Goal: Submit feedback/report problem: Provide input to the site owners about the experience or issues

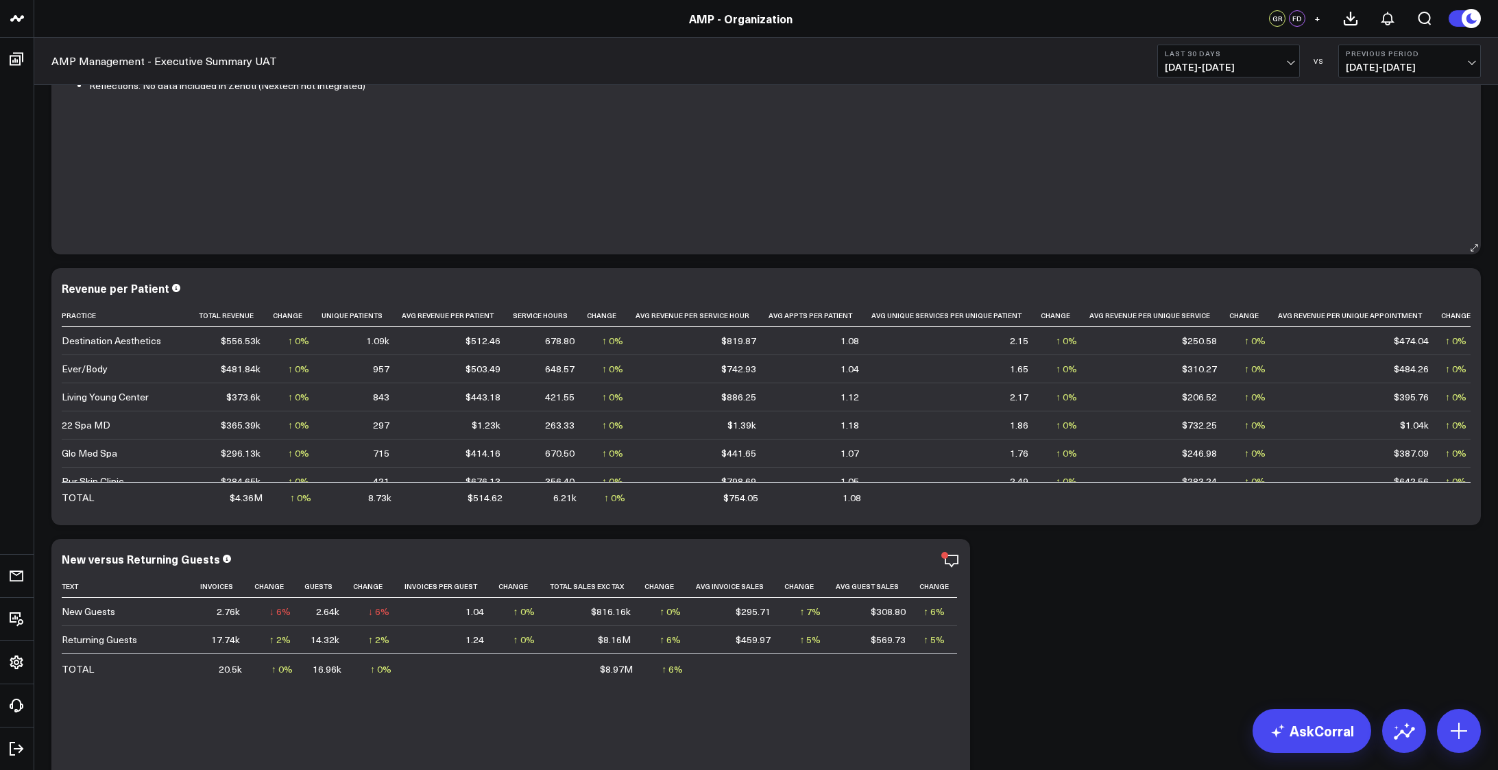
scroll to position [183, 0]
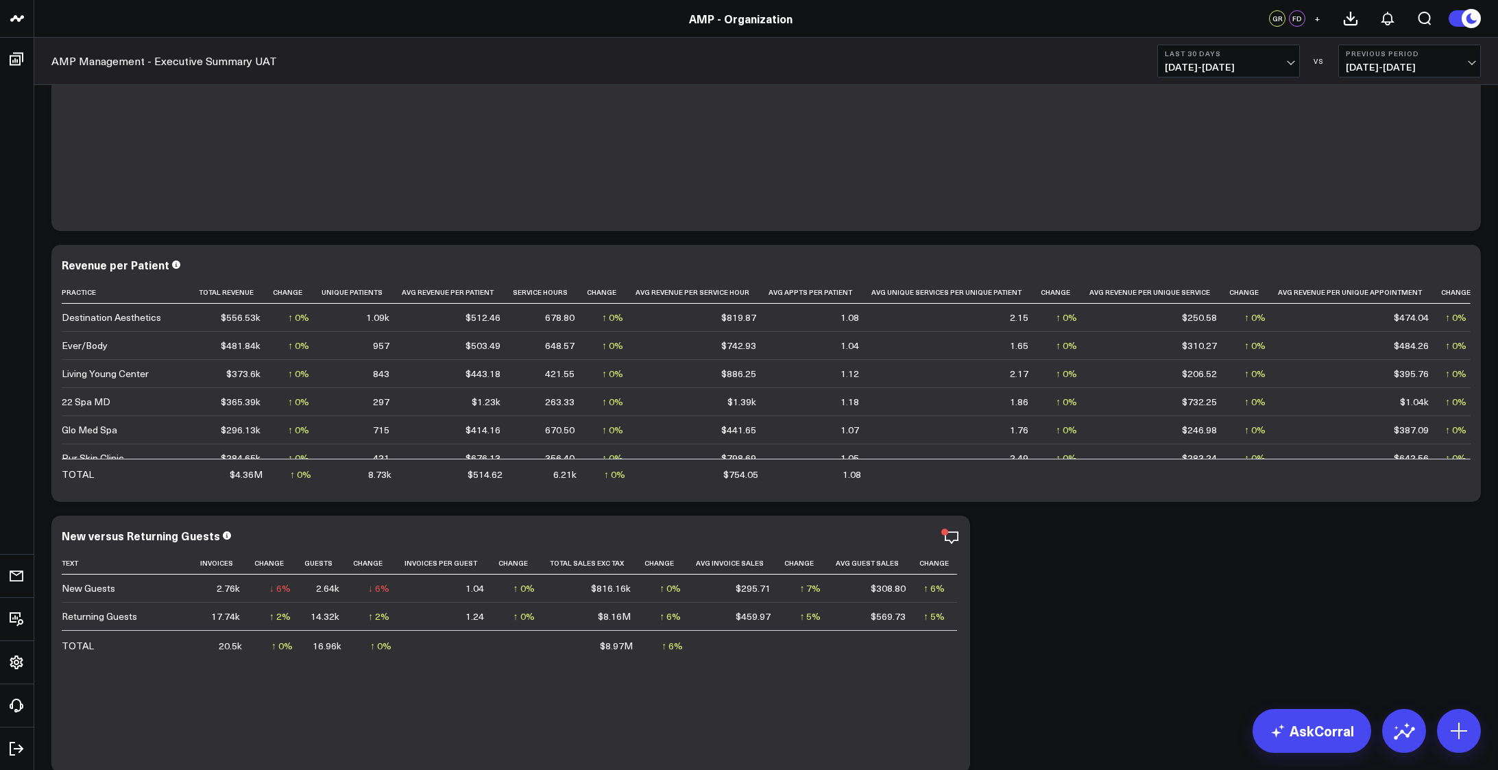
click at [1296, 54] on button "Last 30 Days 08/20/25 - 09/18/25" at bounding box center [1228, 61] width 143 height 33
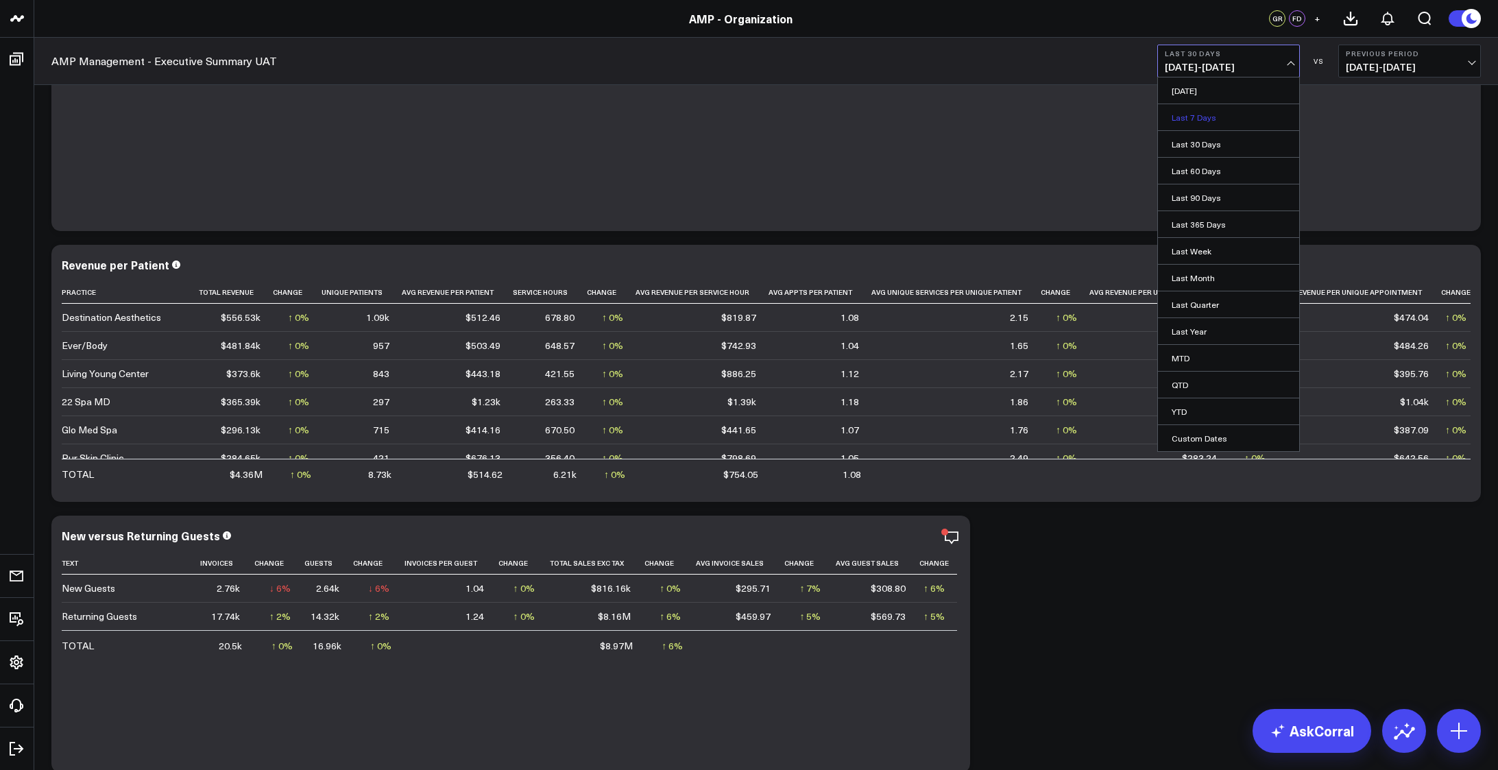
click at [1202, 110] on link "Last 7 Days" at bounding box center [1228, 117] width 141 height 26
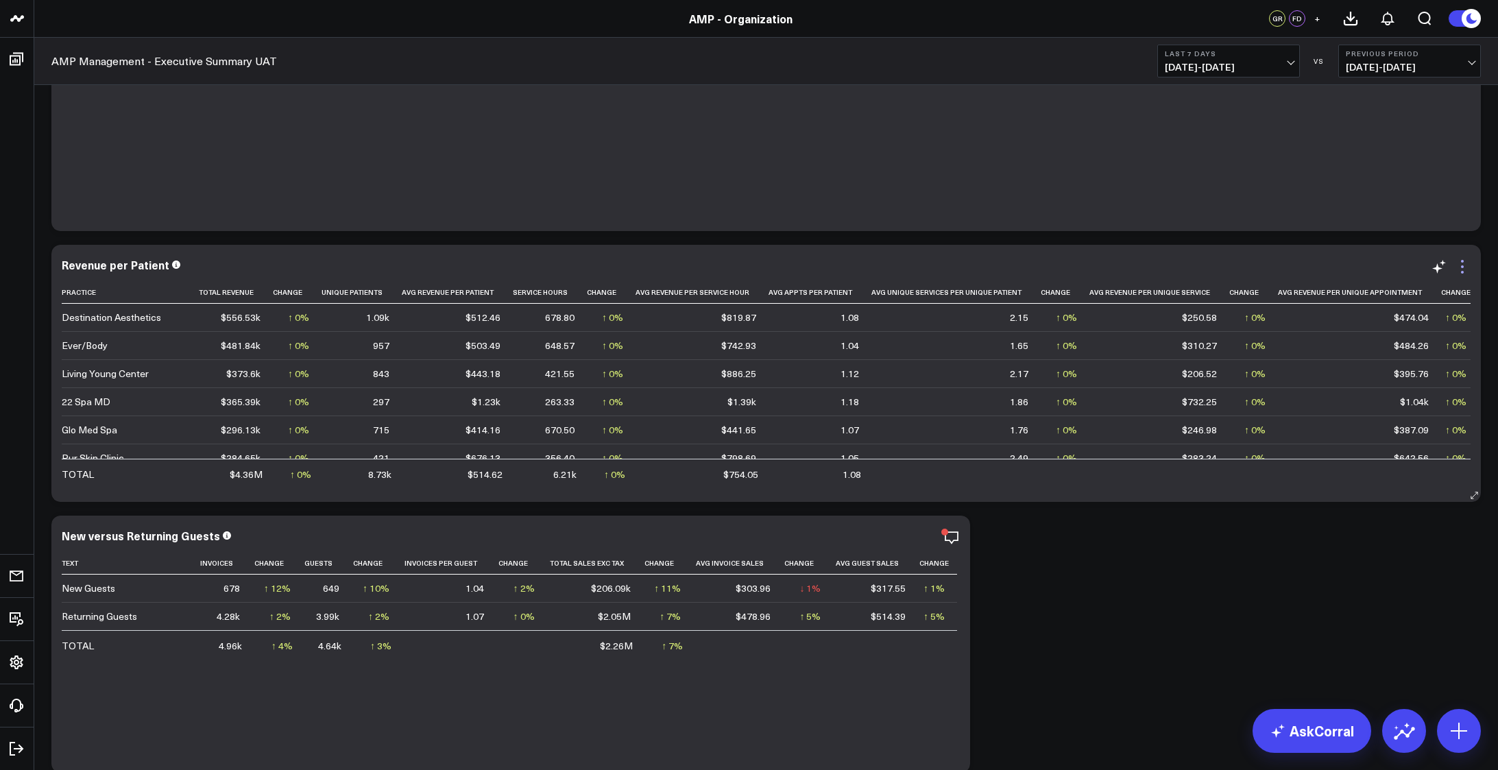
click at [1460, 265] on icon at bounding box center [1462, 266] width 16 height 16
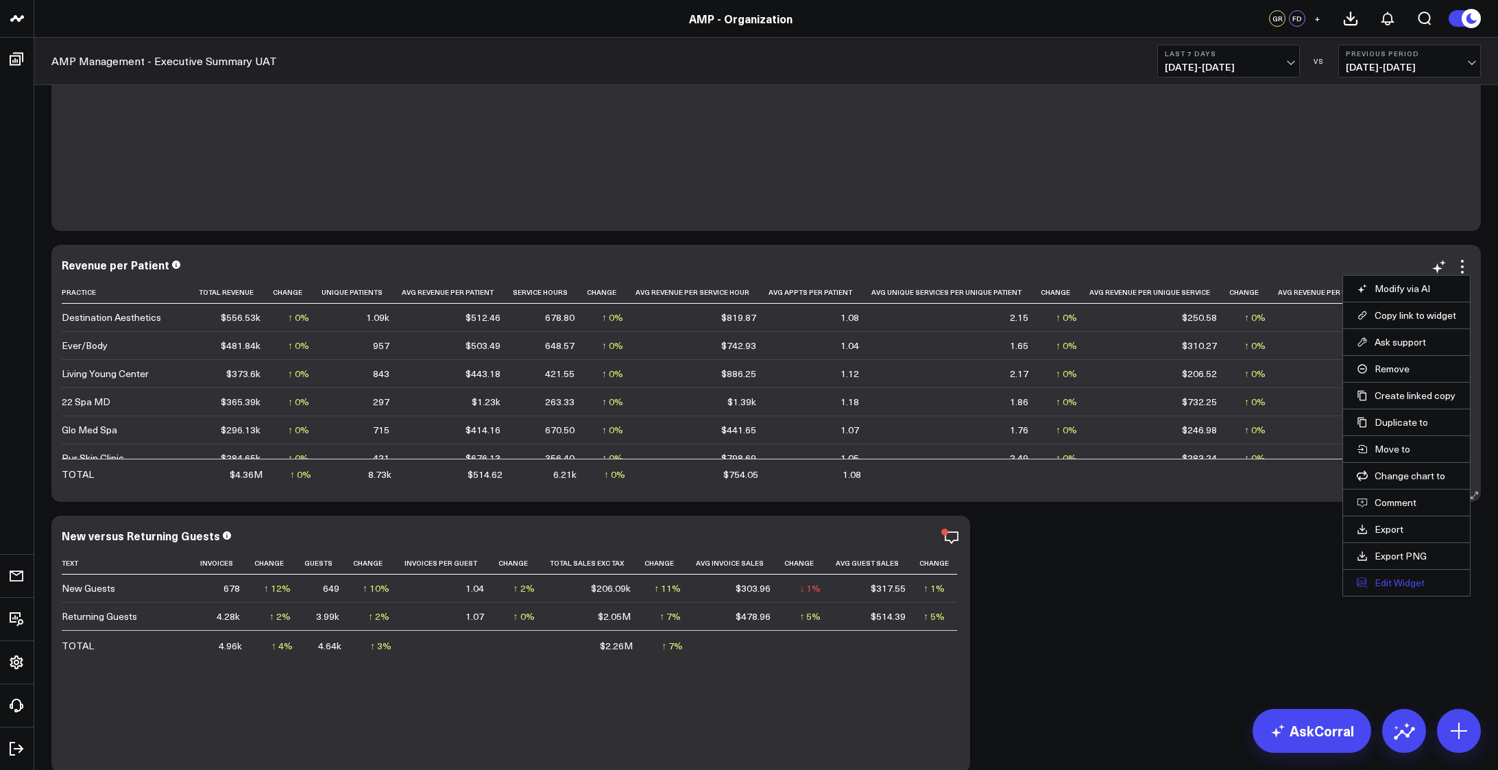
click at [1394, 581] on button "Edit Widget" at bounding box center [1406, 583] width 99 height 12
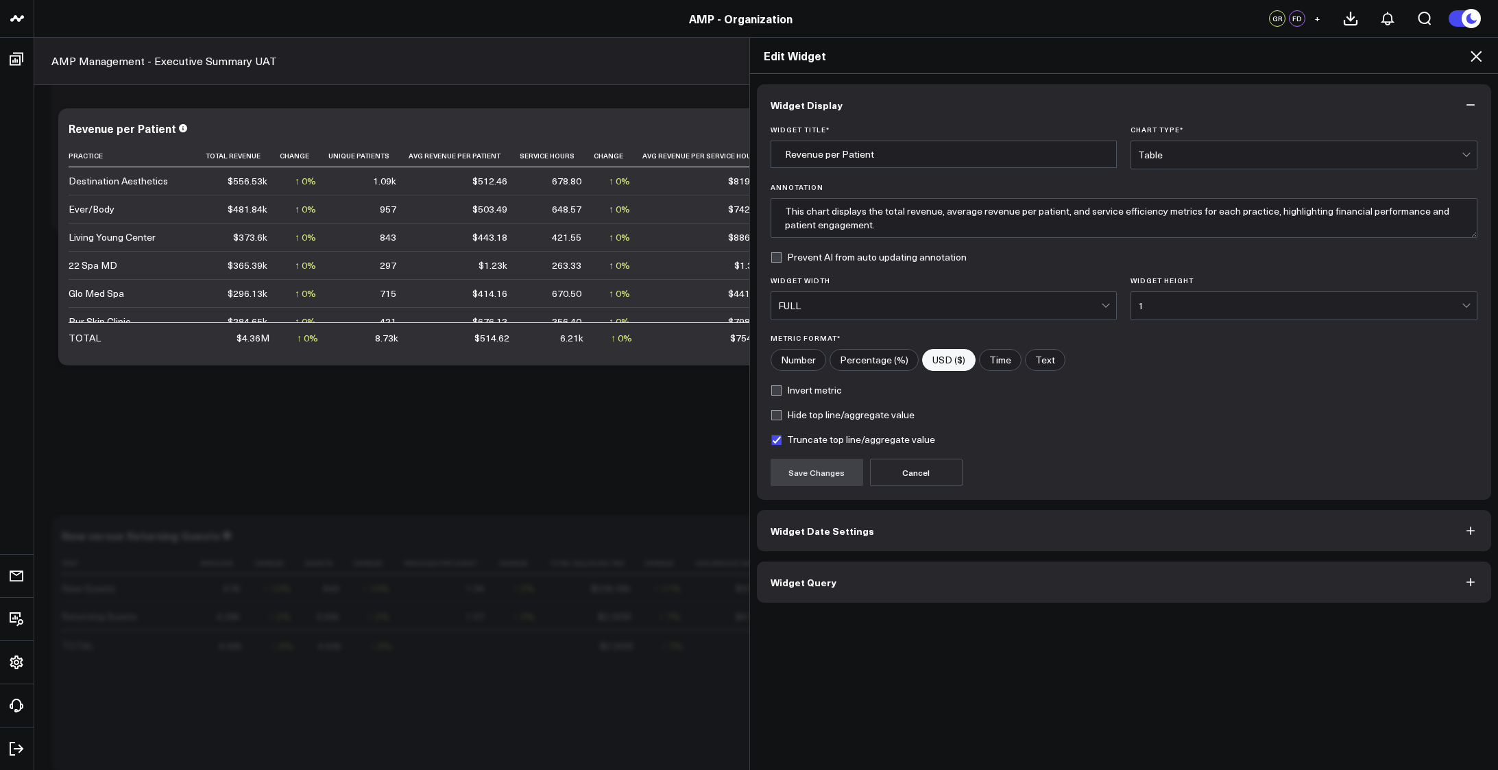
click at [876, 586] on button "Widget Query" at bounding box center [1124, 582] width 735 height 41
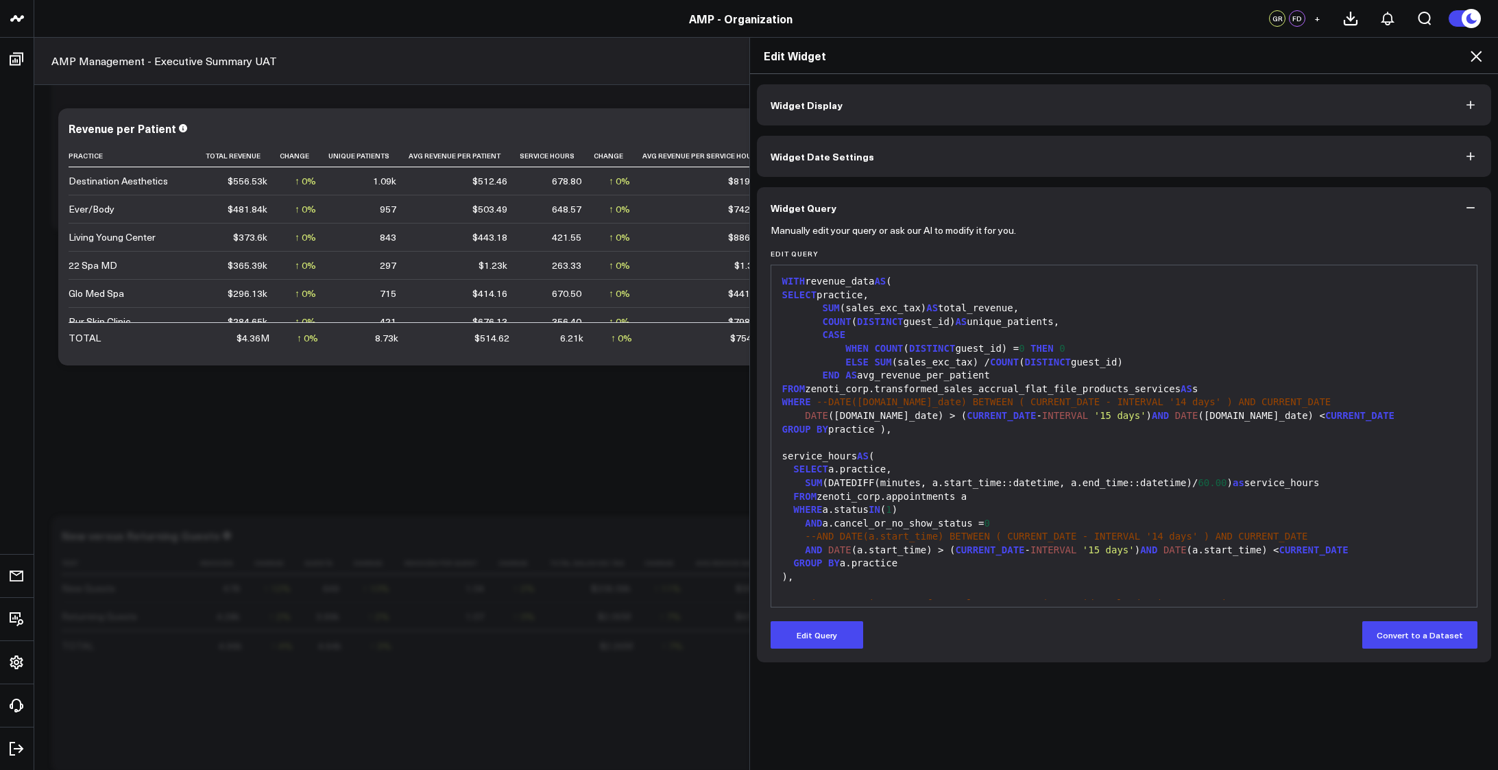
click at [1478, 58] on icon at bounding box center [1476, 56] width 11 height 11
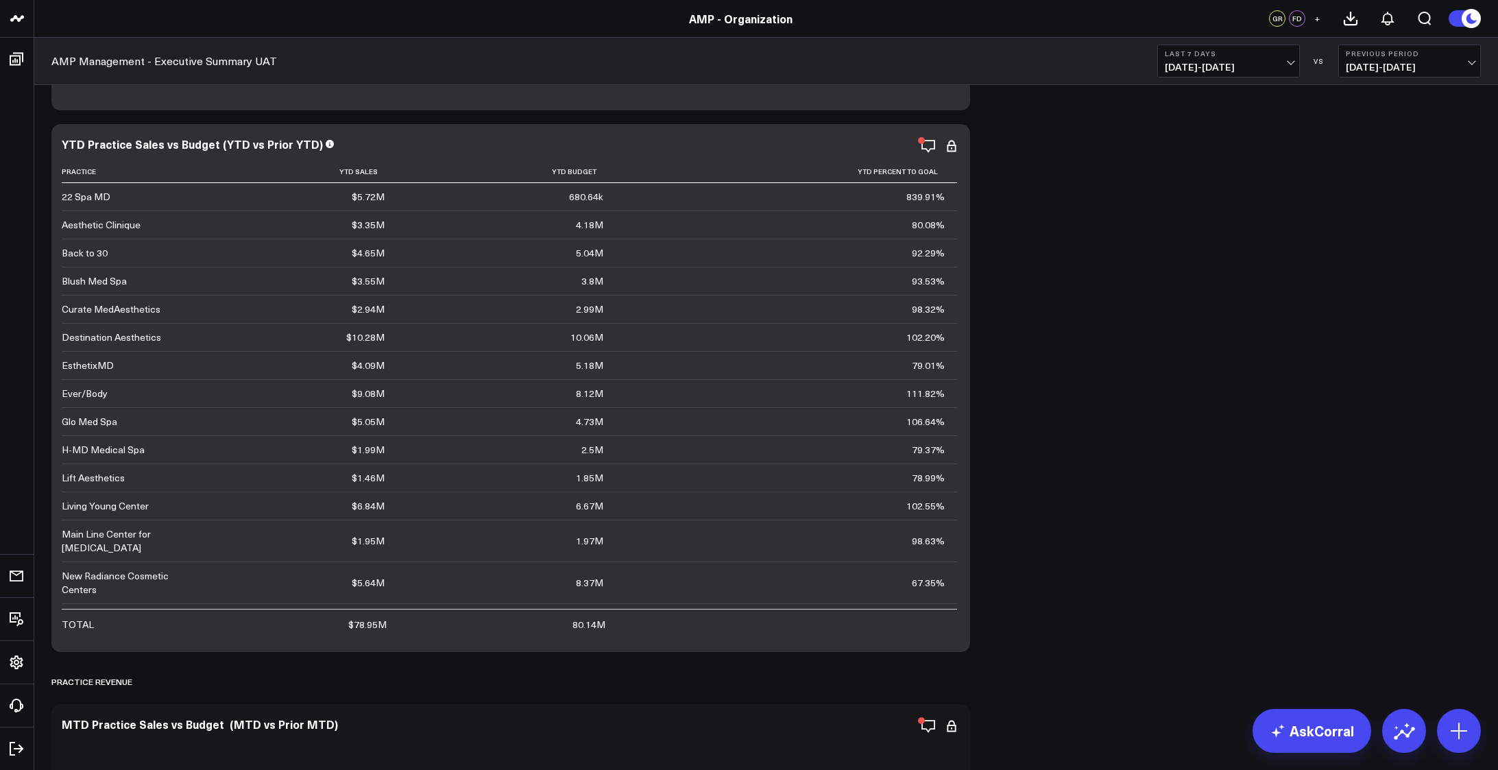
scroll to position [869, 0]
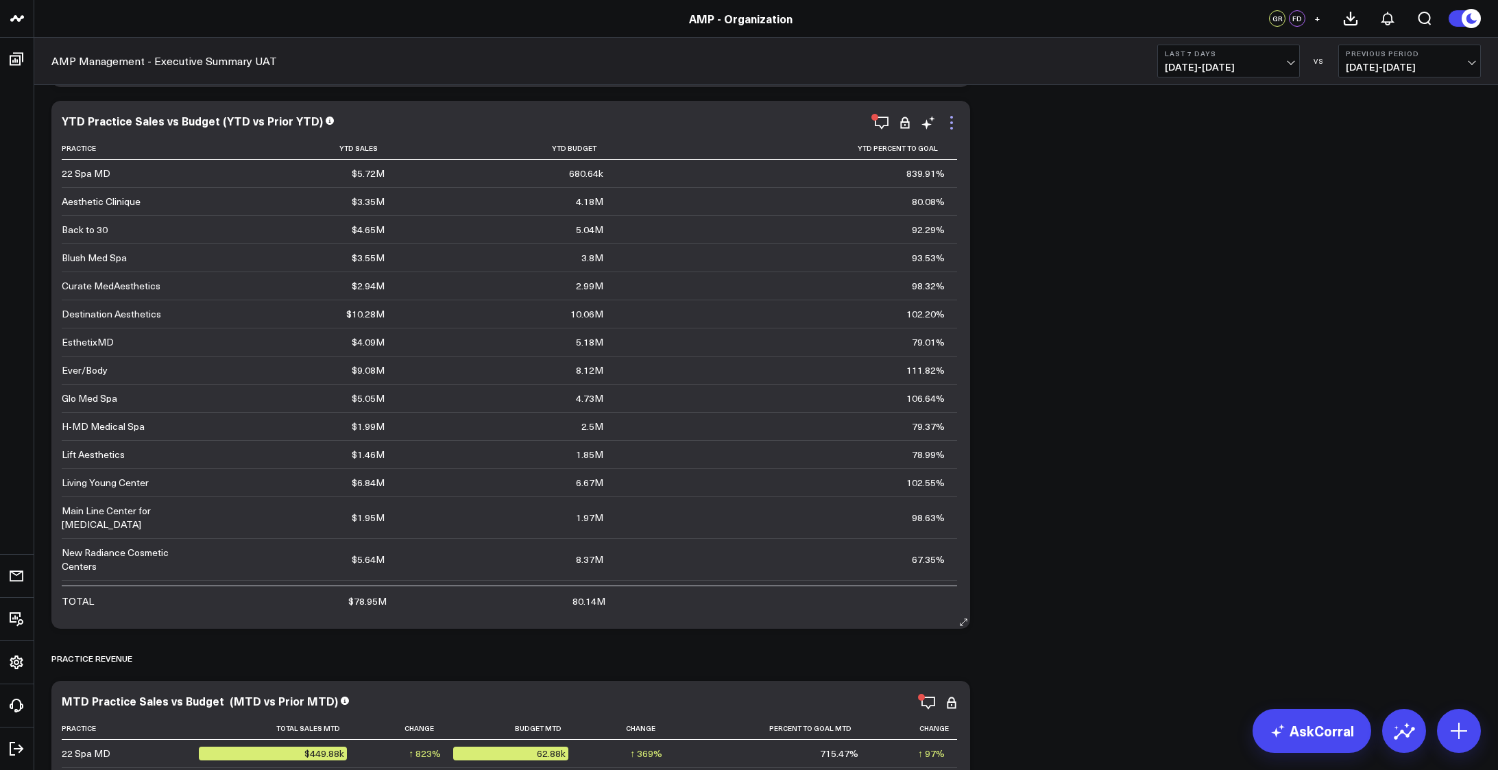
click at [956, 121] on icon at bounding box center [951, 123] width 16 height 16
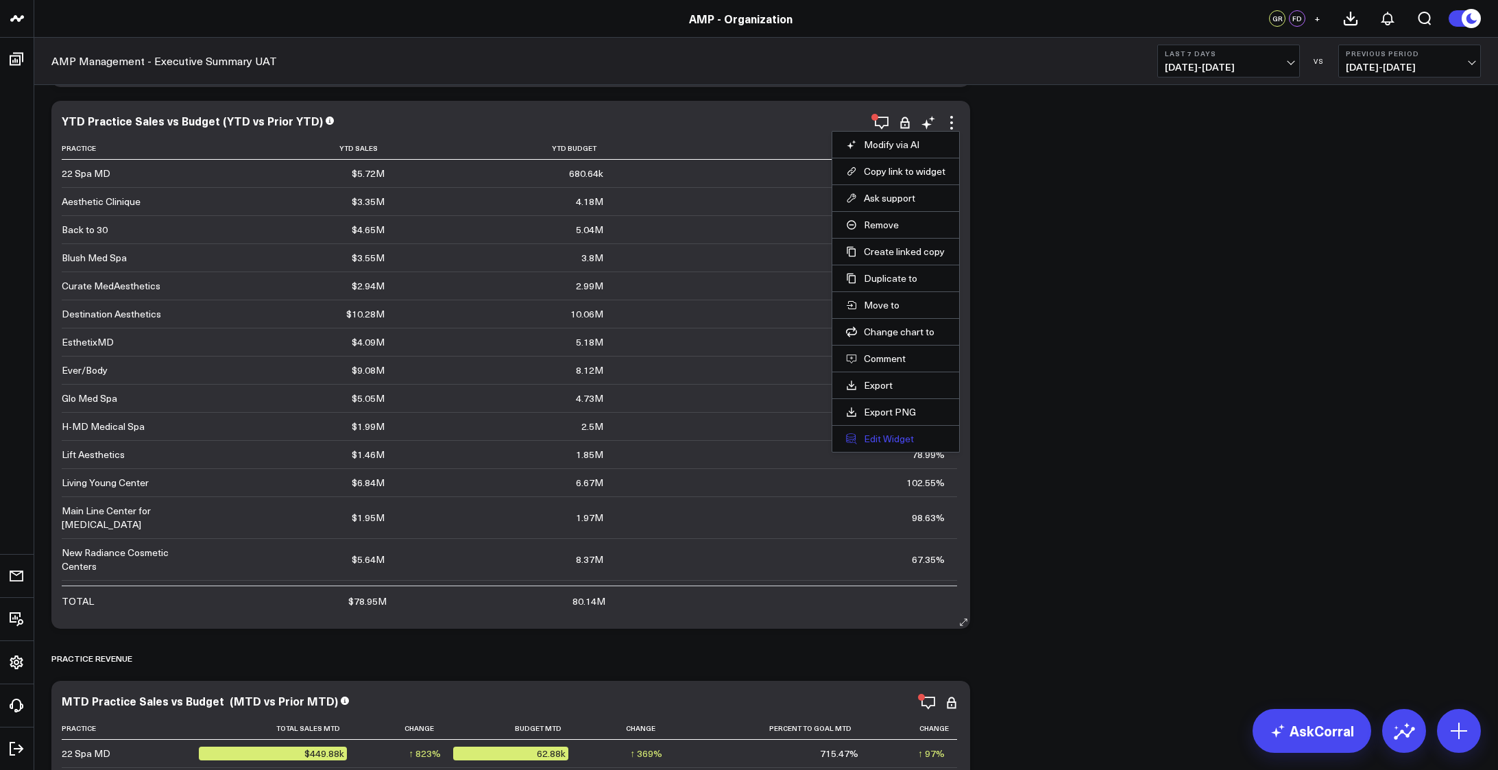
click at [908, 435] on button "Edit Widget" at bounding box center [895, 439] width 99 height 12
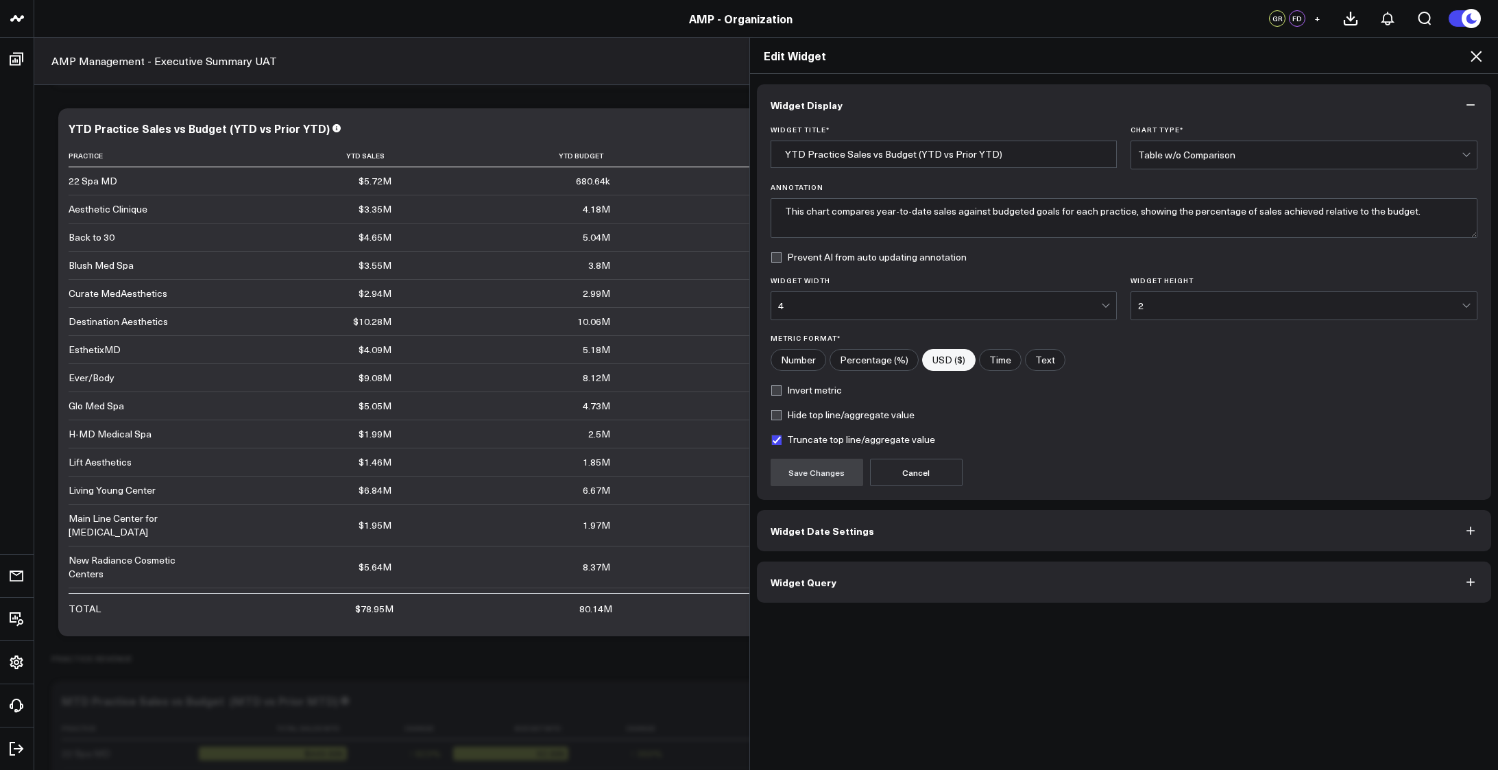
click at [1004, 574] on button "Widget Query" at bounding box center [1124, 582] width 735 height 41
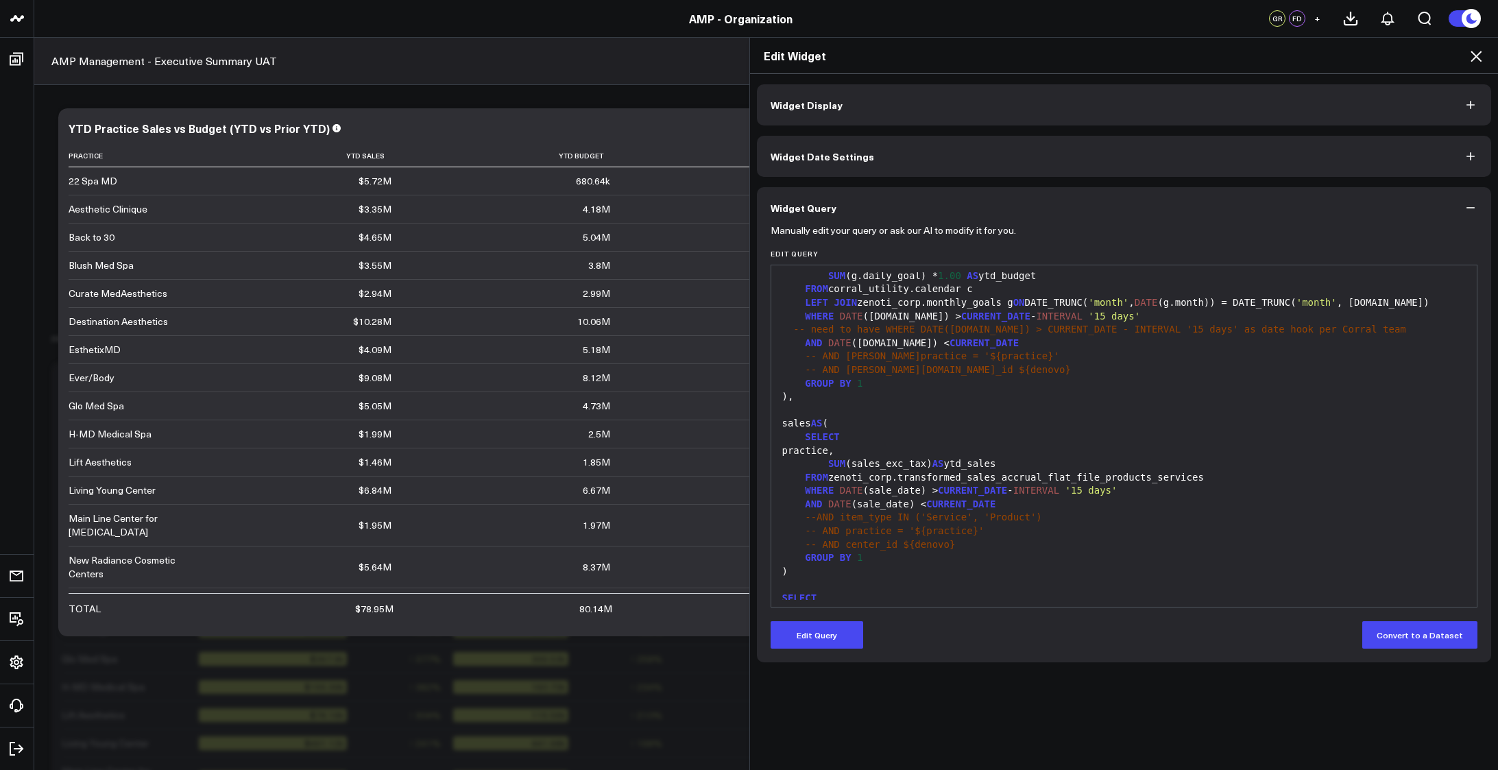
scroll to position [69, 0]
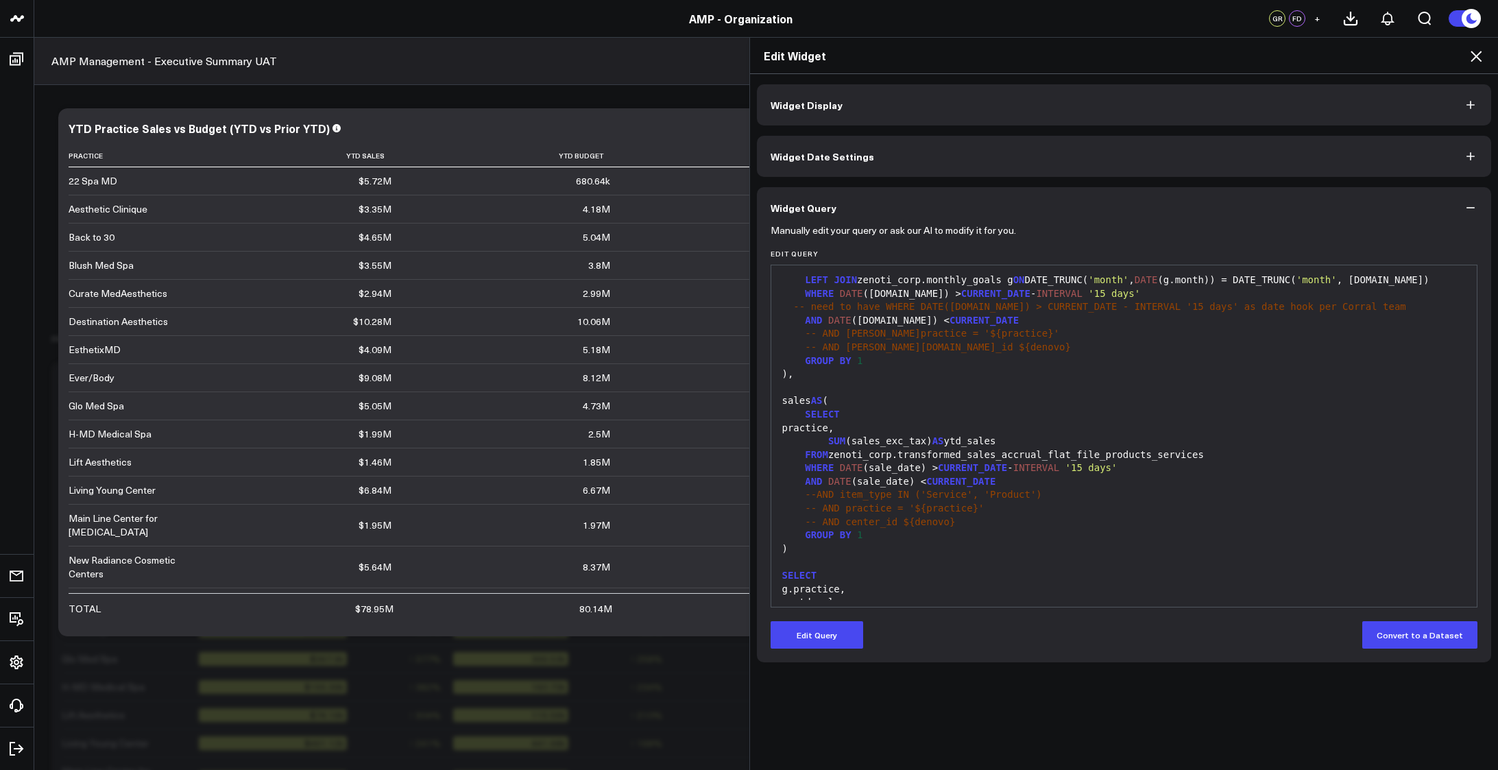
click at [1483, 60] on icon at bounding box center [1476, 56] width 16 height 16
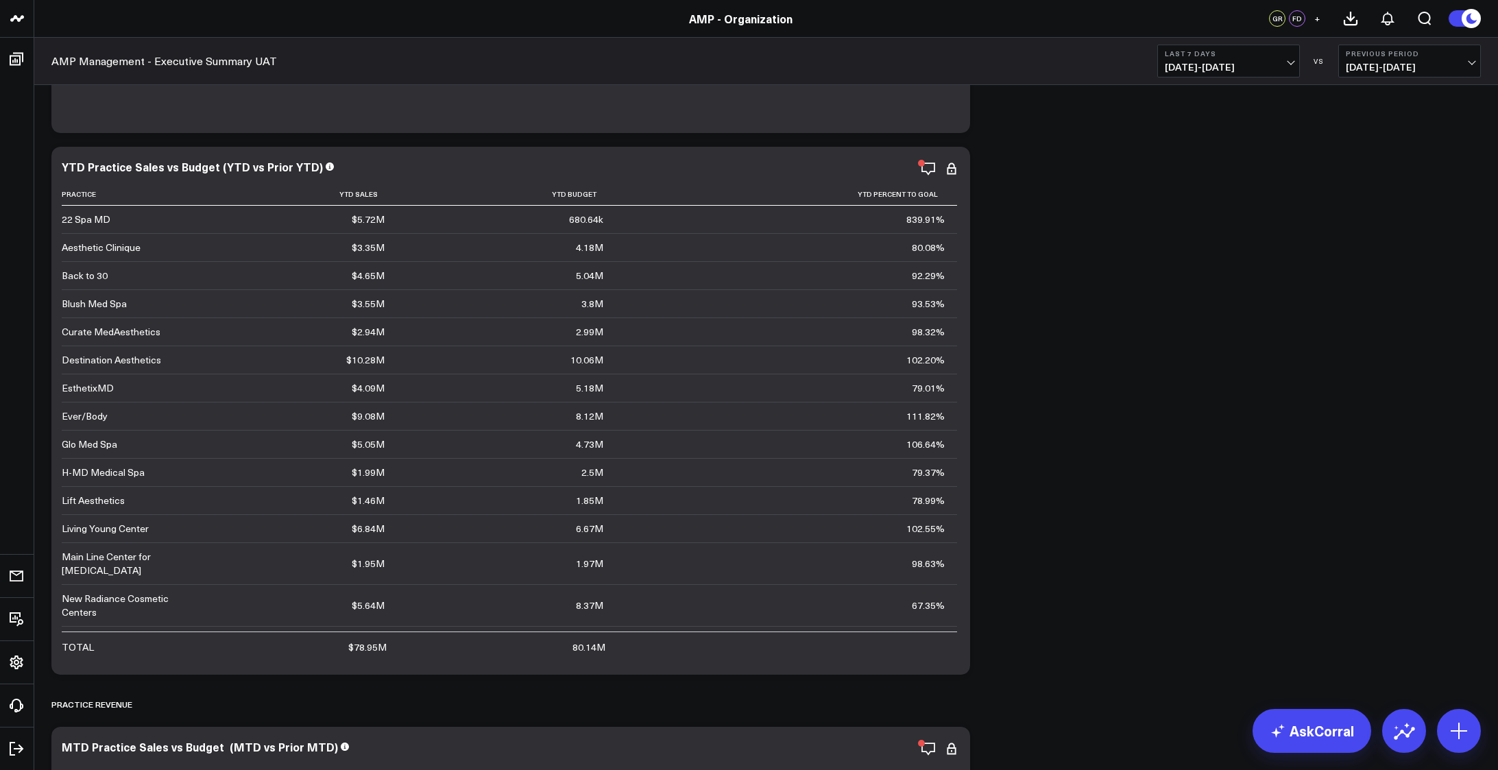
scroll to position [800, 0]
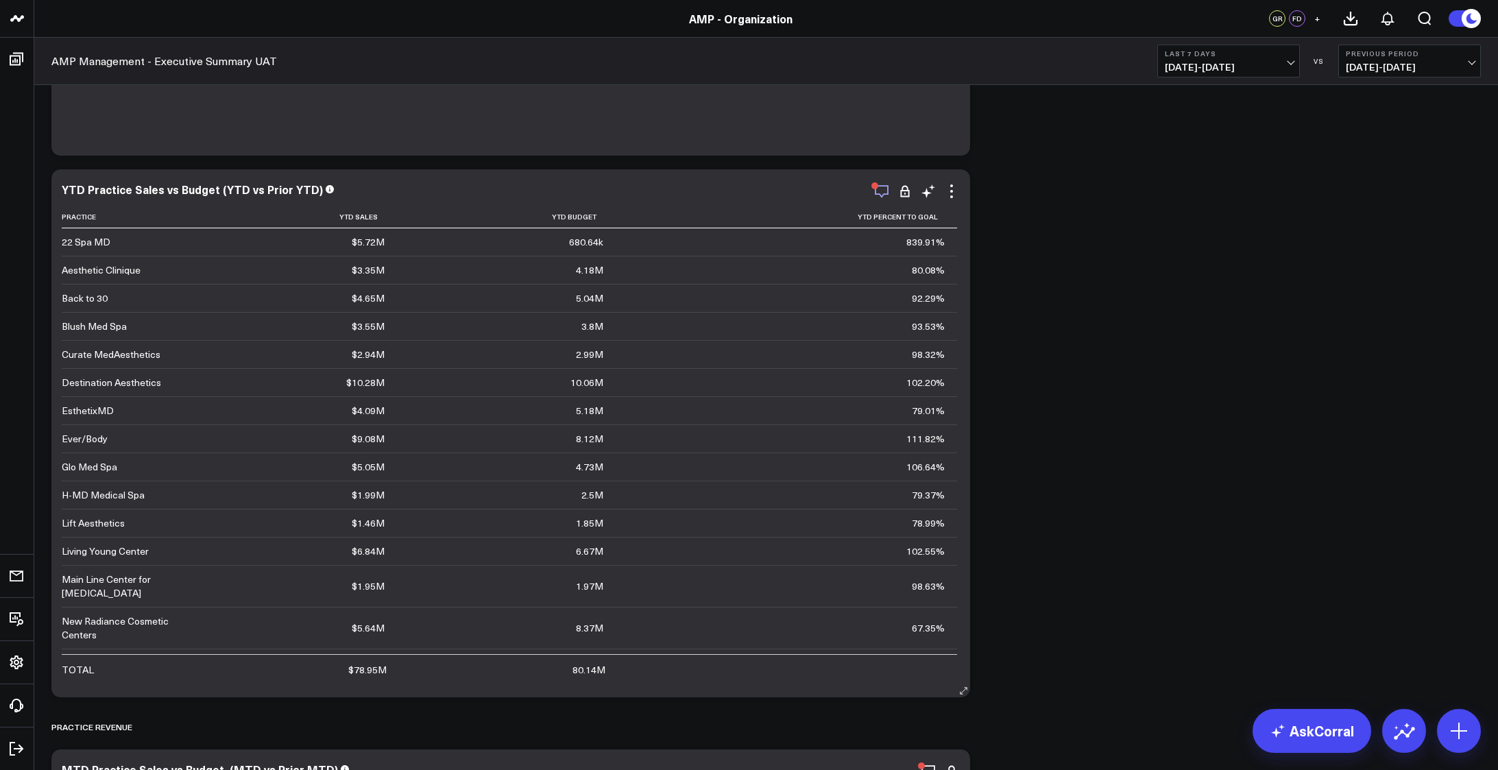
click at [880, 193] on icon "button" at bounding box center [882, 191] width 16 height 16
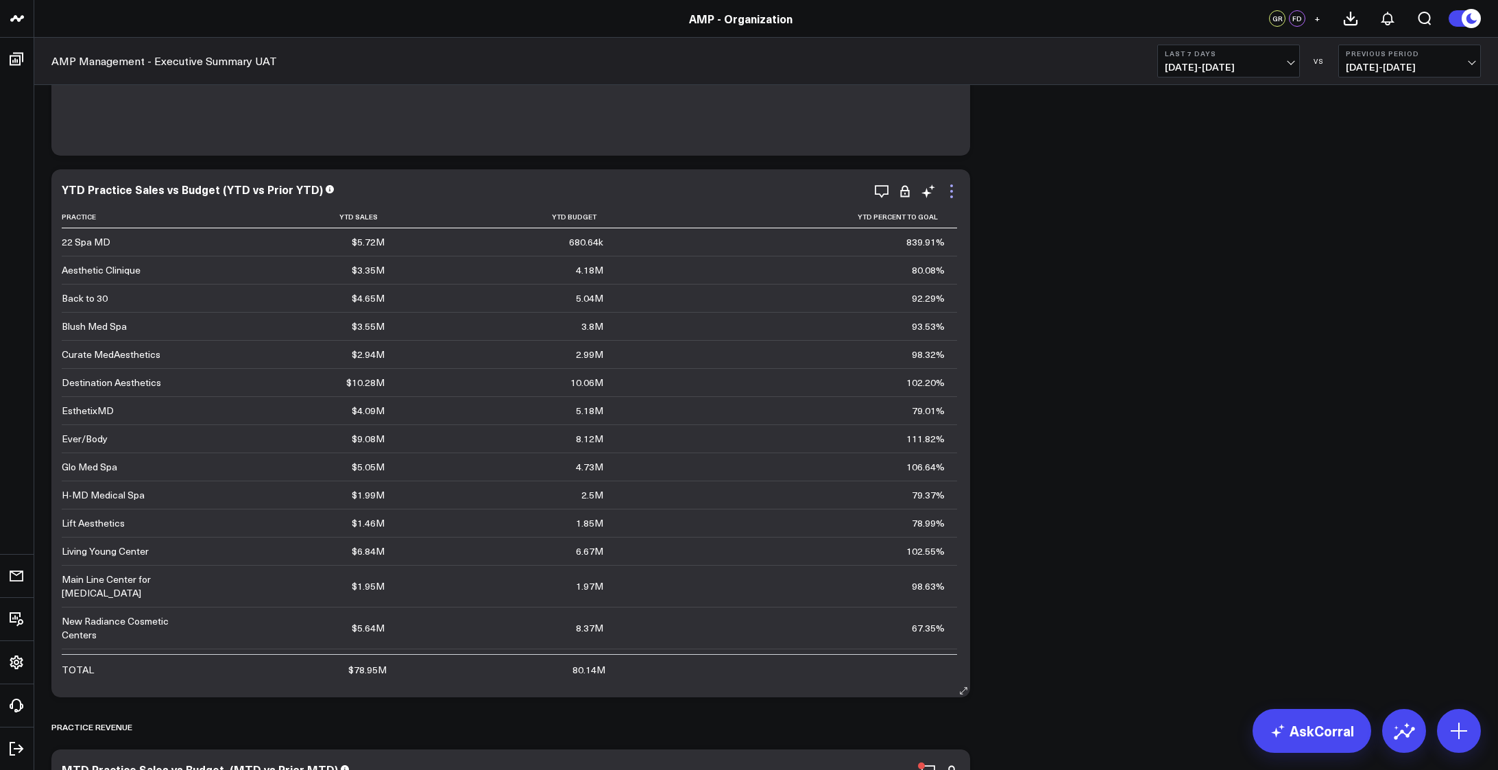
click at [950, 197] on icon at bounding box center [951, 191] width 16 height 16
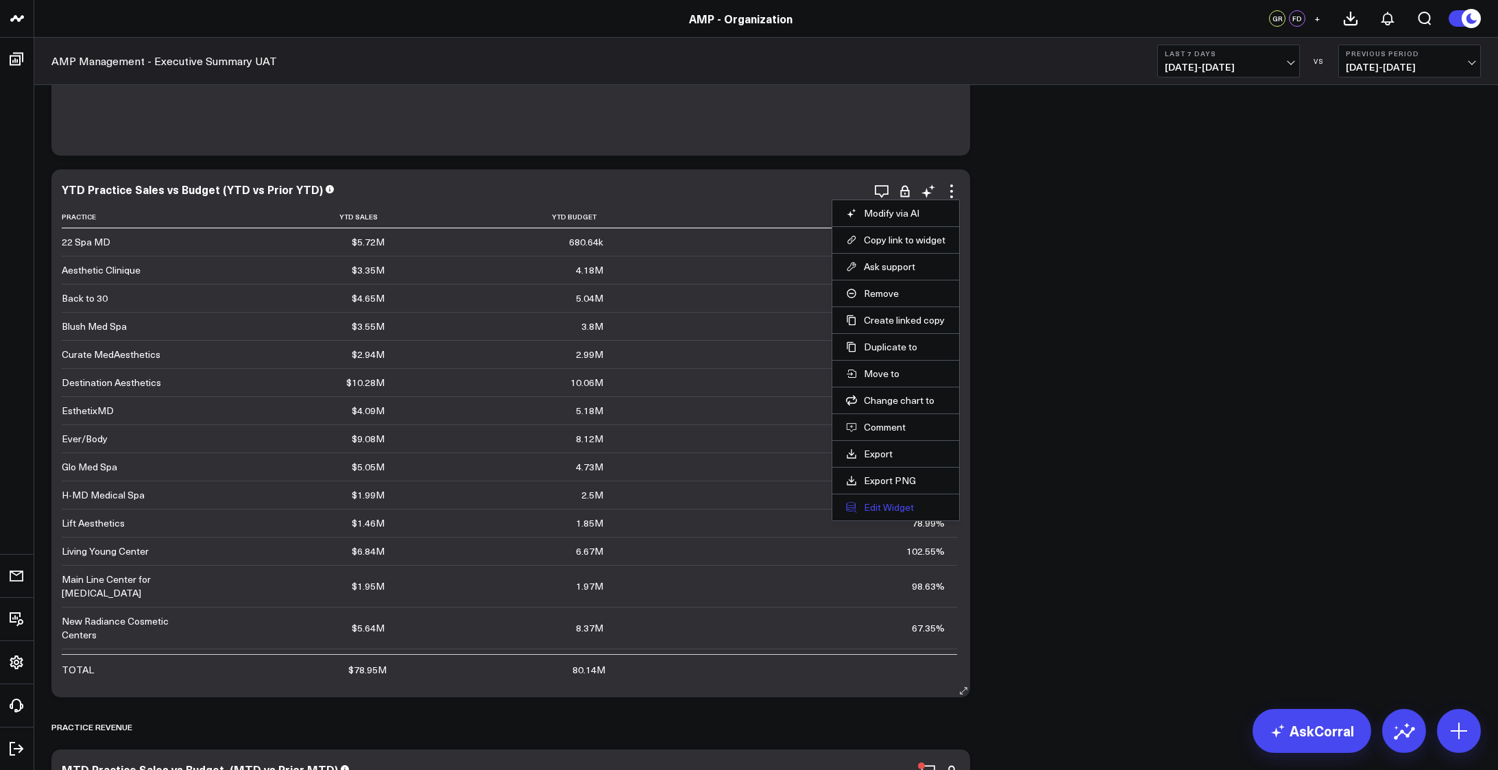
click at [894, 504] on button "Edit Widget" at bounding box center [895, 507] width 99 height 12
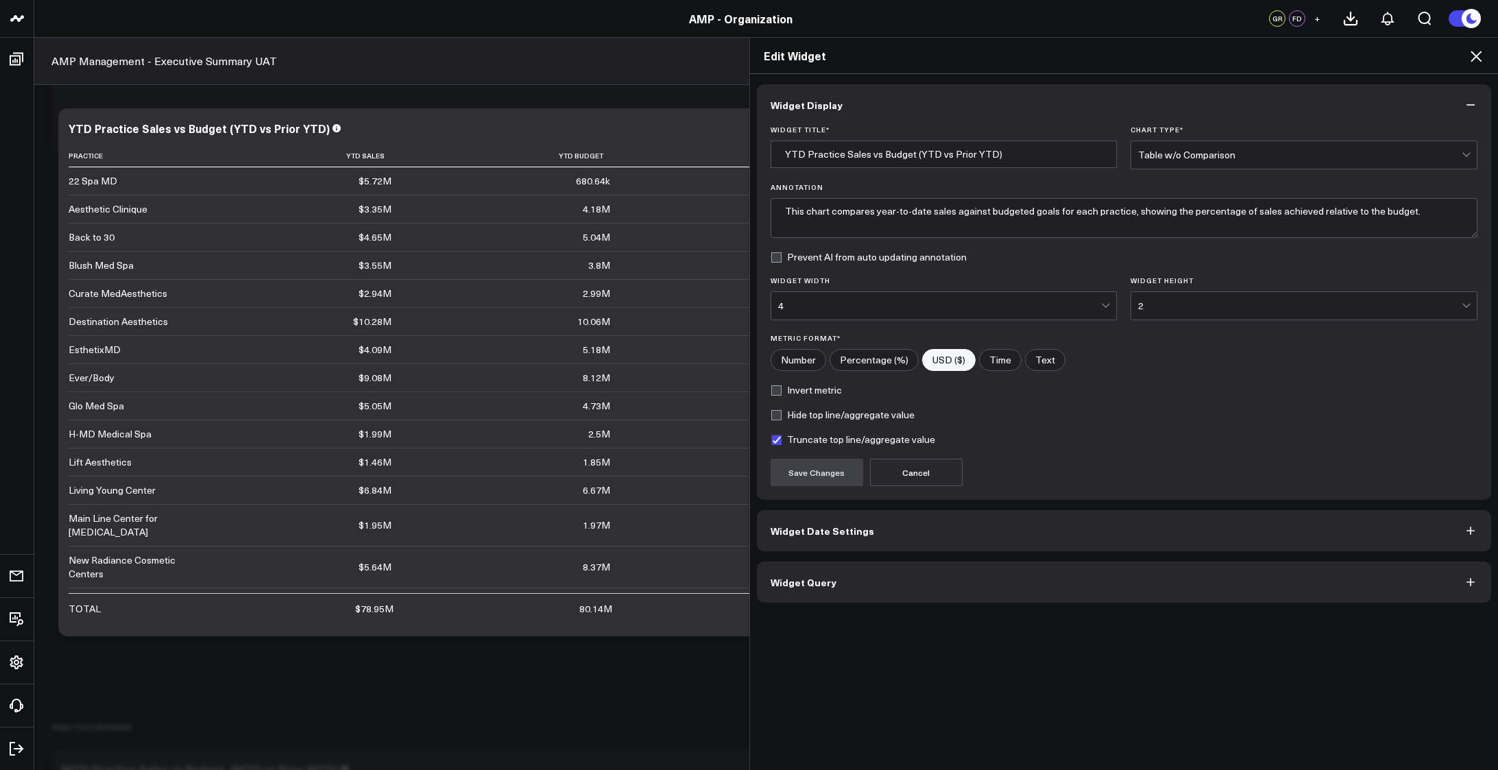
click at [856, 573] on button "Widget Query" at bounding box center [1124, 582] width 735 height 41
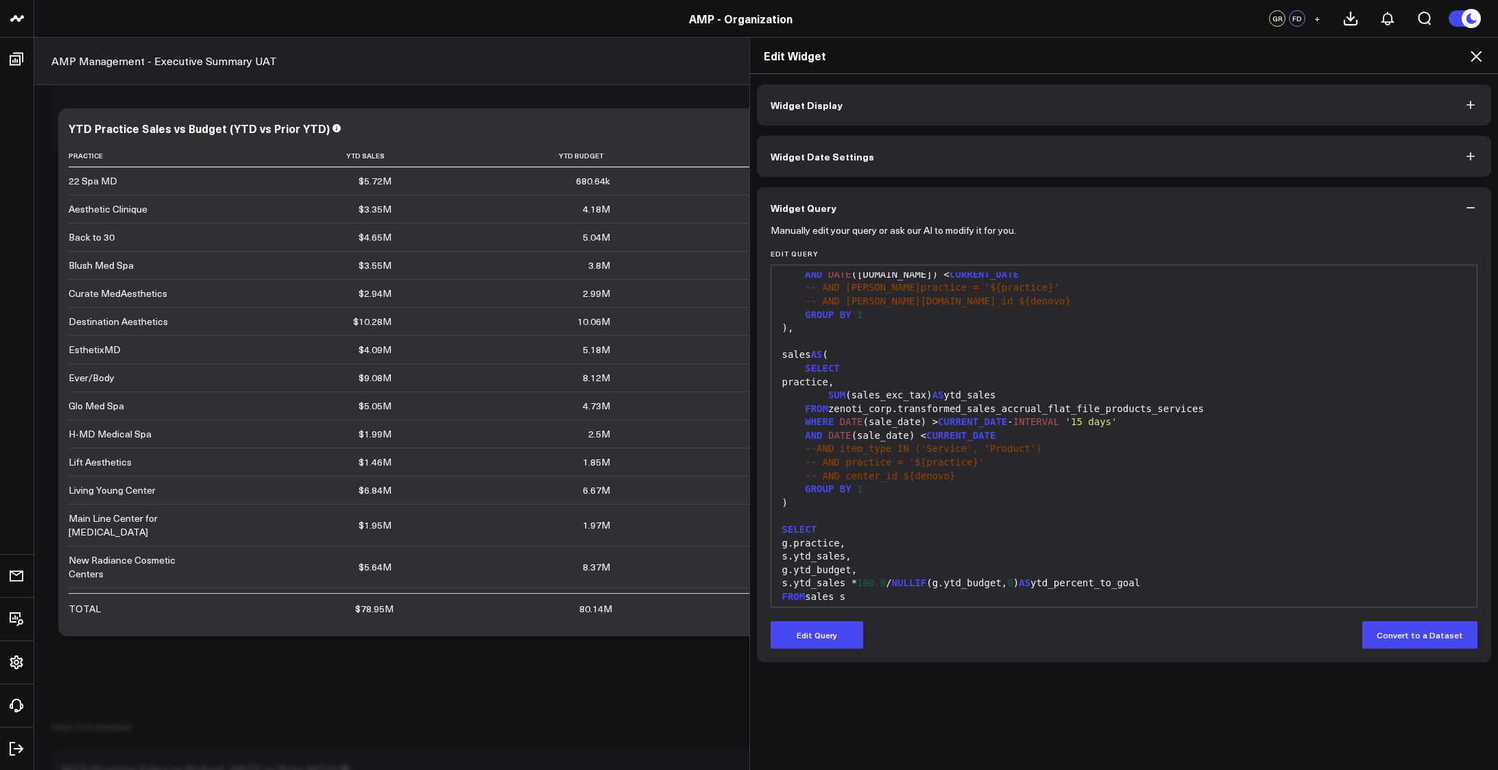
scroll to position [148, 0]
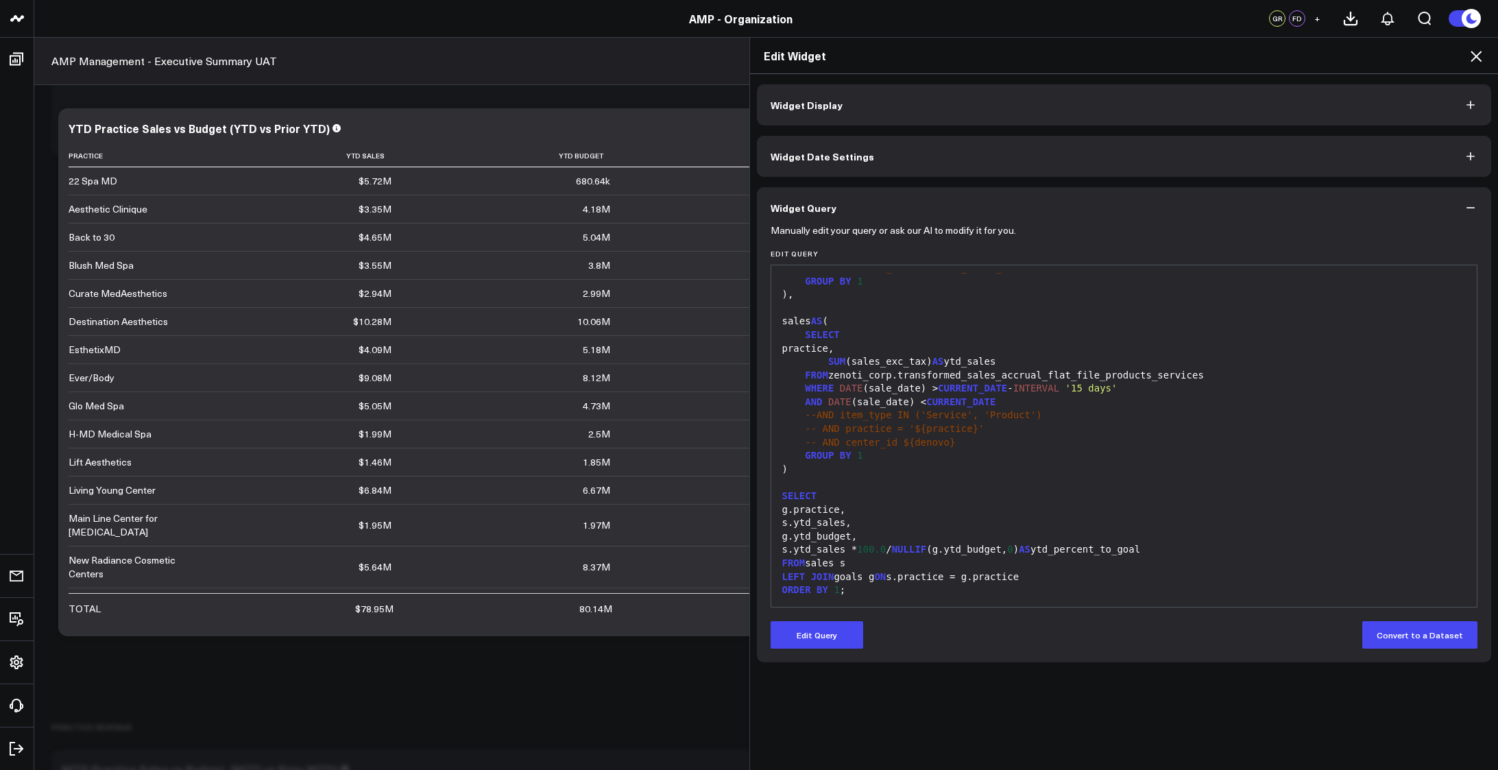
click at [1476, 51] on icon at bounding box center [1476, 56] width 16 height 16
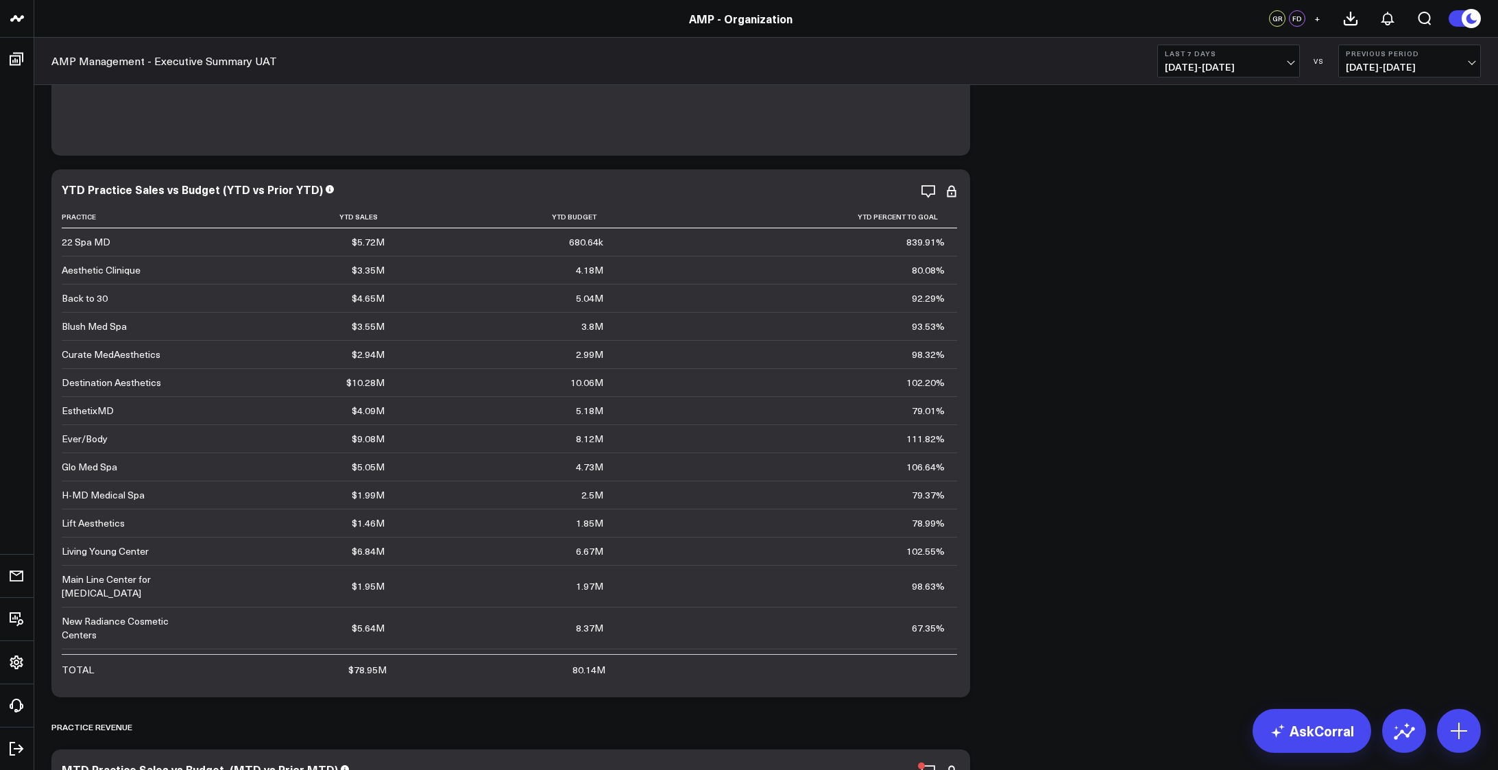
scroll to position [823, 0]
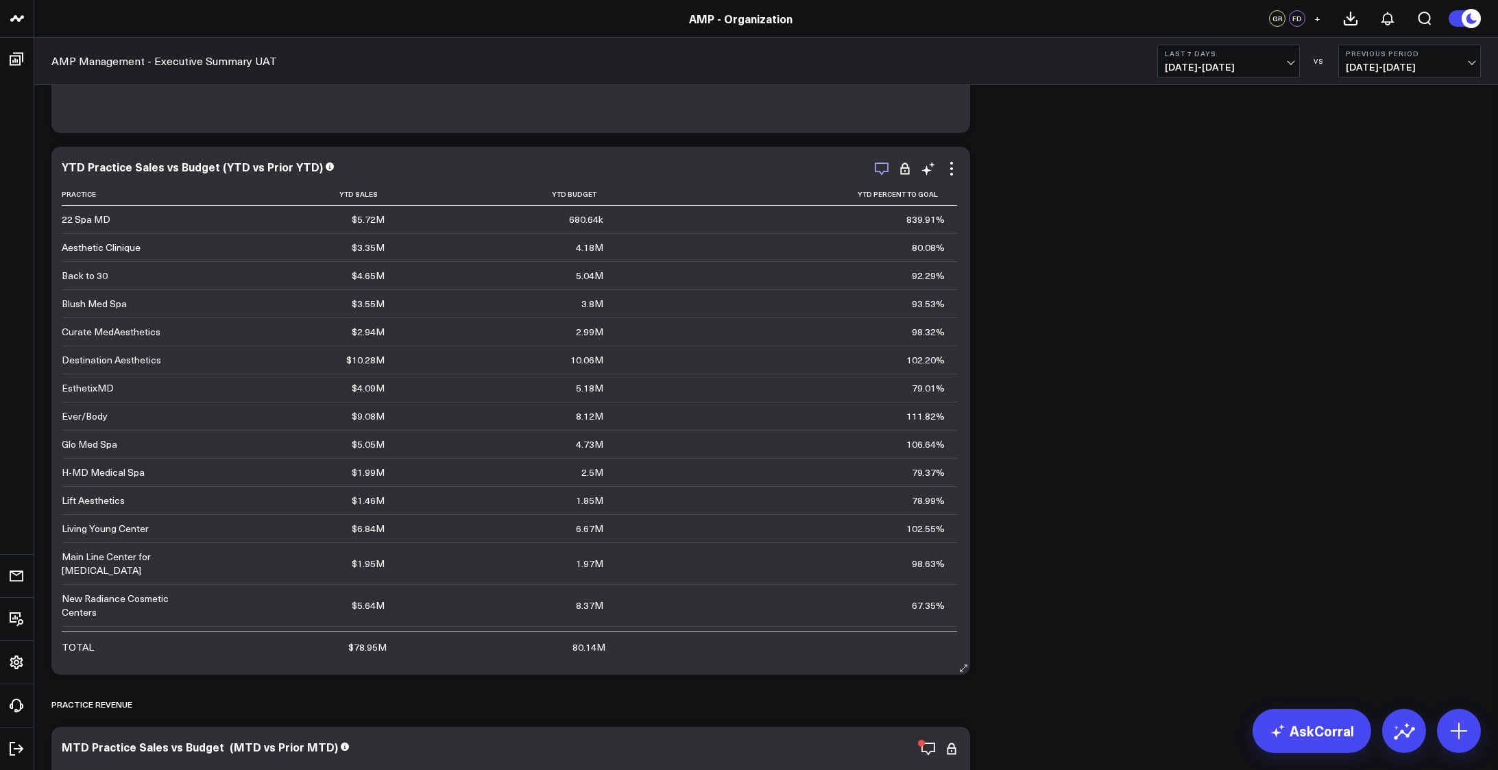
click at [879, 172] on icon "button" at bounding box center [882, 168] width 16 height 16
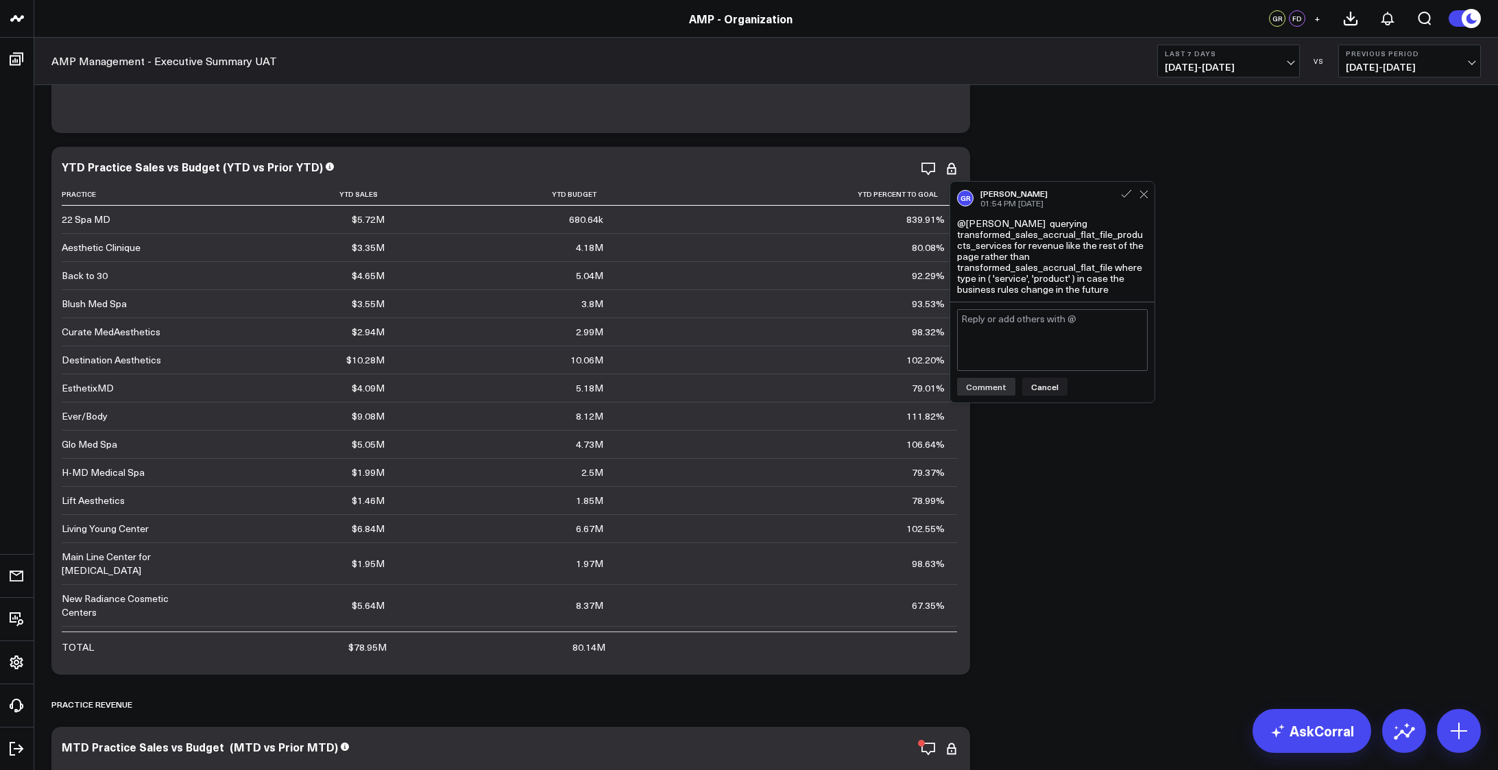
click at [991, 336] on textarea at bounding box center [1052, 340] width 191 height 62
type textarea "do you know why it's not showing any % columns for the "vs Prior YTD" claim in …"
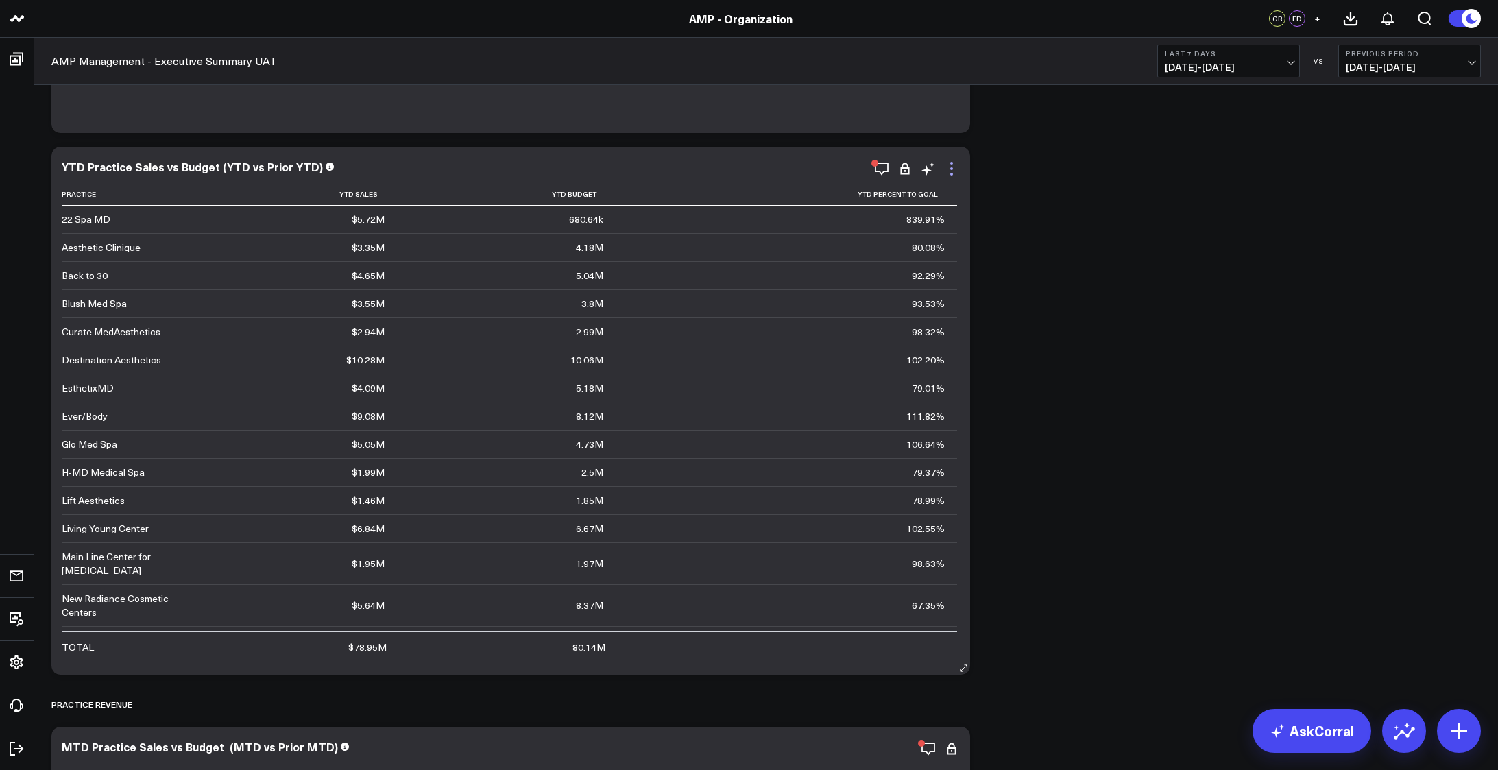
click at [952, 169] on icon at bounding box center [951, 168] width 3 height 3
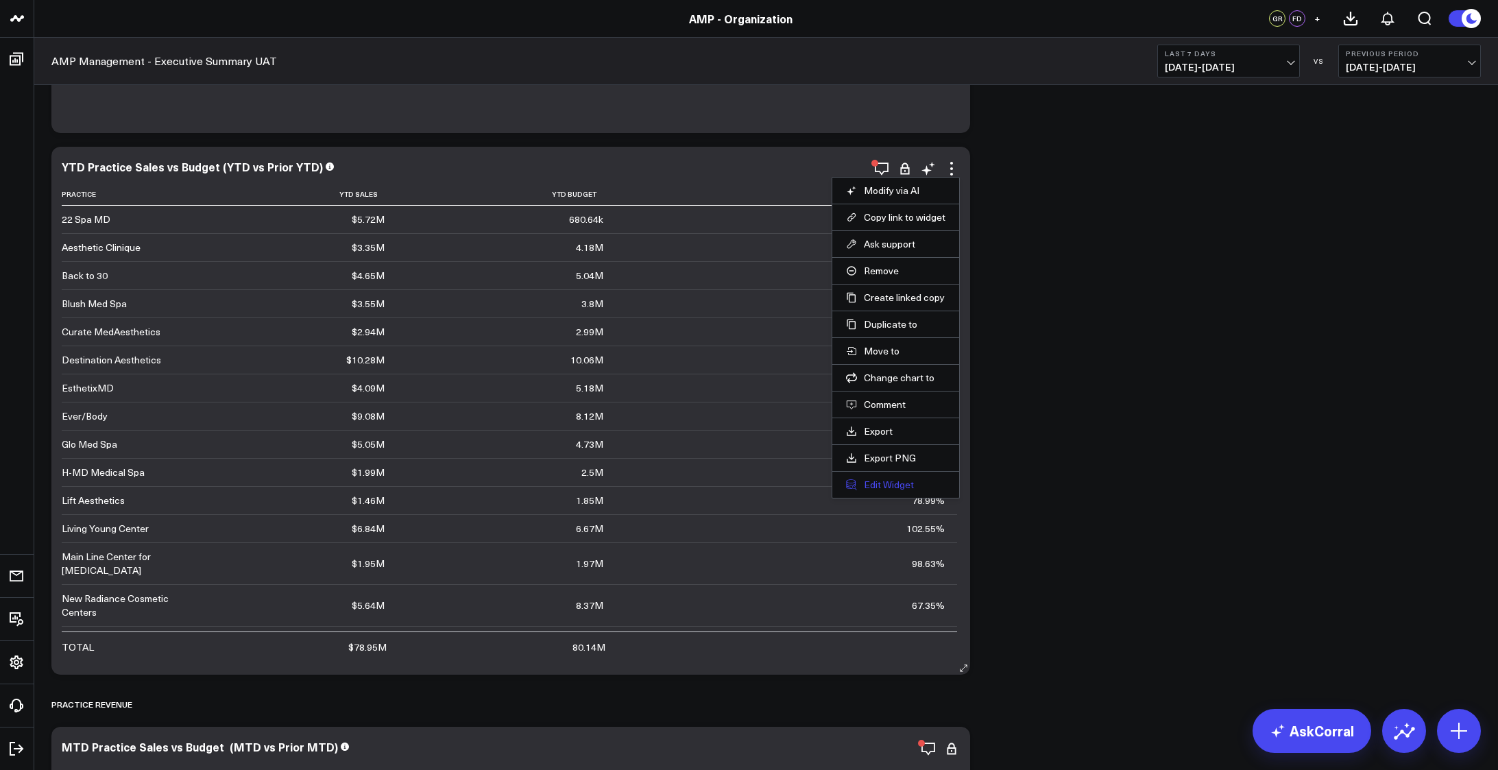
click at [893, 487] on button "Edit Widget" at bounding box center [895, 485] width 99 height 12
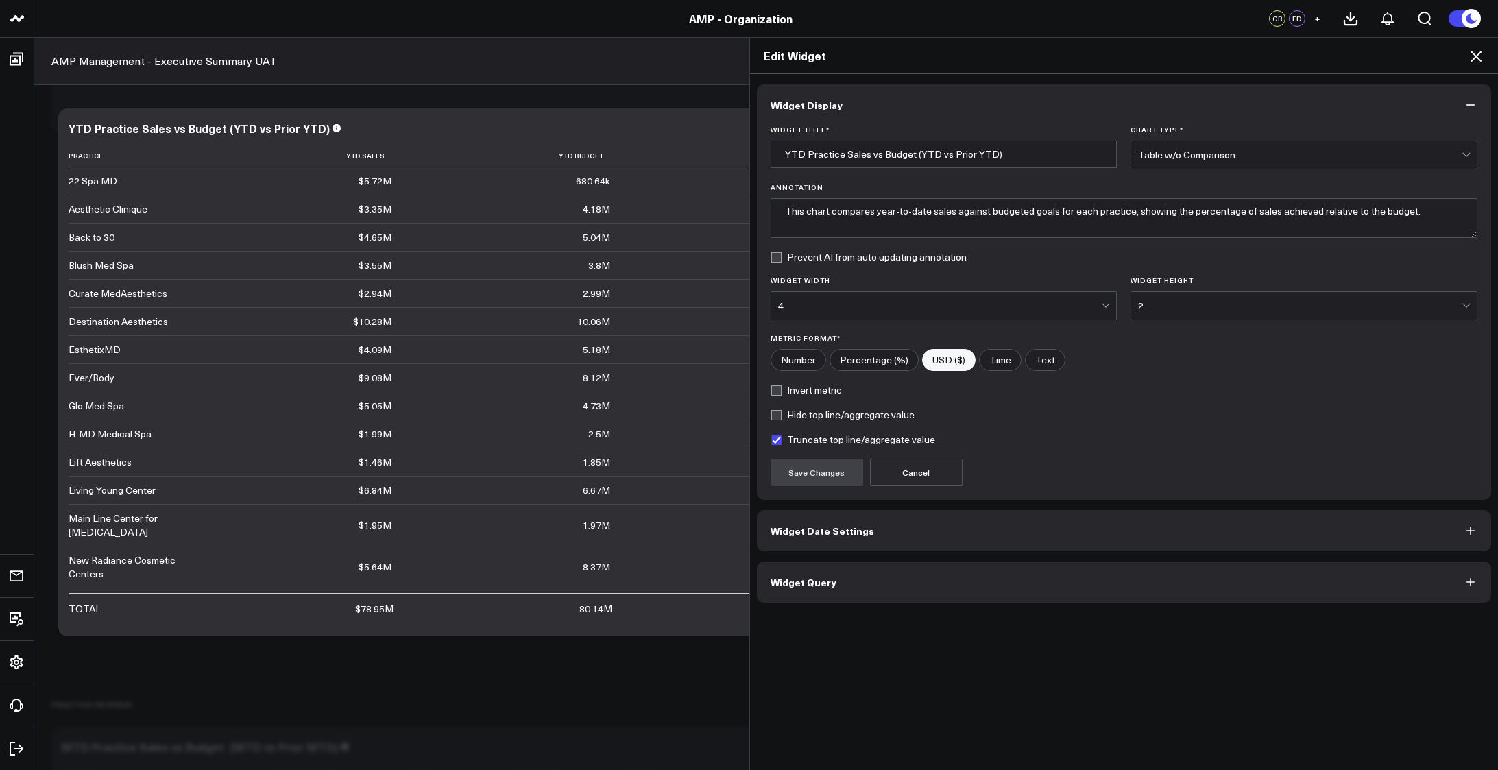
click at [881, 531] on button "Widget Date Settings" at bounding box center [1124, 530] width 735 height 41
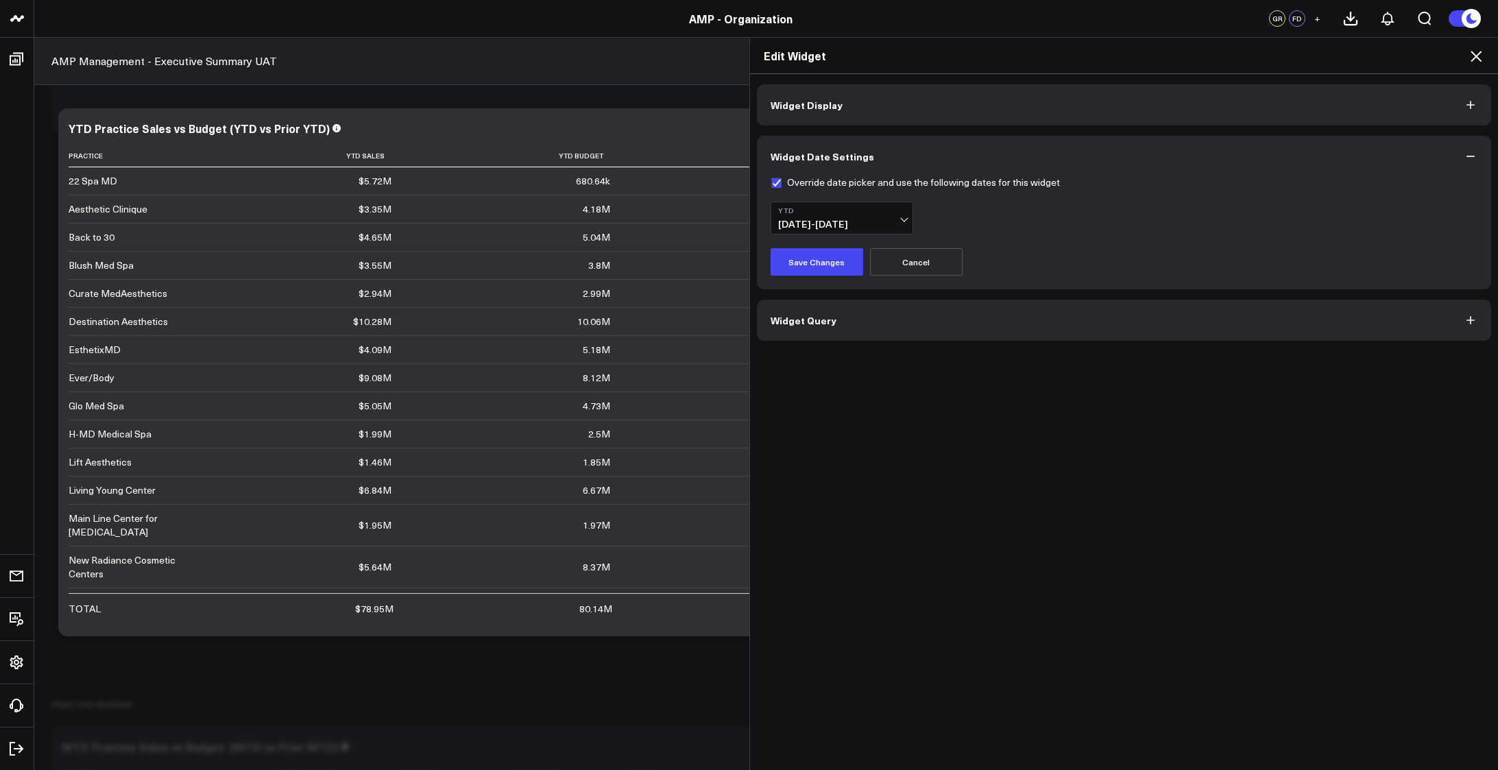
click at [914, 315] on button "Widget Query" at bounding box center [1124, 320] width 735 height 41
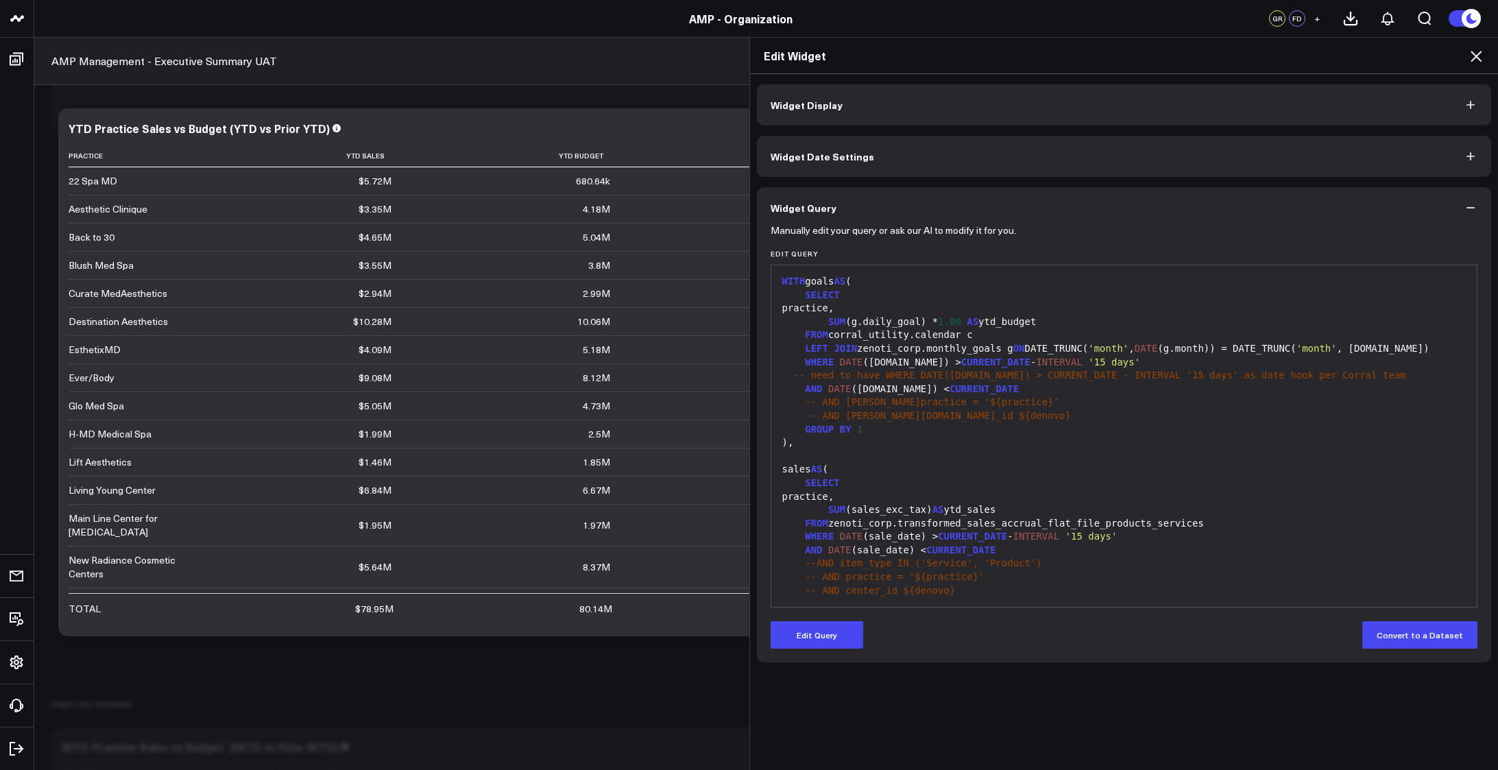
click at [1476, 53] on icon at bounding box center [1476, 56] width 16 height 16
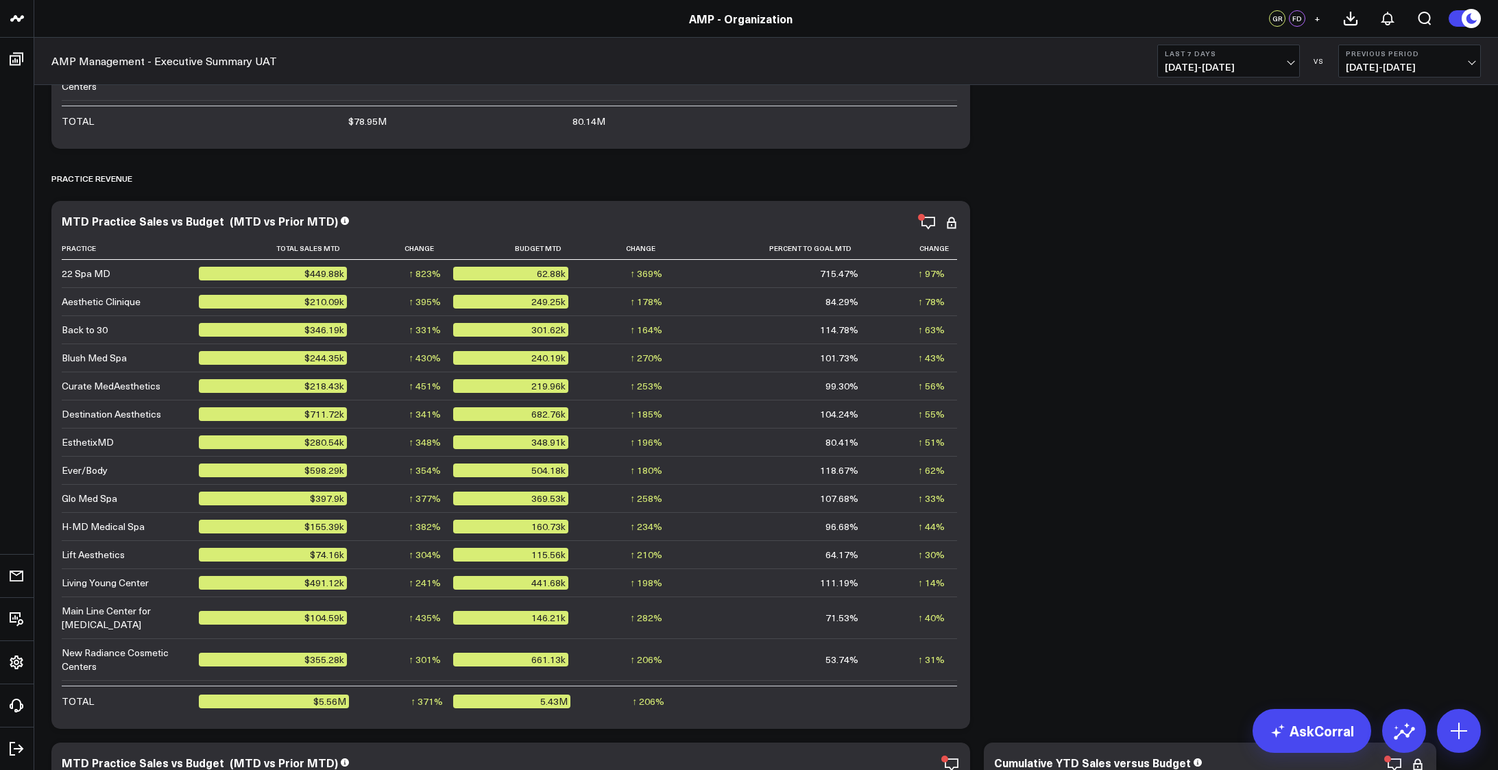
scroll to position [1371, 0]
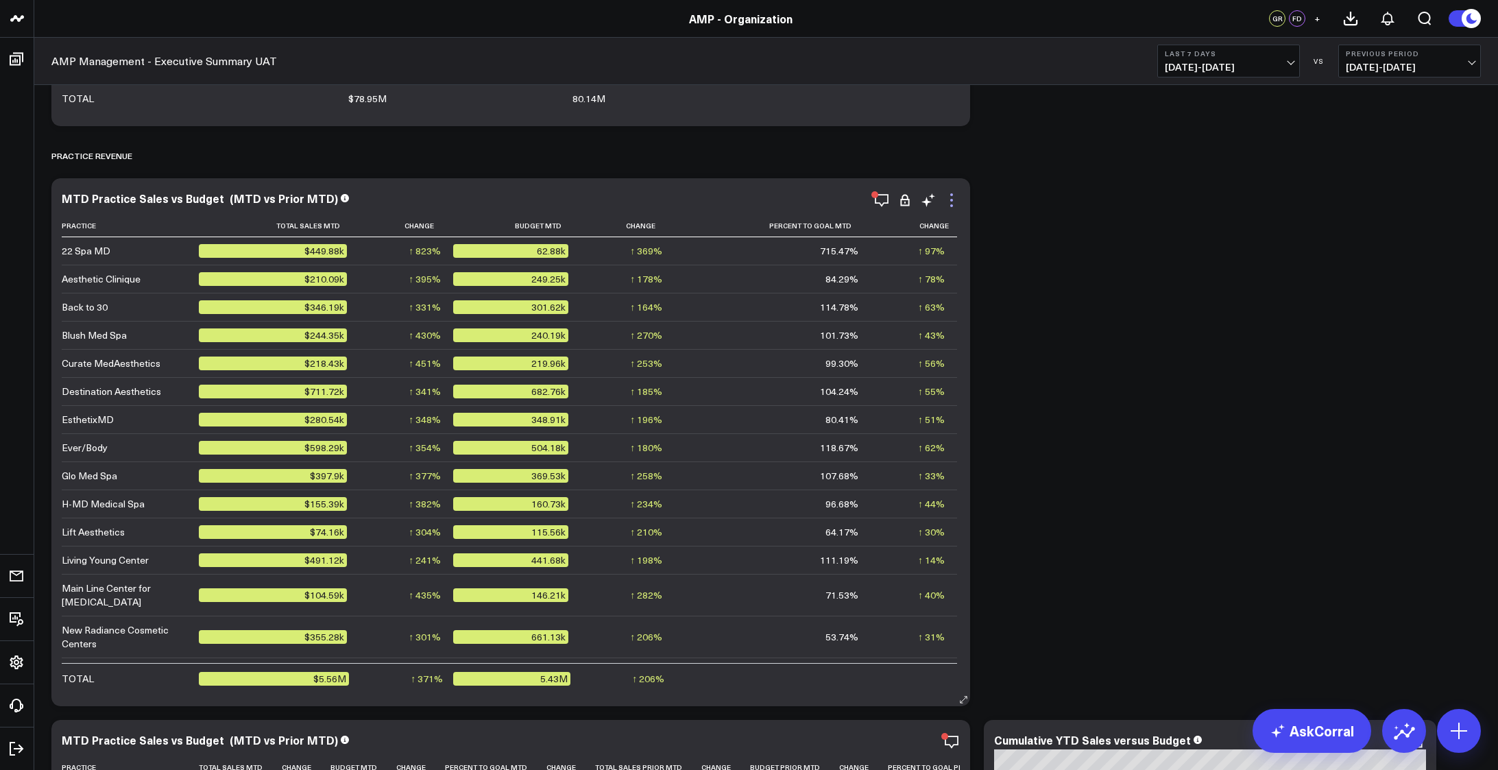
click at [947, 201] on icon at bounding box center [951, 200] width 16 height 16
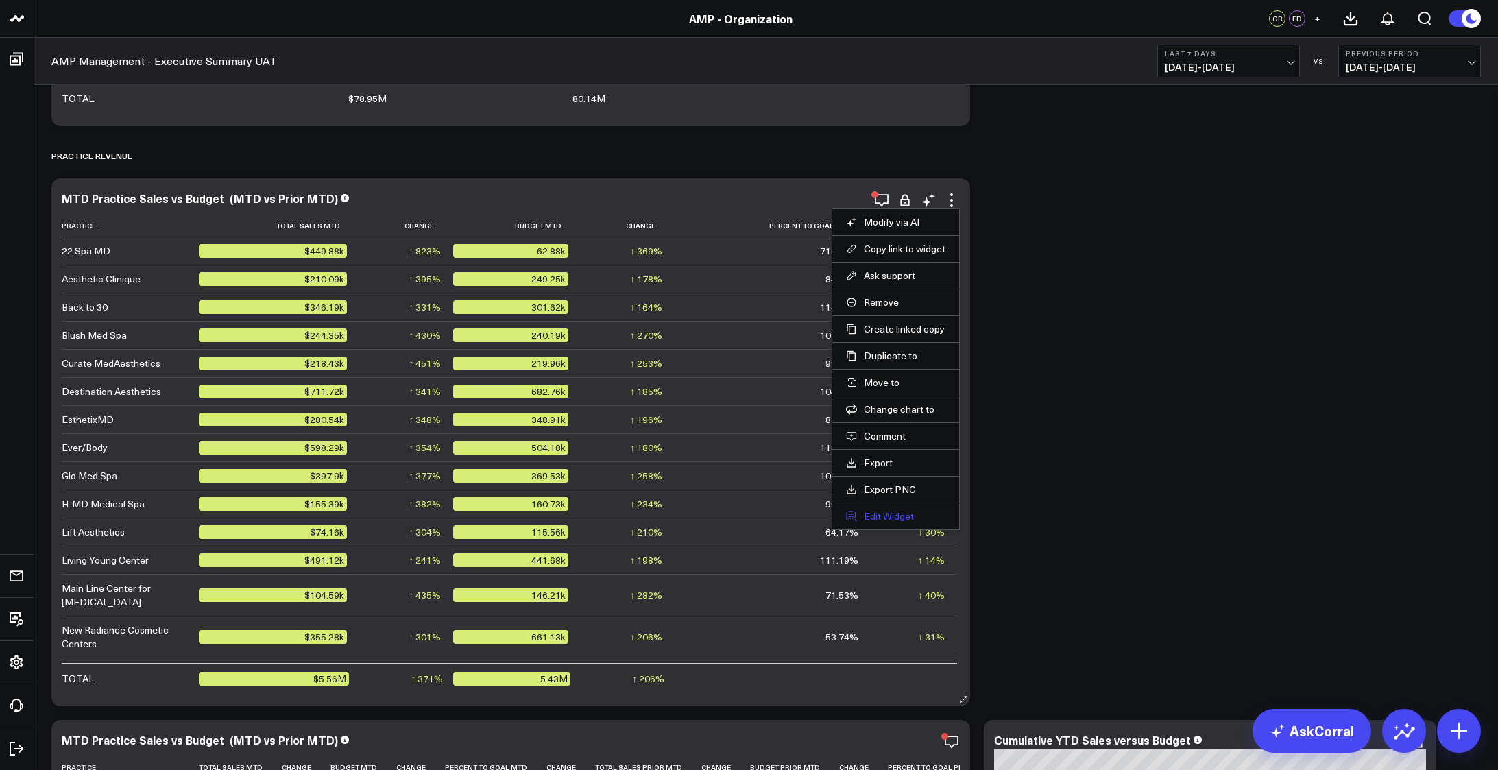
click at [900, 516] on button "Edit Widget" at bounding box center [895, 516] width 99 height 12
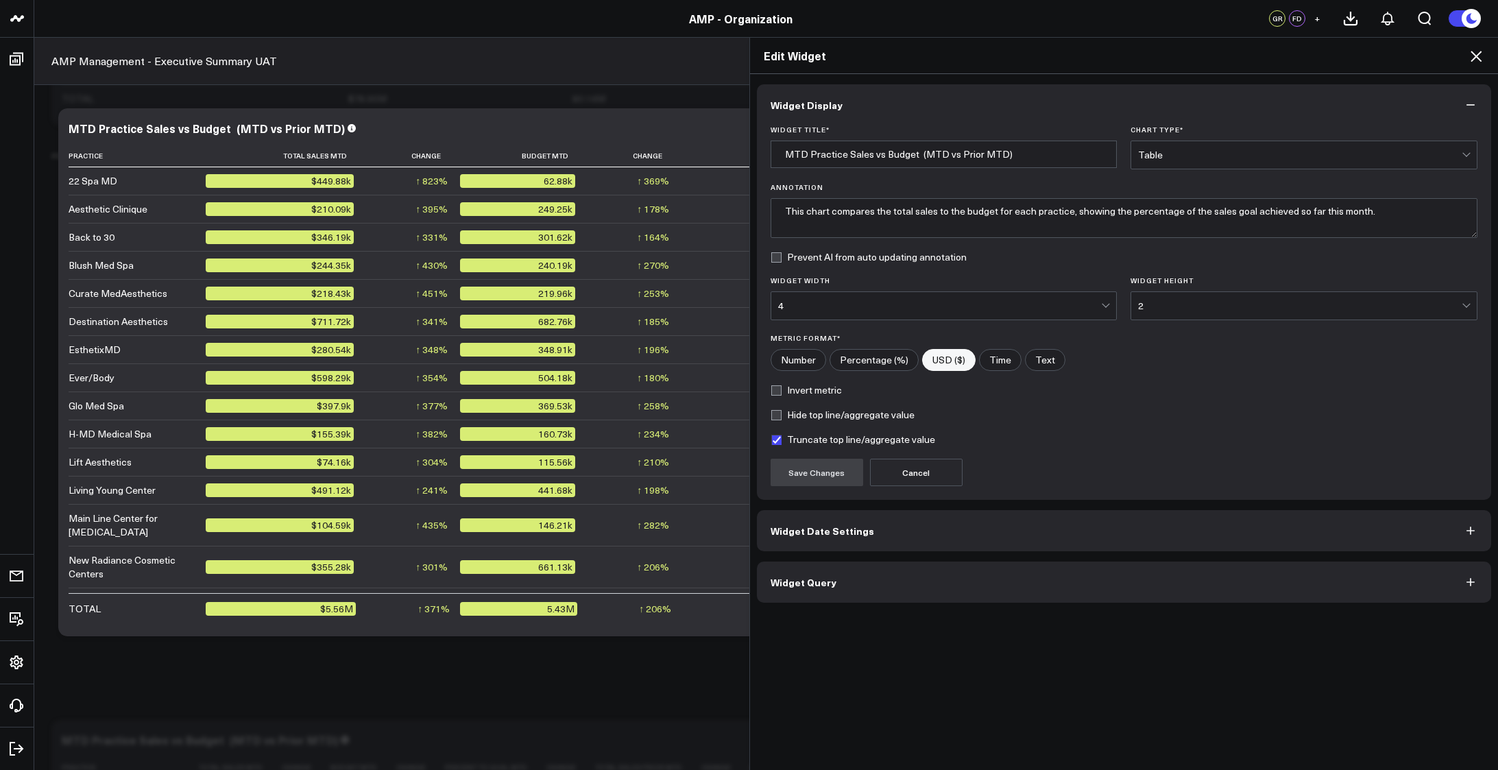
click at [985, 573] on button "Widget Query" at bounding box center [1124, 582] width 735 height 41
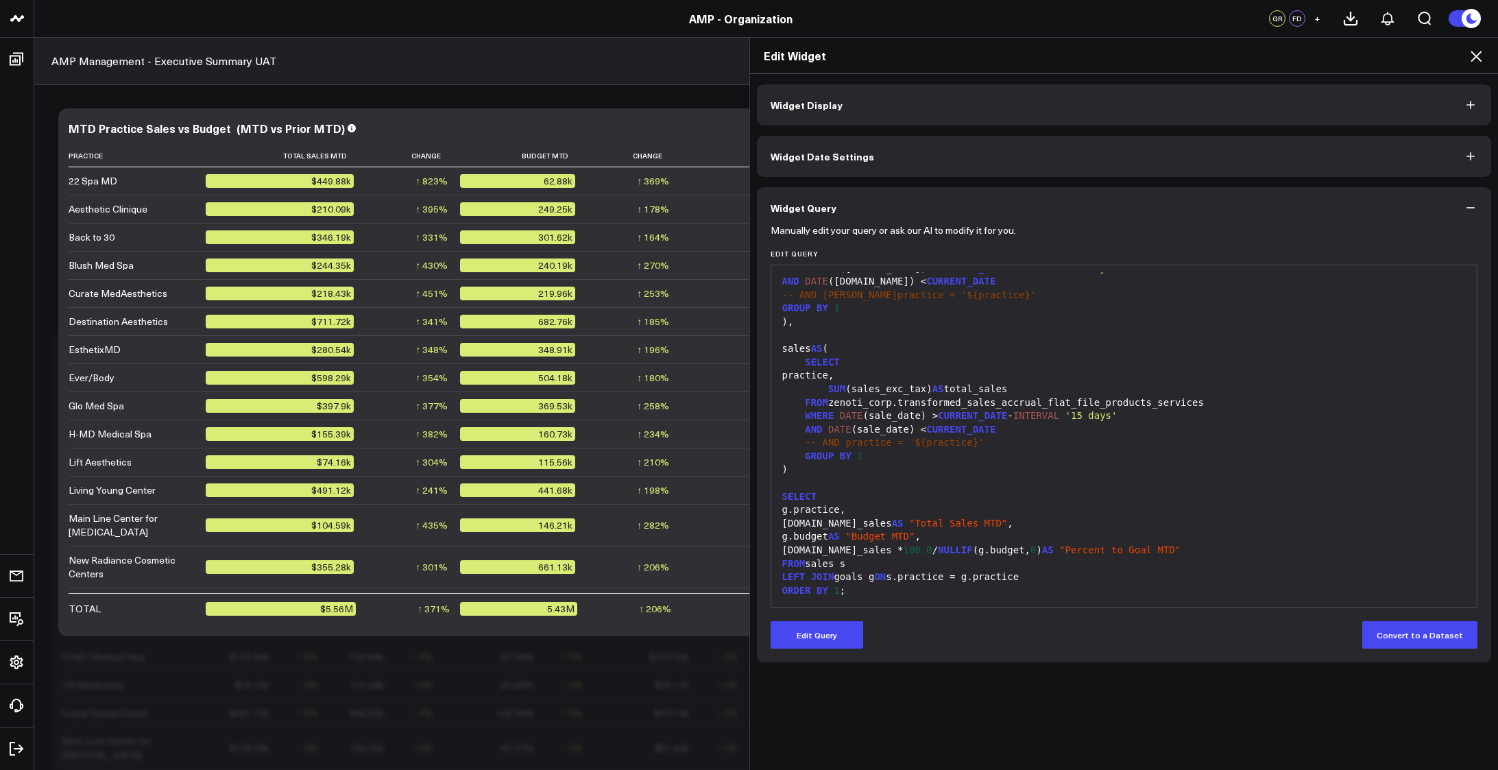
scroll to position [1737, 0]
click at [1204, 101] on button "Widget Display" at bounding box center [1124, 104] width 735 height 41
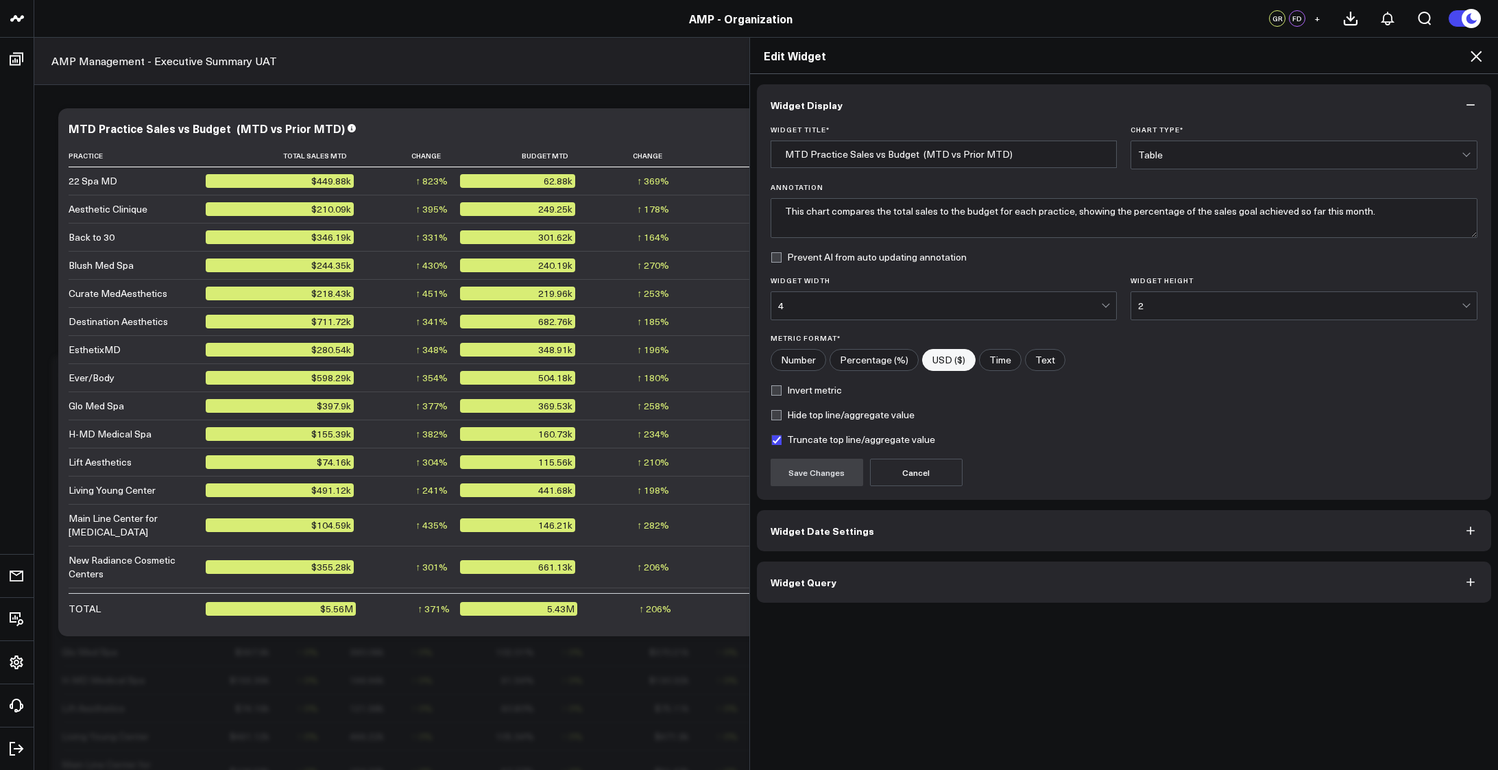
click at [1473, 60] on icon at bounding box center [1476, 56] width 11 height 11
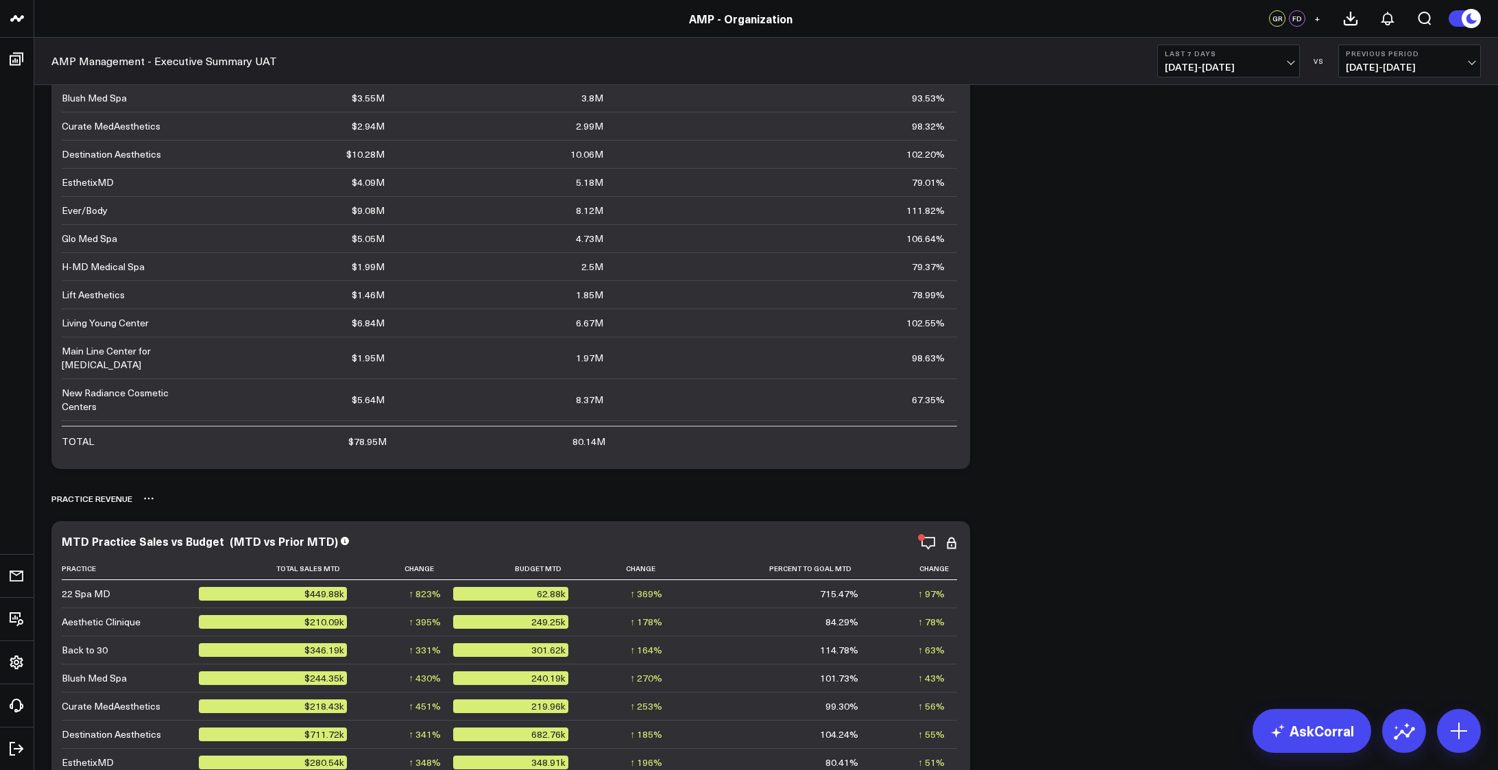
scroll to position [891, 0]
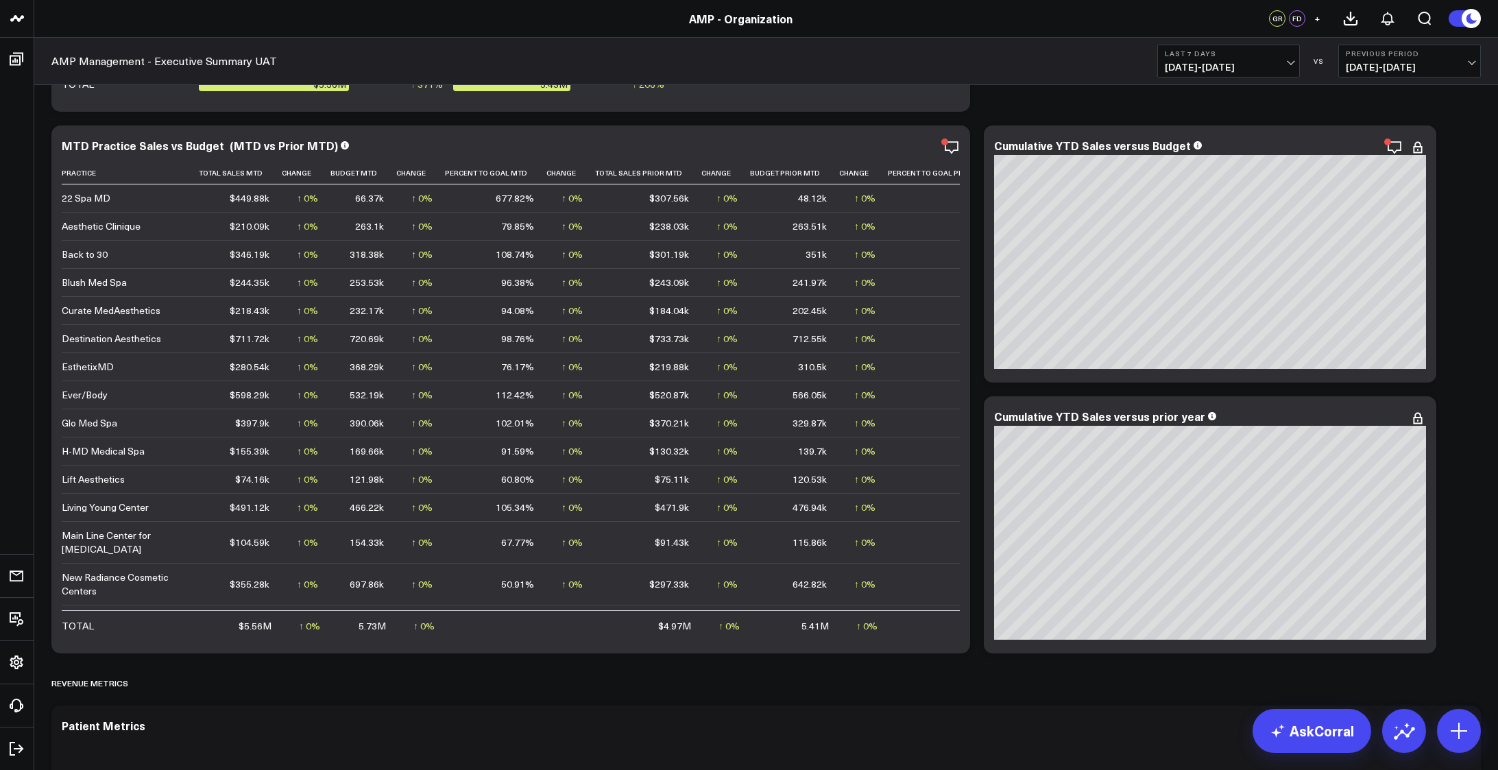
scroll to position [1988, 0]
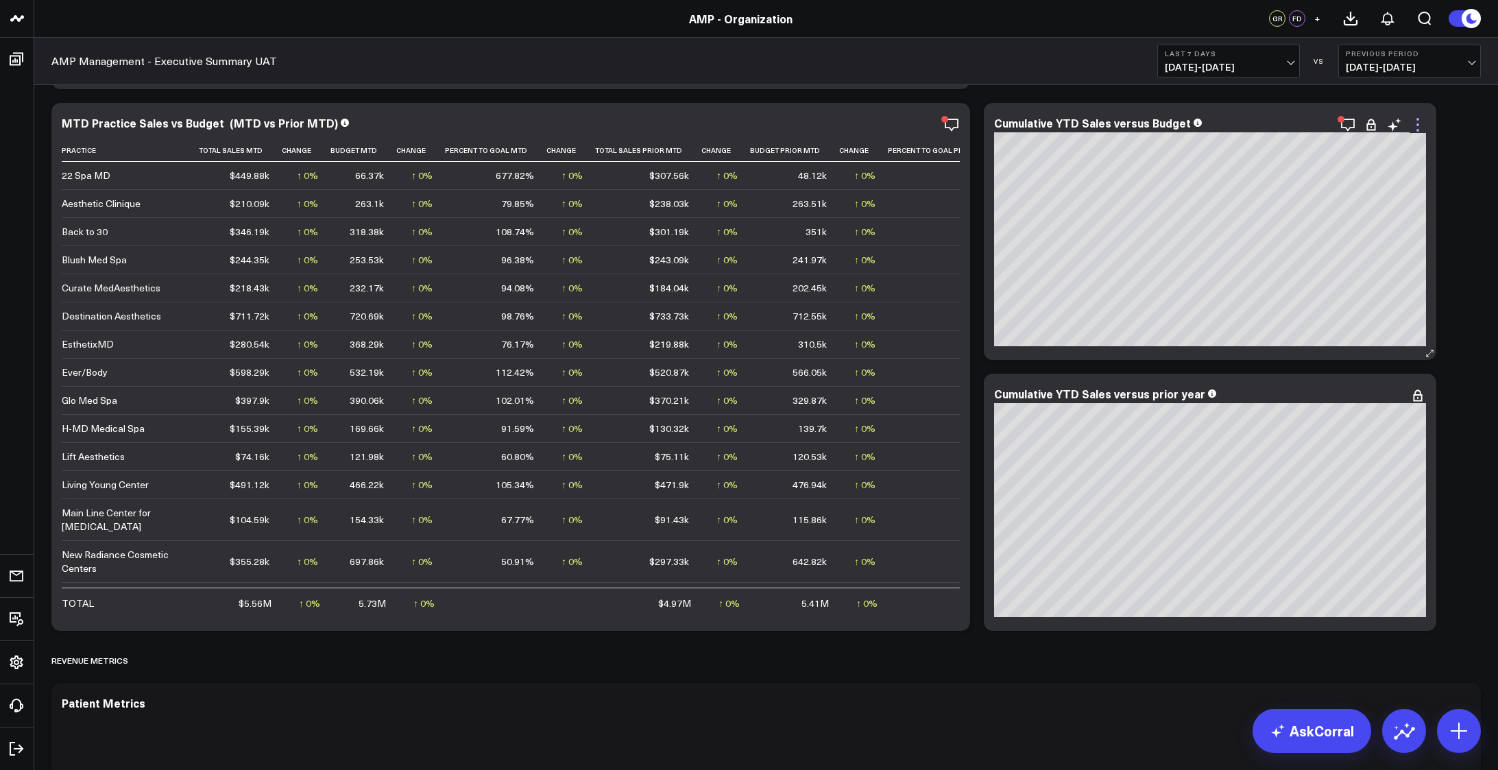
click at [1418, 130] on icon at bounding box center [1418, 130] width 3 height 3
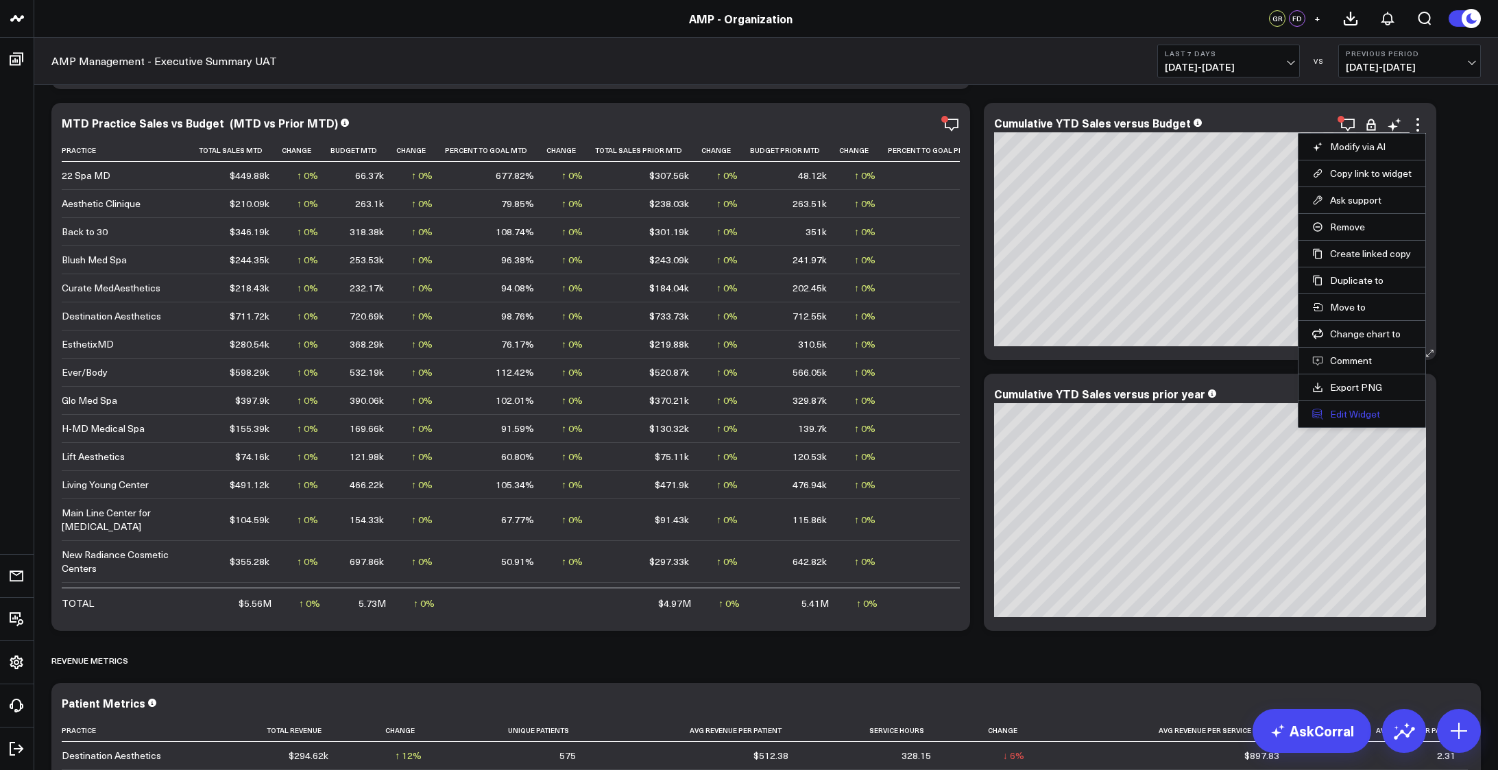
click at [1360, 414] on button "Edit Widget" at bounding box center [1361, 414] width 99 height 12
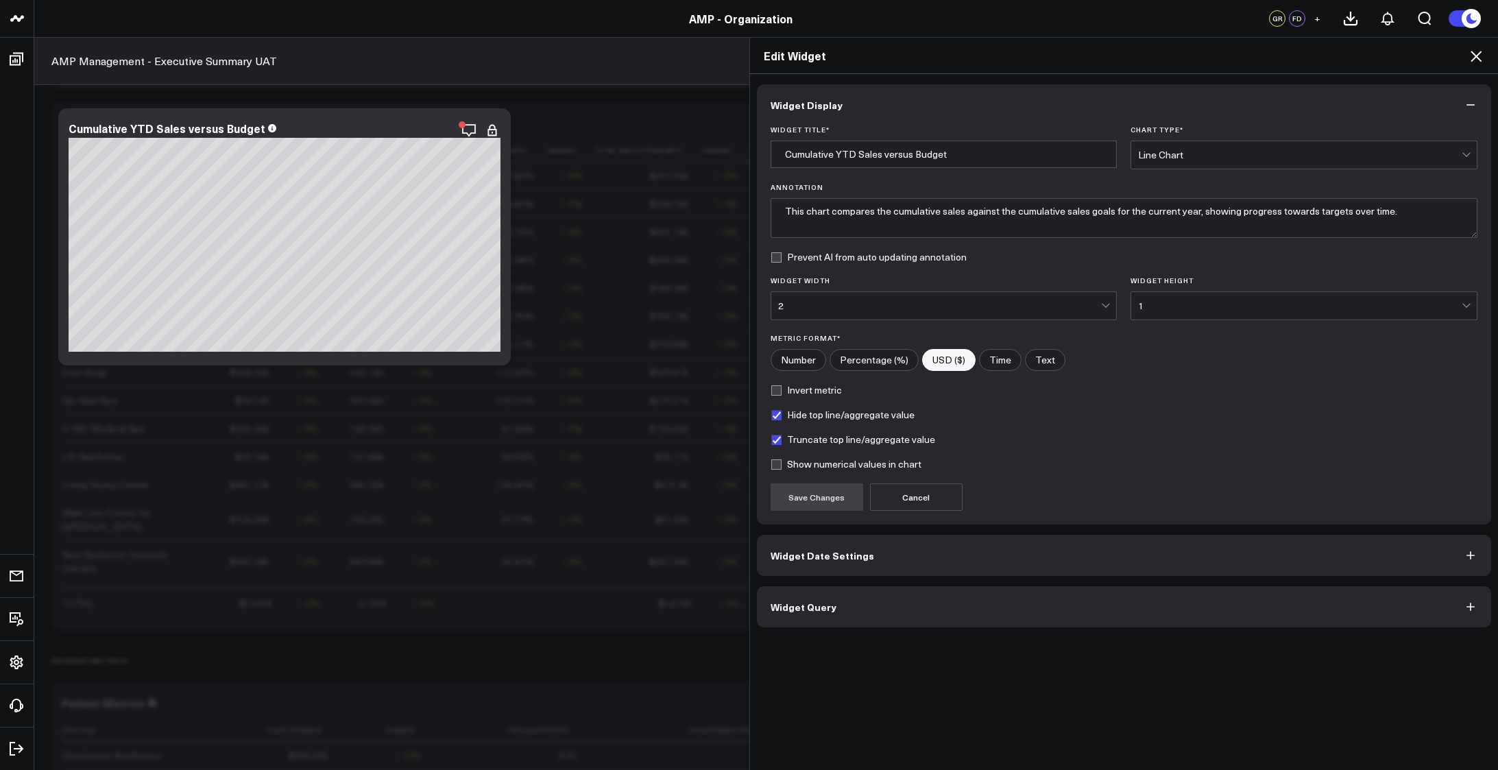
click at [1016, 588] on button "Widget Query" at bounding box center [1124, 606] width 735 height 41
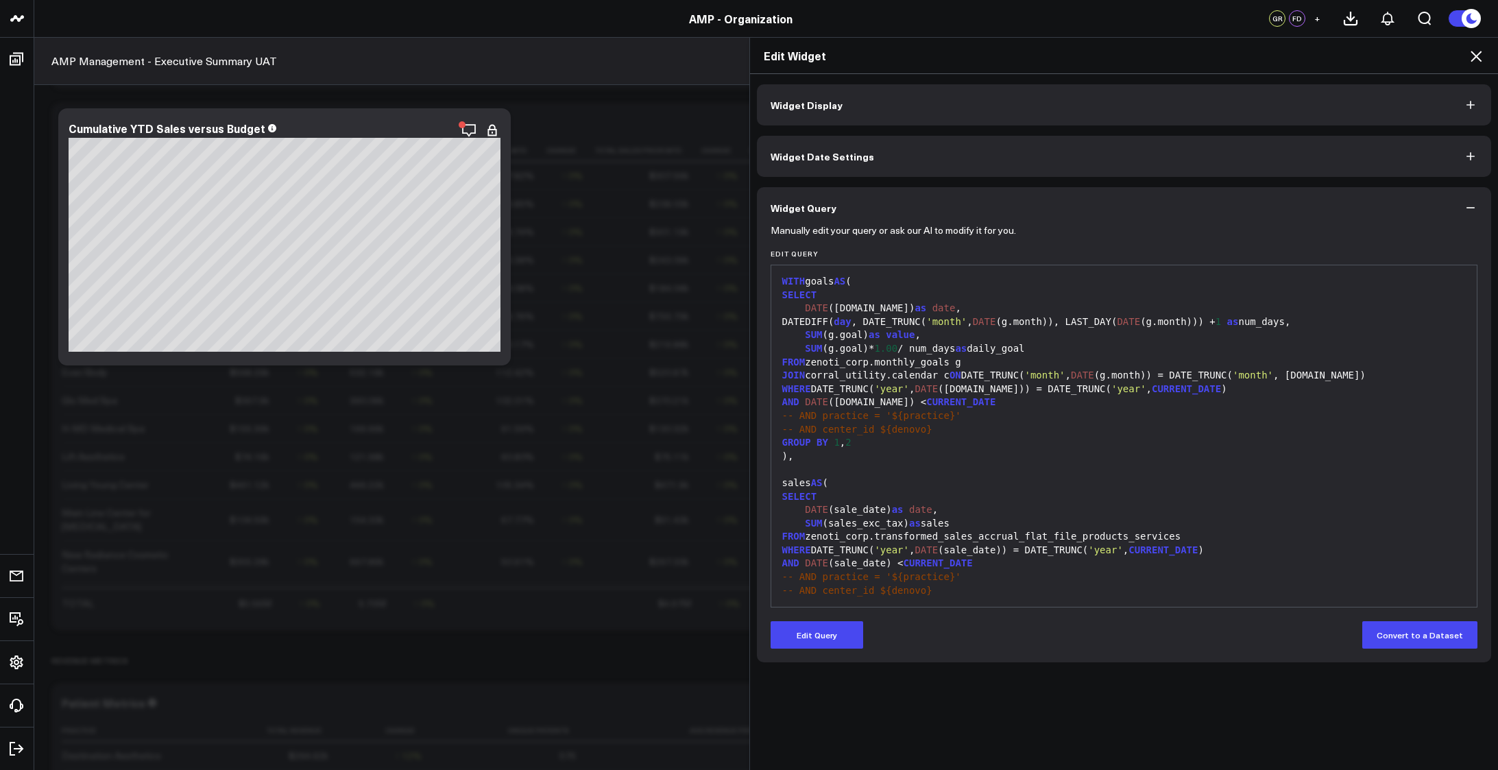
scroll to position [242, 0]
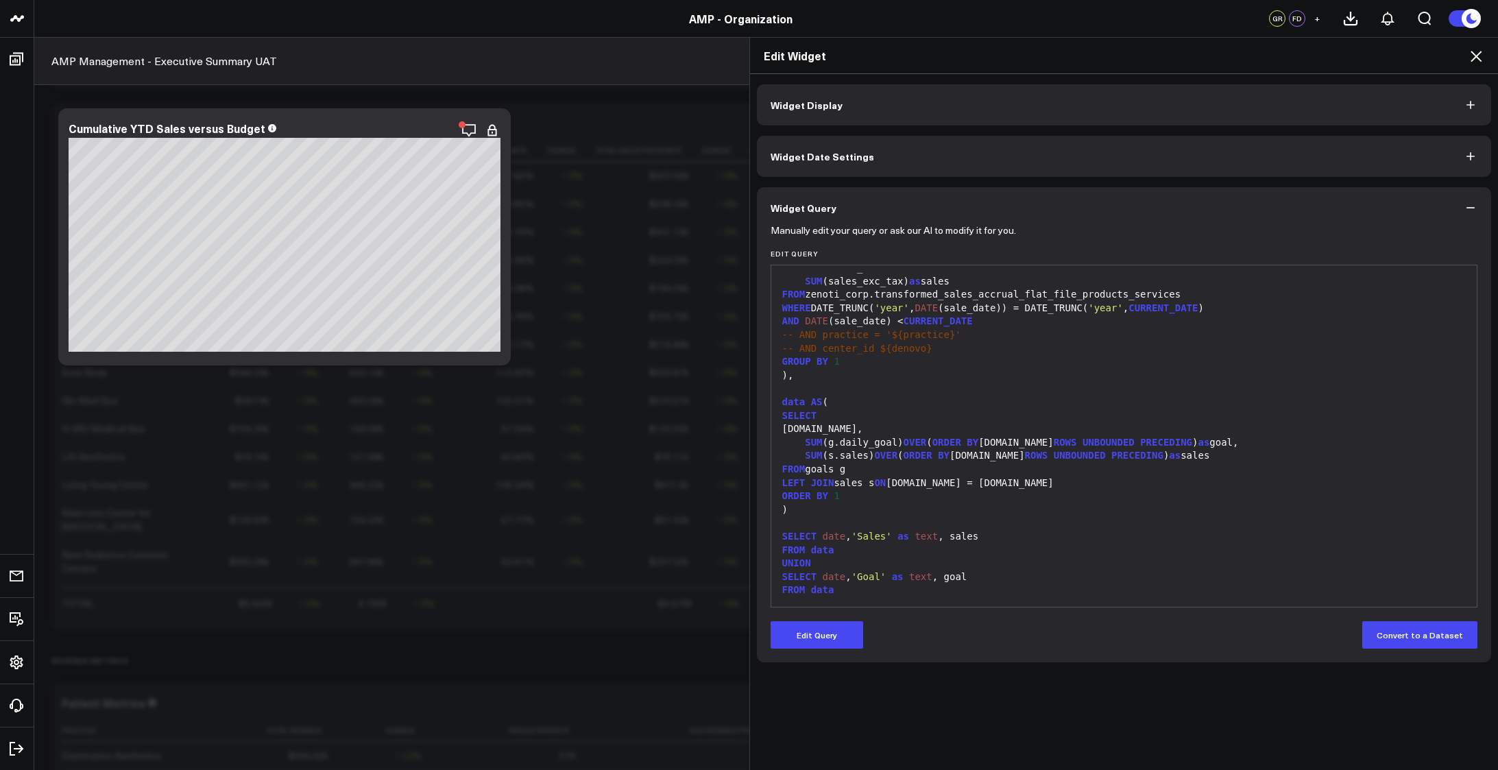
click at [1473, 56] on icon at bounding box center [1476, 56] width 16 height 16
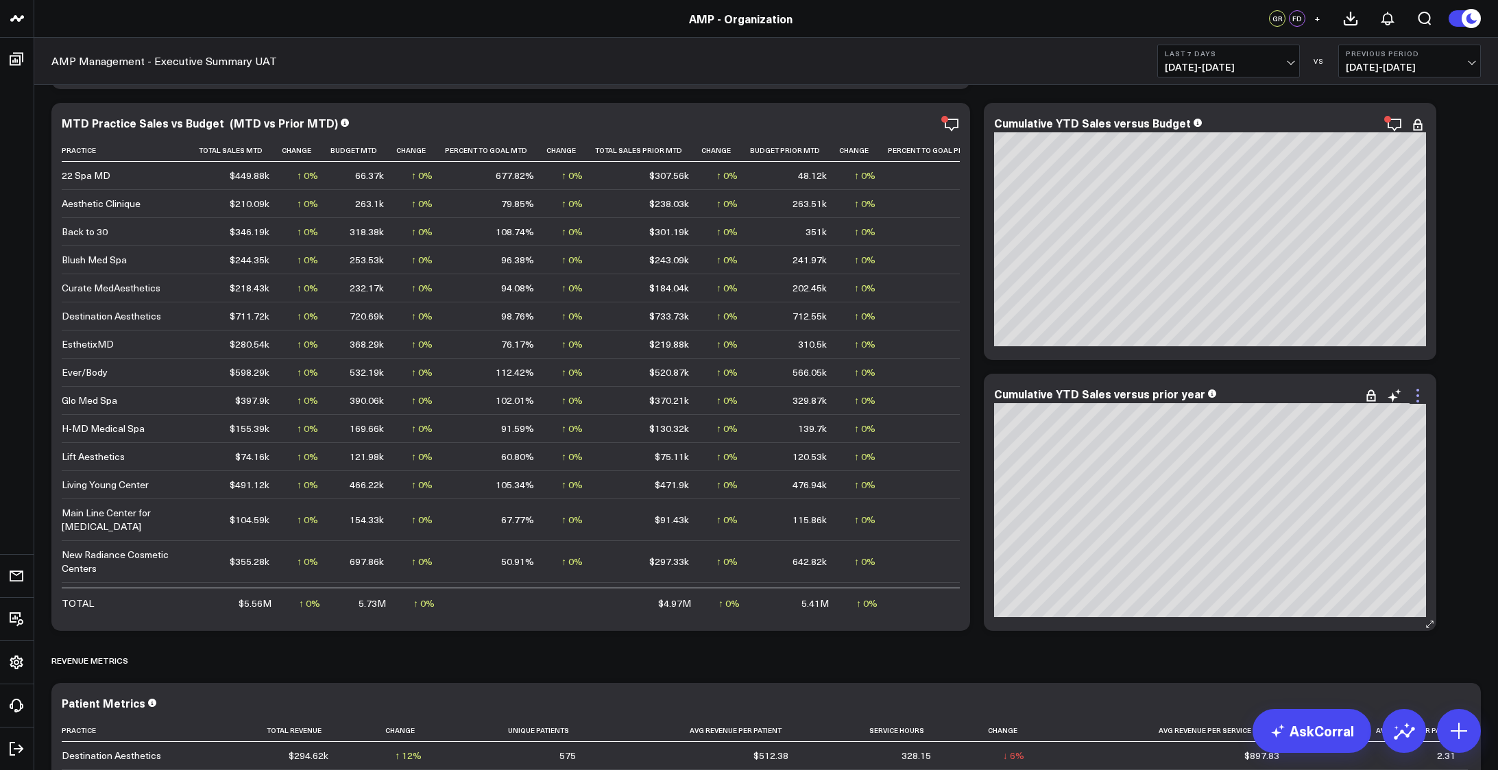
click at [1418, 398] on icon at bounding box center [1418, 395] width 16 height 16
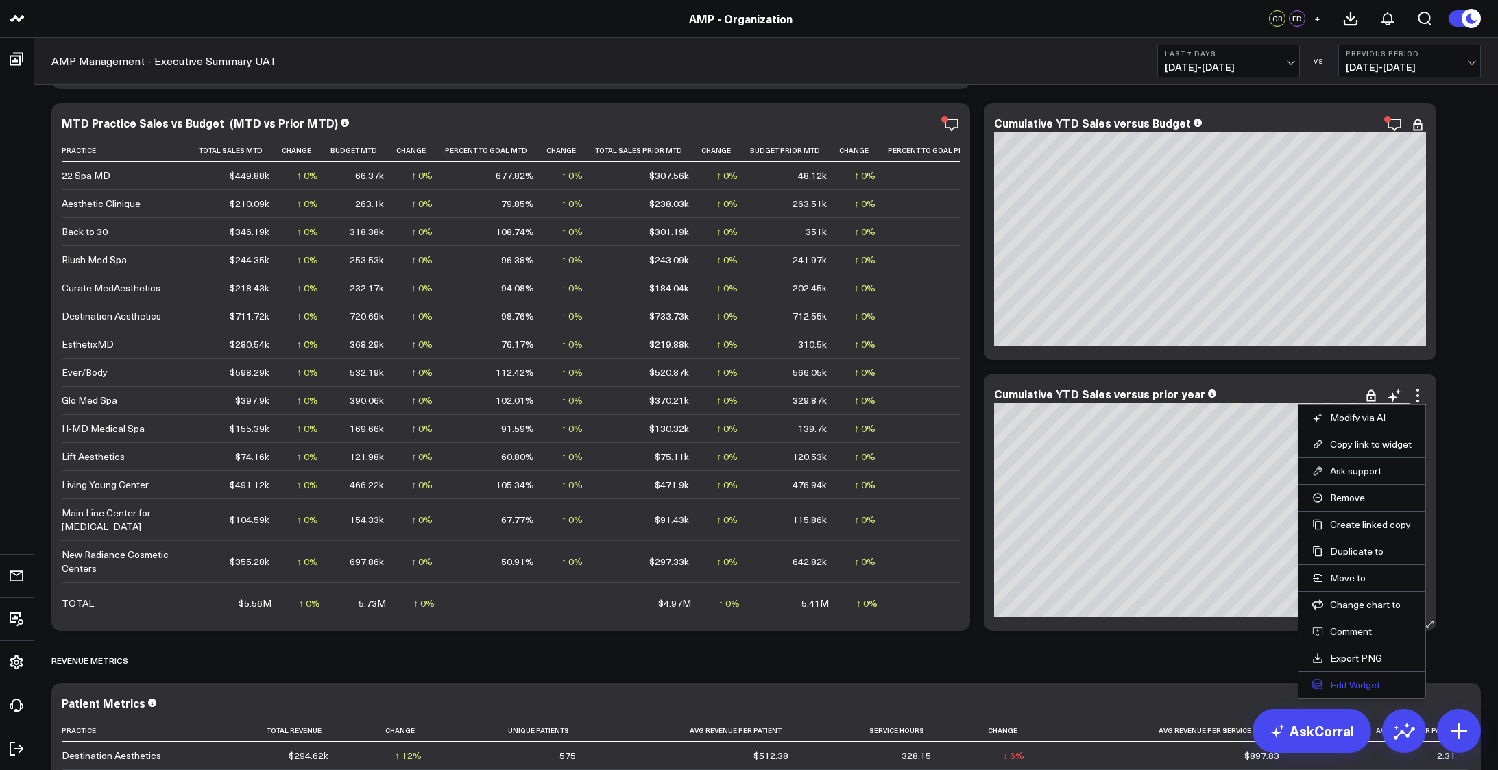
click at [1358, 682] on button "Edit Widget" at bounding box center [1361, 685] width 99 height 12
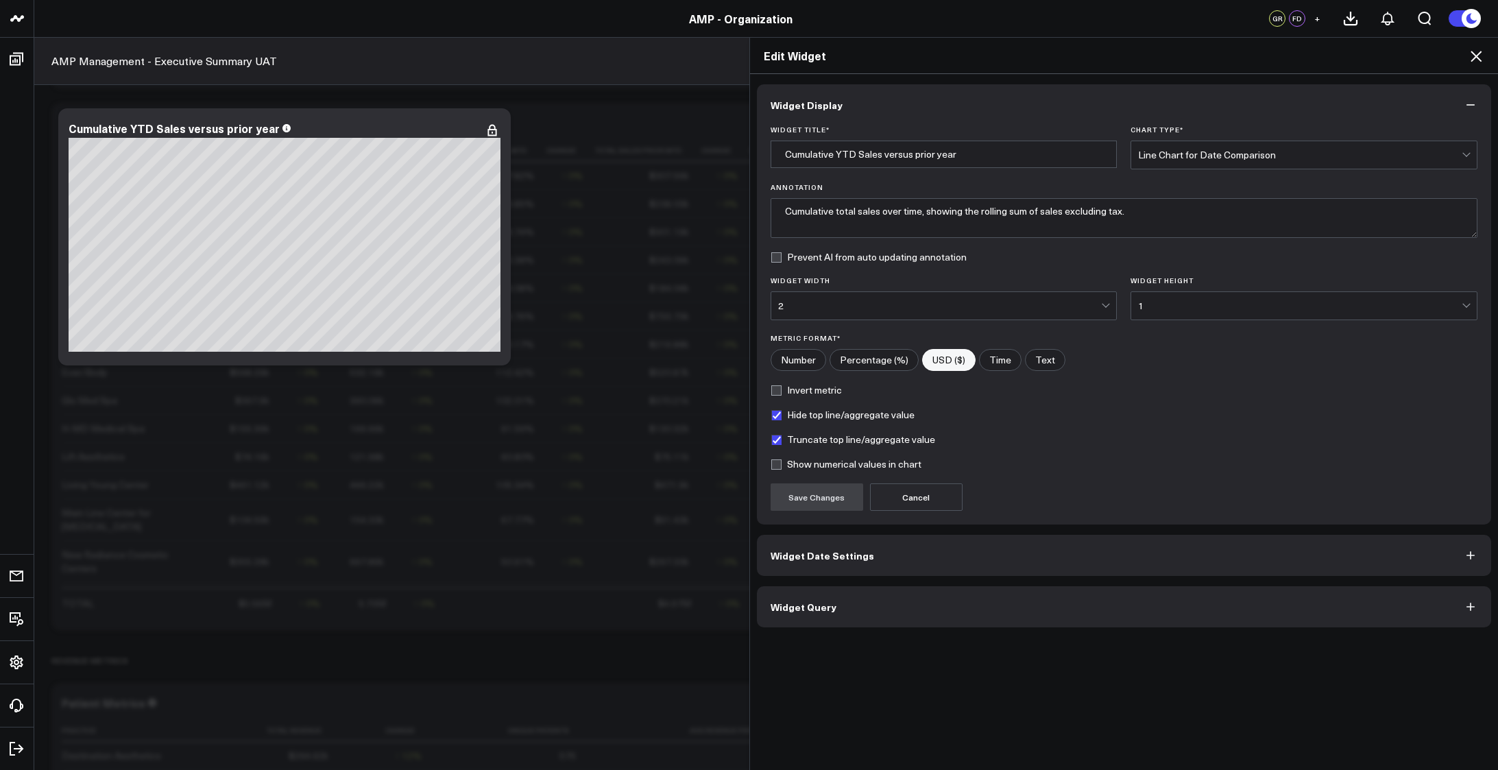
click at [1062, 609] on button "Widget Query" at bounding box center [1124, 606] width 735 height 41
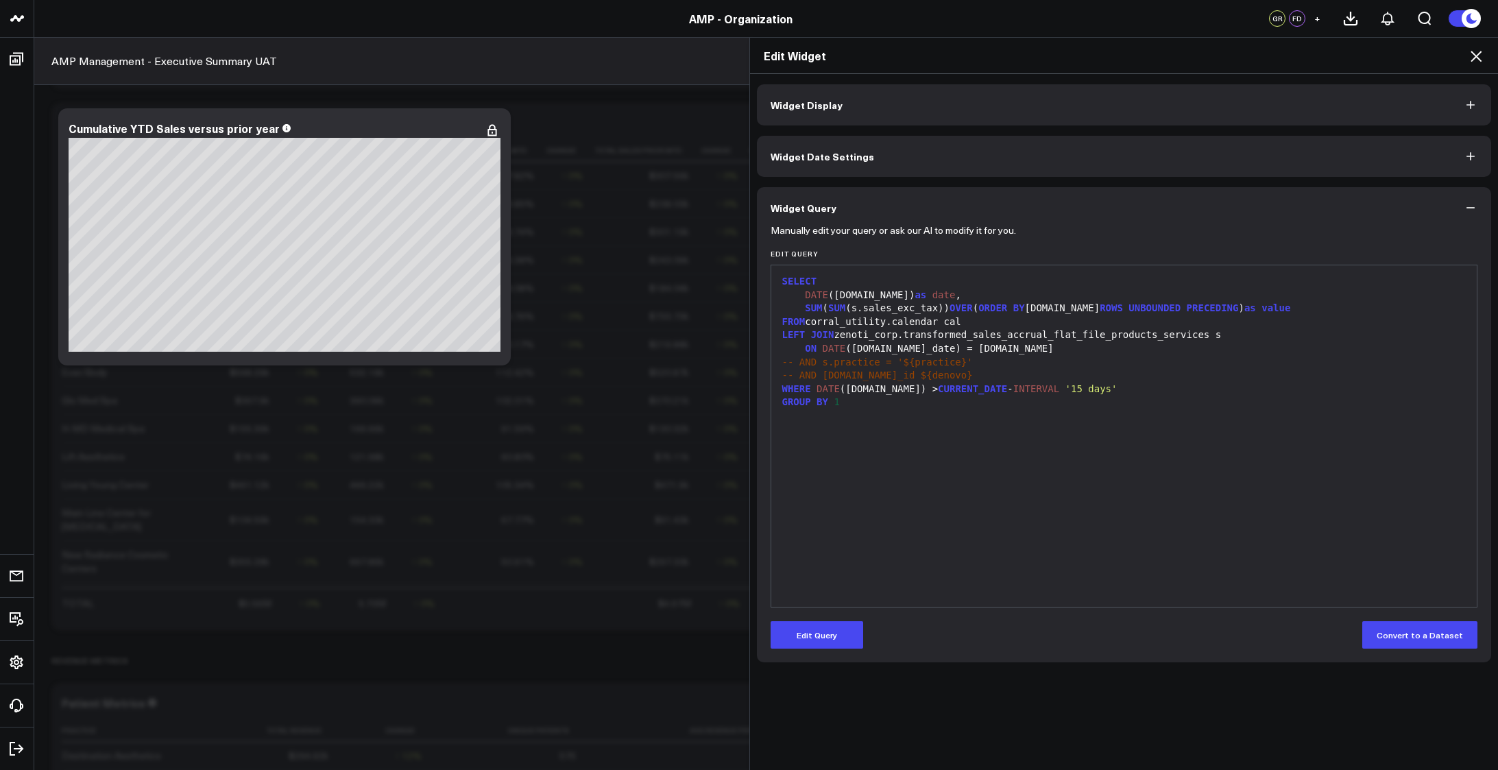
click at [1482, 57] on icon at bounding box center [1476, 56] width 16 height 16
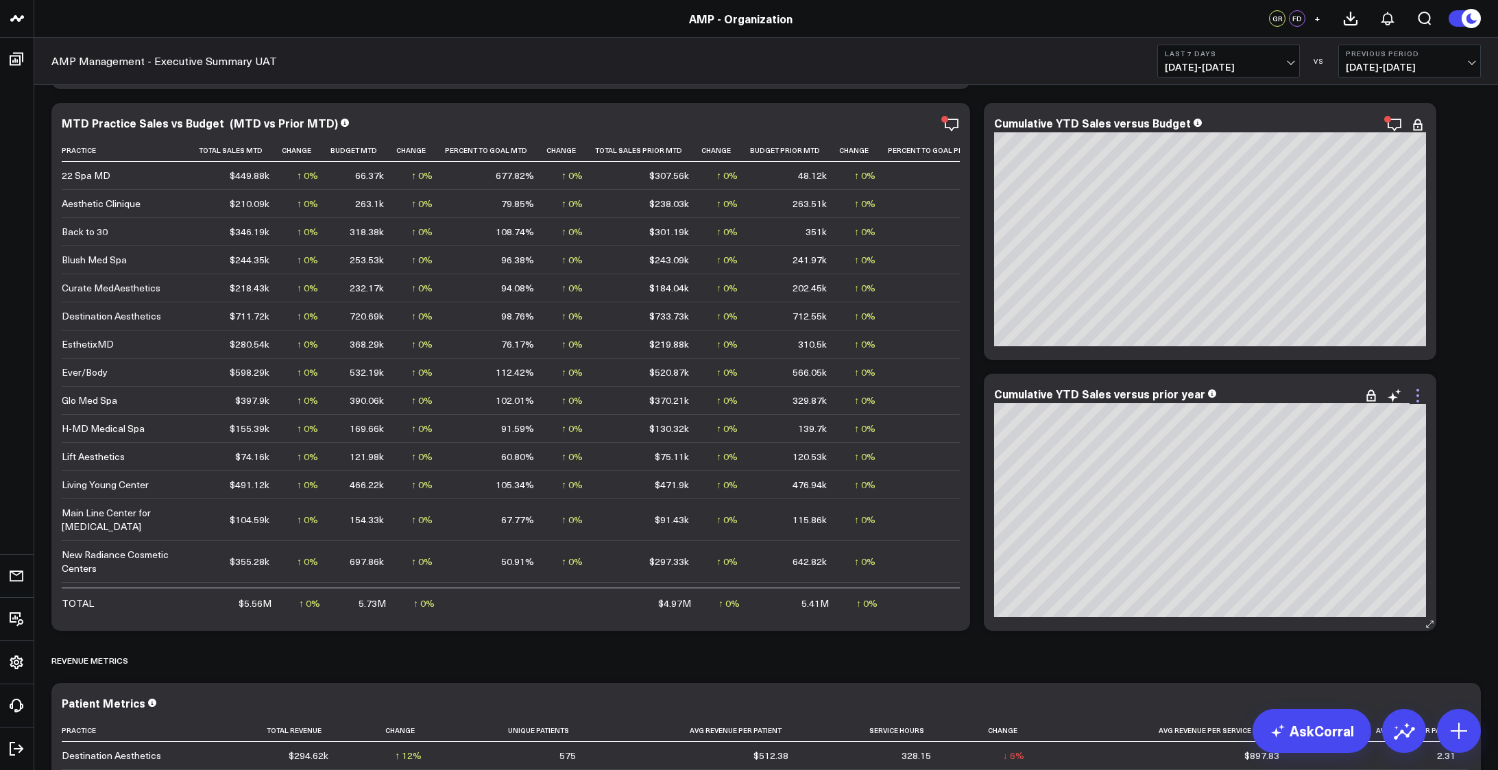
click at [1421, 398] on icon at bounding box center [1418, 395] width 16 height 16
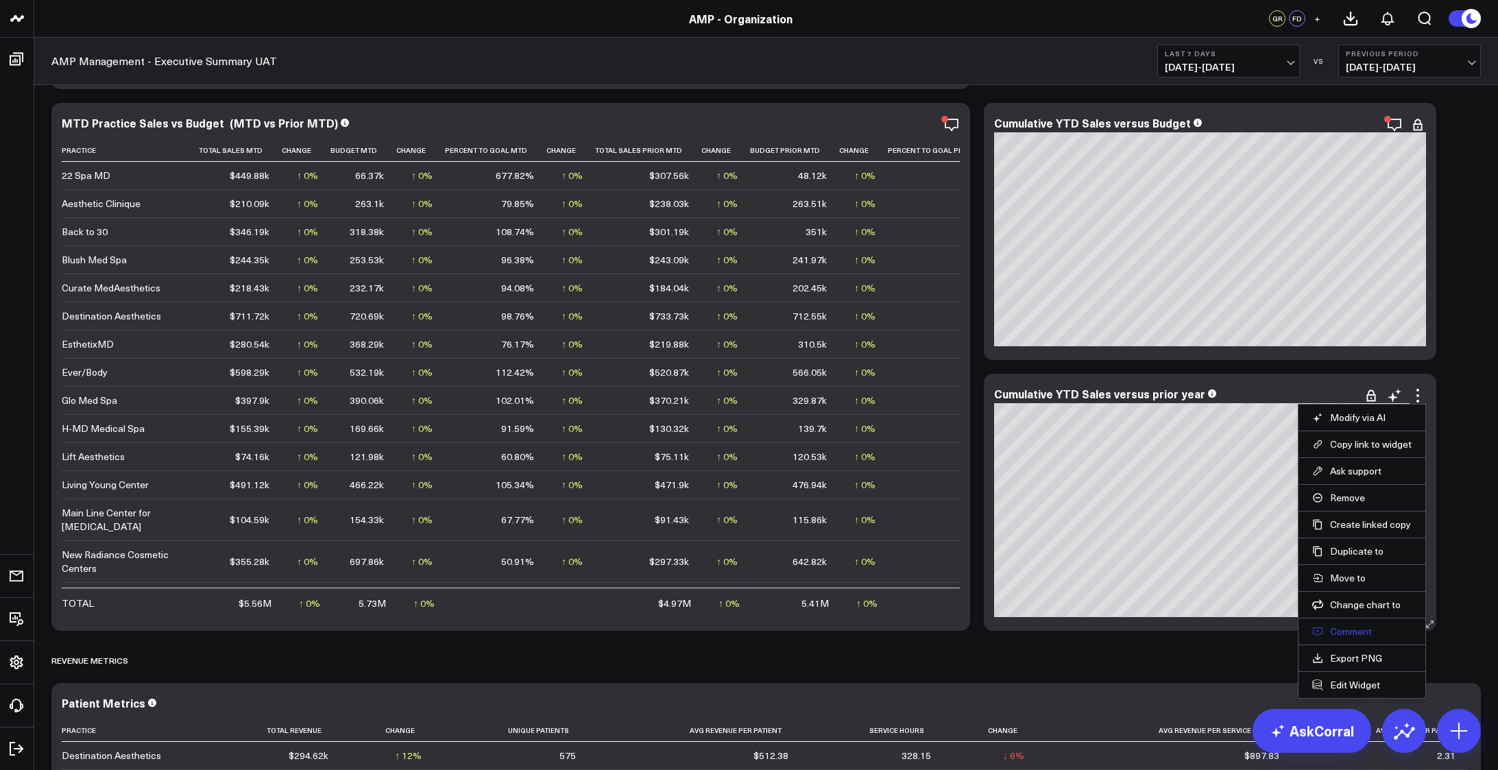
click at [1353, 635] on button "Comment" at bounding box center [1361, 631] width 99 height 12
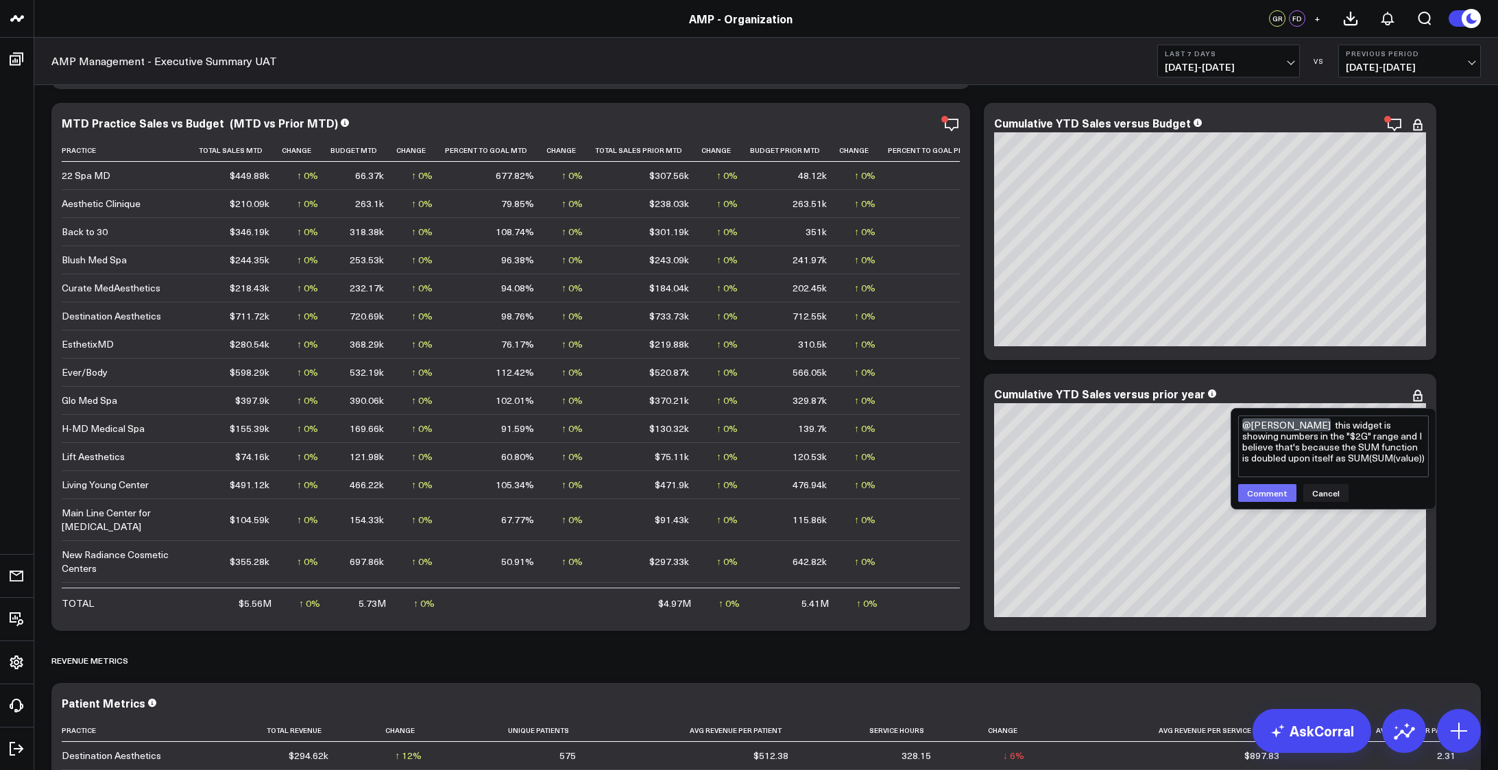
type textarea "@Francis DeMonte this widget is showing numbers in the "$2G" range and I believ…"
click at [1267, 490] on button "Comment" at bounding box center [1267, 493] width 58 height 18
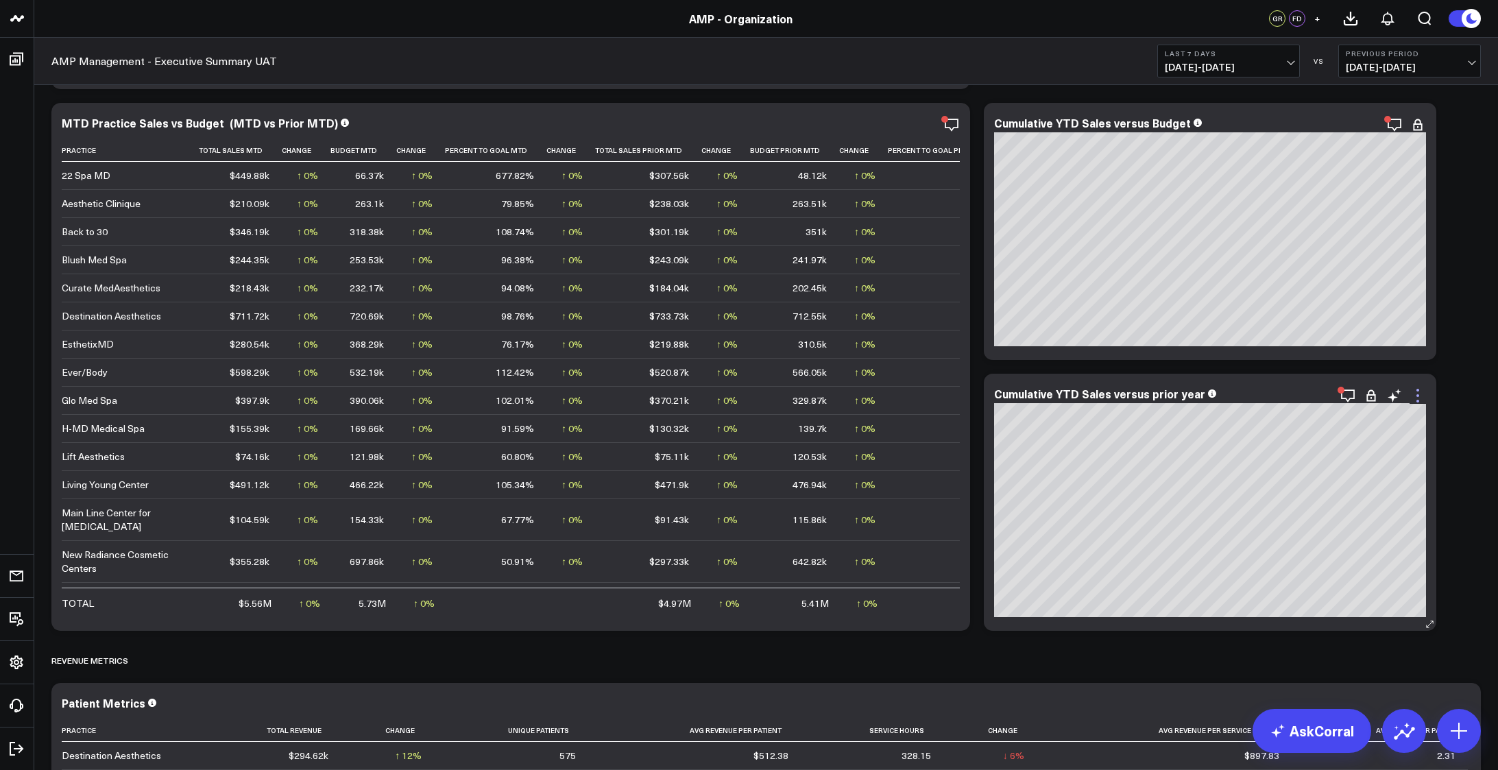
click at [1421, 396] on icon at bounding box center [1418, 395] width 16 height 16
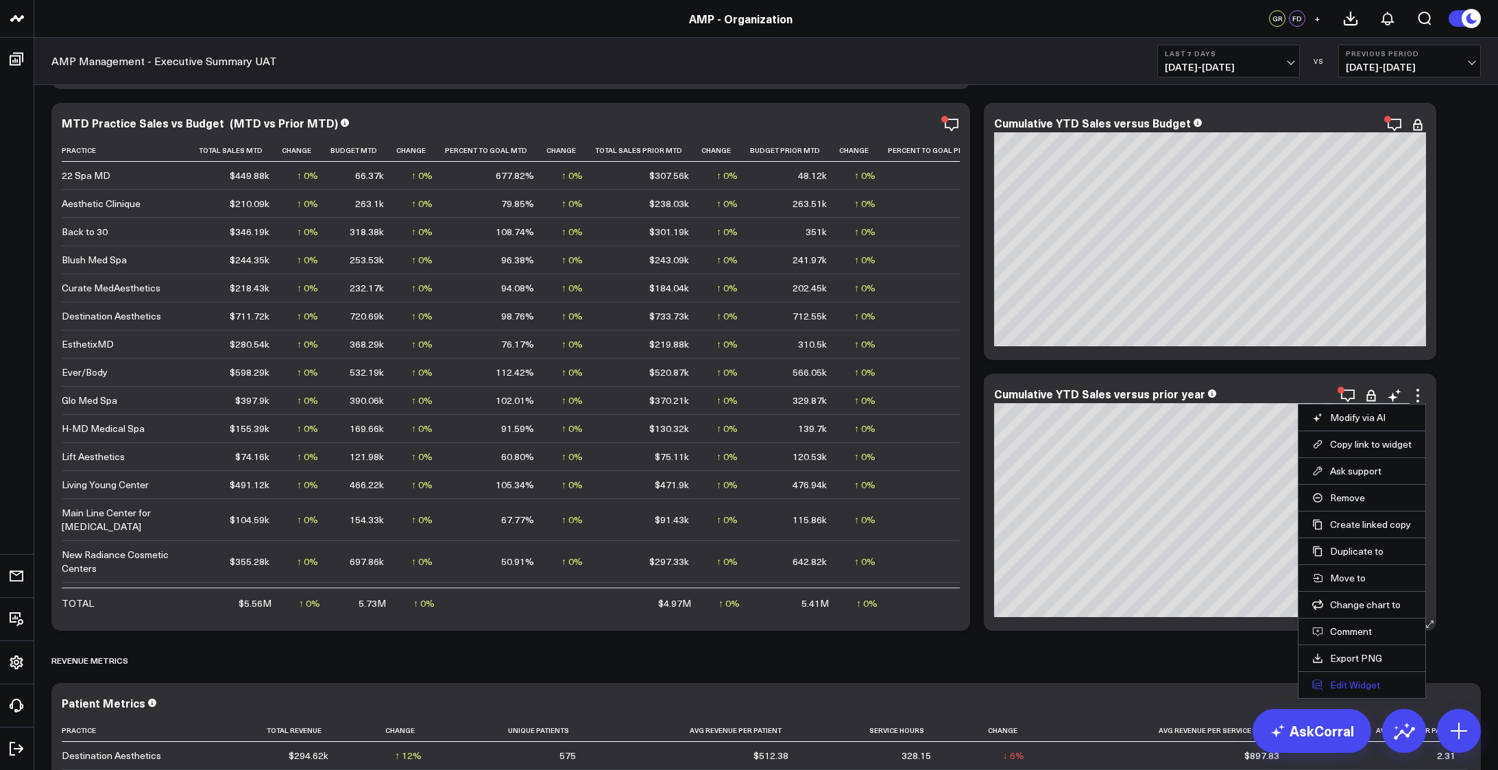
click at [1357, 686] on button "Edit Widget" at bounding box center [1361, 685] width 99 height 12
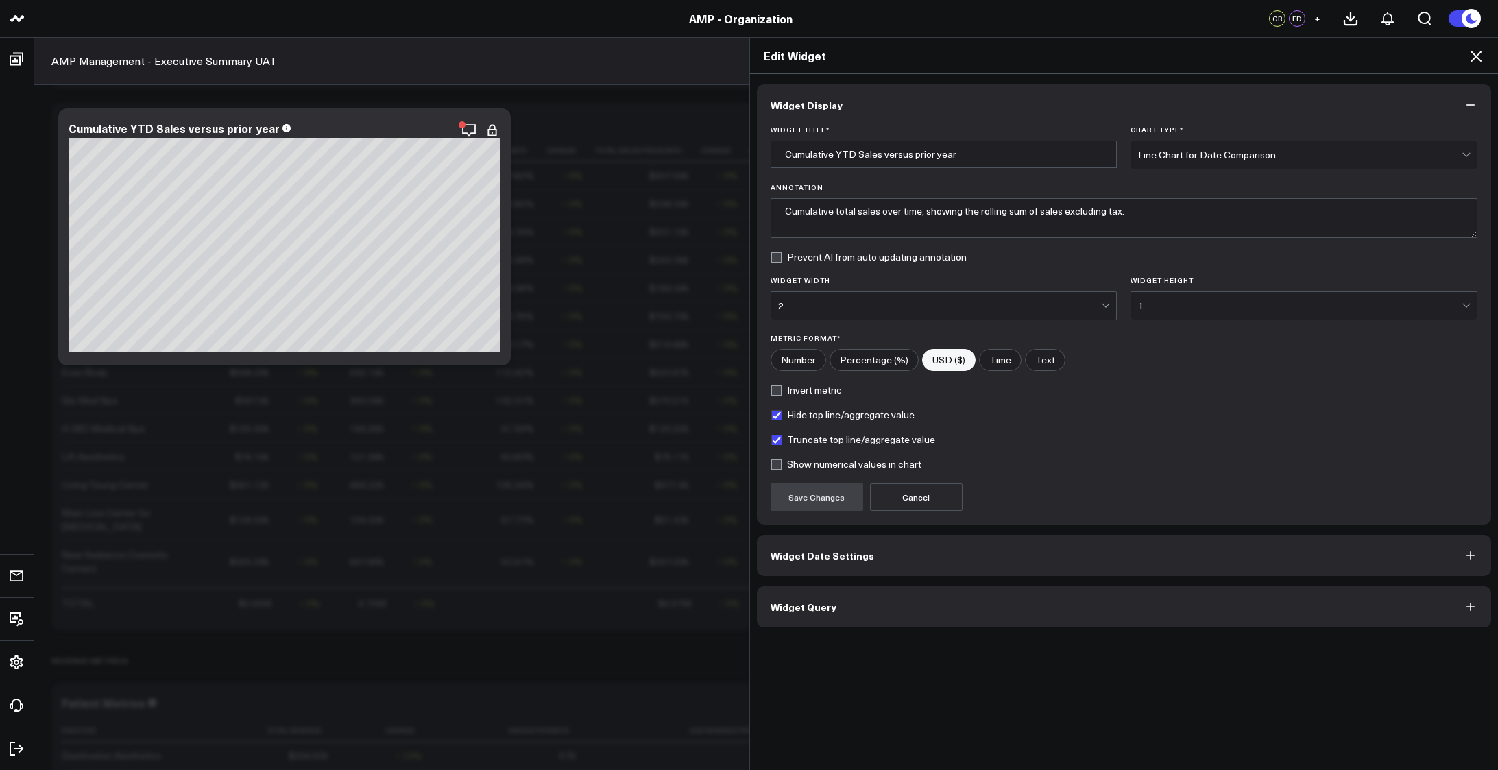
click at [951, 625] on button "Widget Query" at bounding box center [1124, 606] width 735 height 41
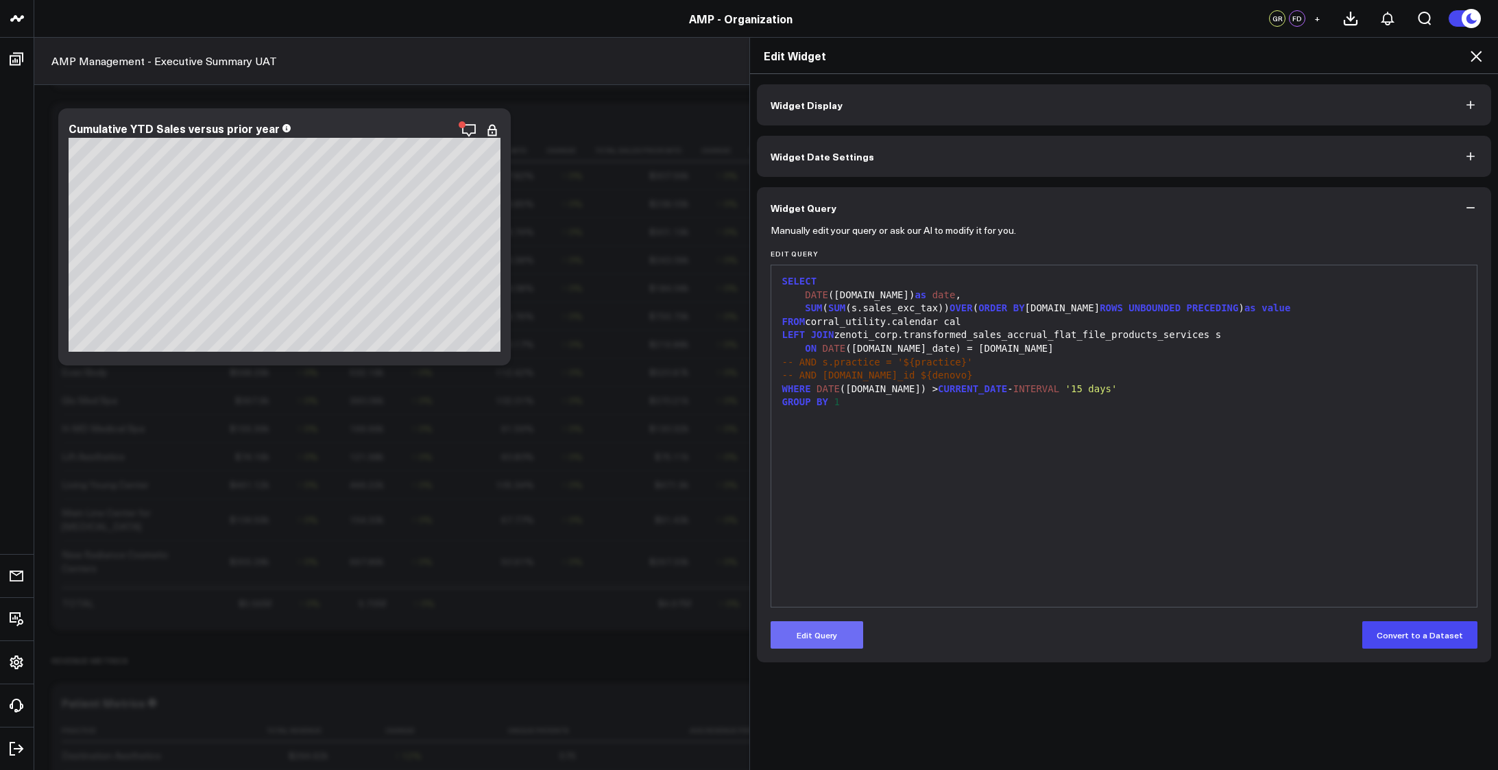
click at [798, 636] on button "Edit Query" at bounding box center [817, 634] width 93 height 27
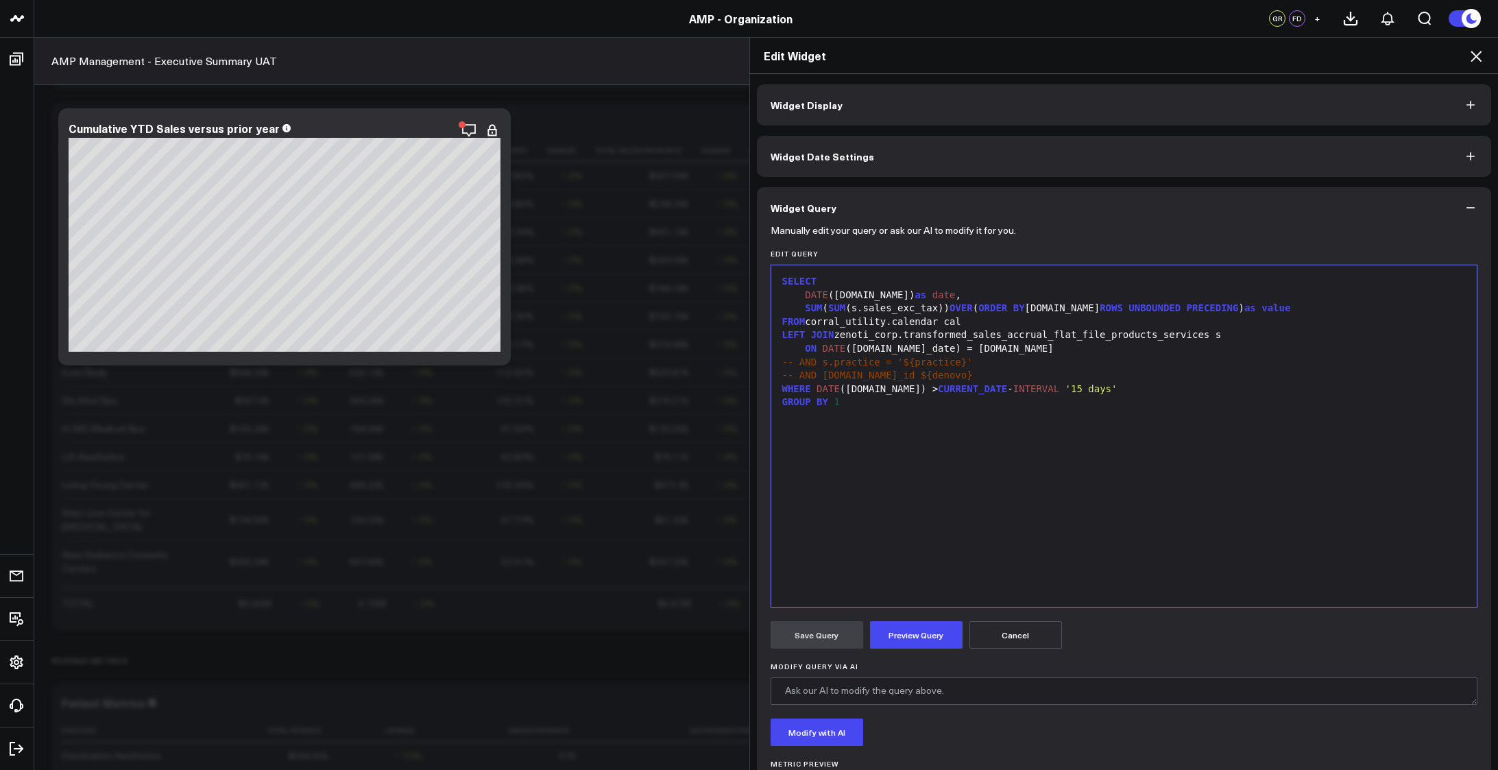
click at [810, 320] on div "FROM corral_utility.calendar cal" at bounding box center [1124, 322] width 693 height 14
click at [1002, 362] on div "-- AND s.practice = '${practice}'" at bounding box center [1124, 363] width 693 height 14
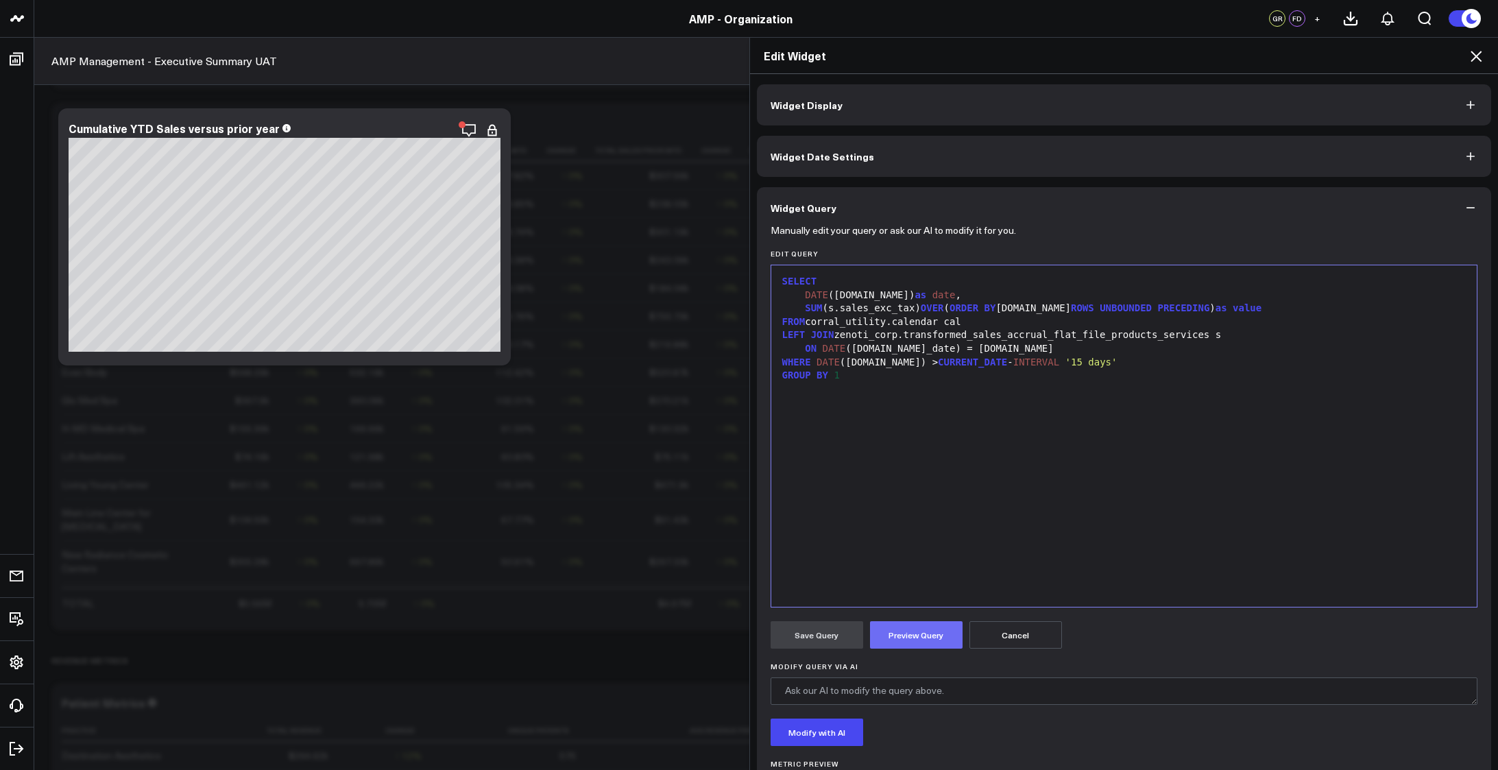
click at [904, 636] on button "Preview Query" at bounding box center [916, 634] width 93 height 27
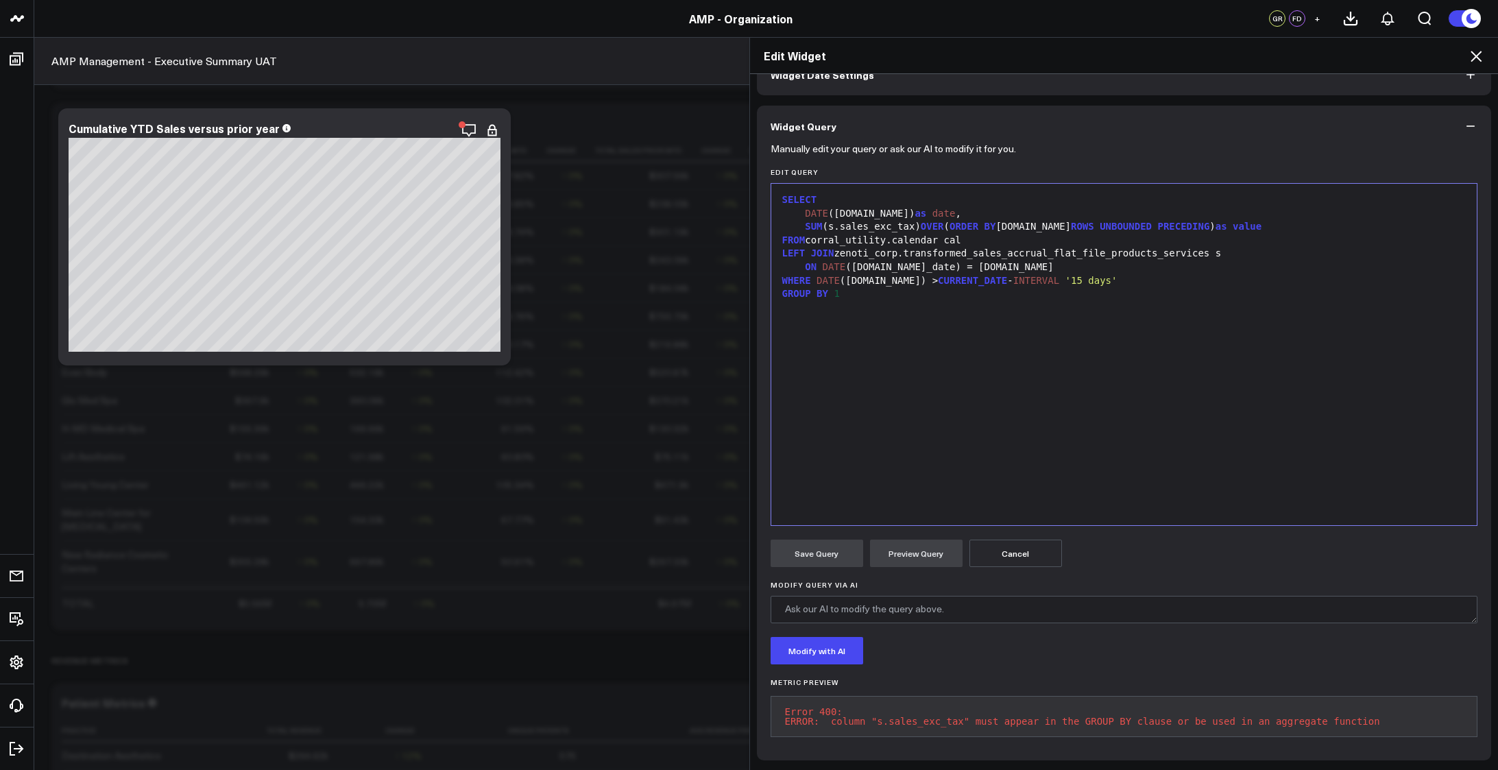
click at [857, 294] on div "SELECT DATE (cal.date) as date , SUM (s.sales_exc_tax) OVER ( ORDER BY cal.date…" at bounding box center [1124, 355] width 693 height 328
click at [906, 542] on button "Preview Query" at bounding box center [916, 553] width 93 height 27
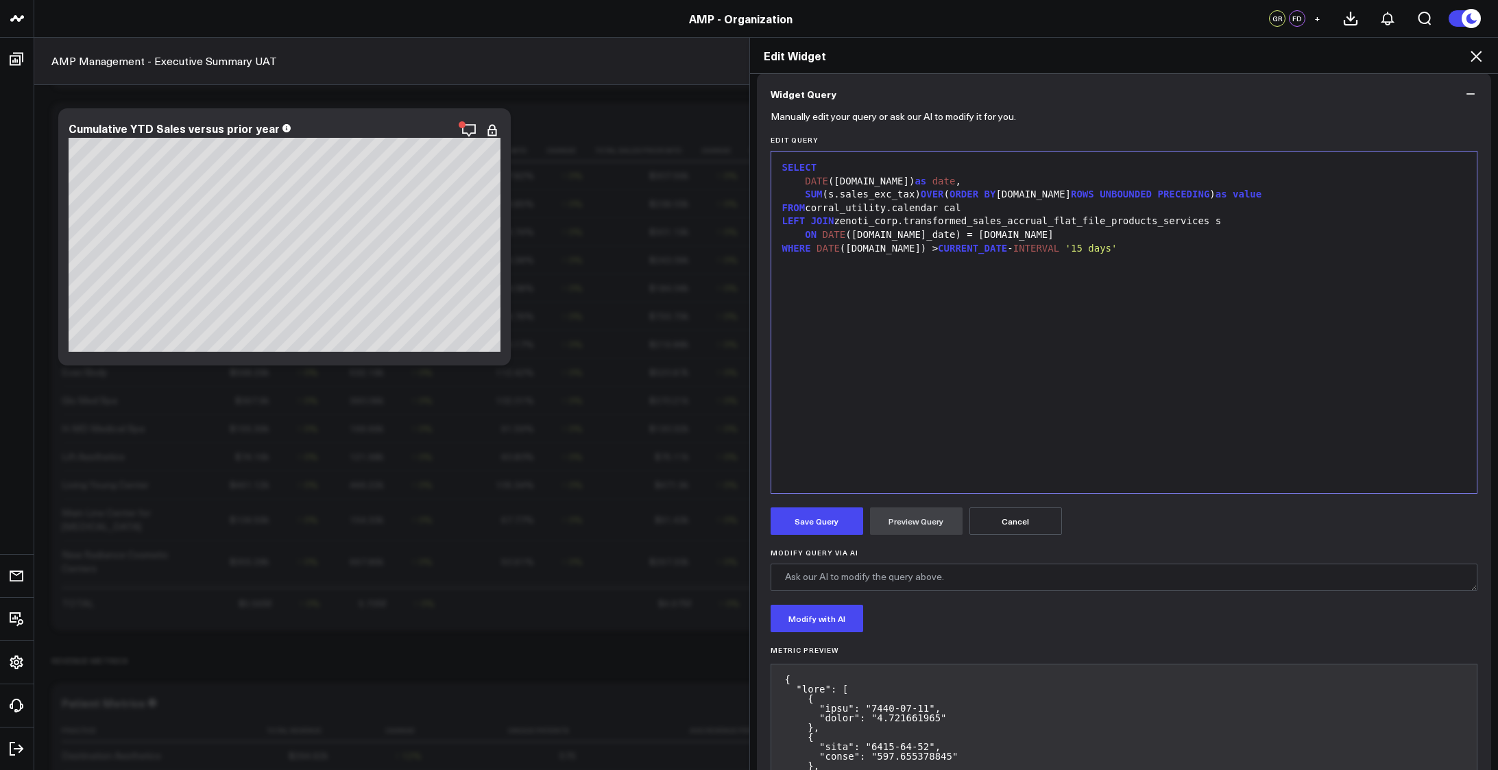
scroll to position [0, 0]
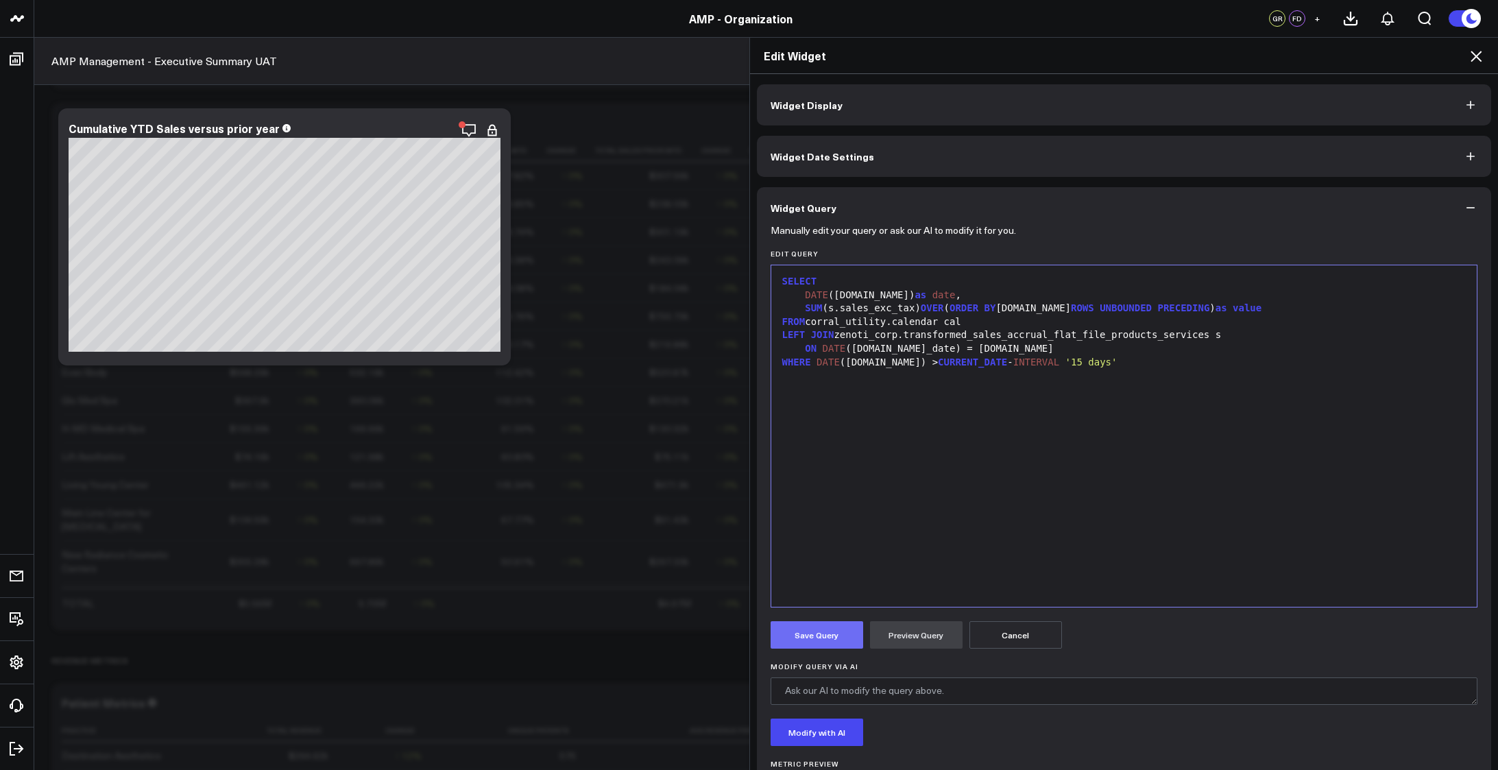
click at [808, 638] on button "Save Query" at bounding box center [817, 634] width 93 height 27
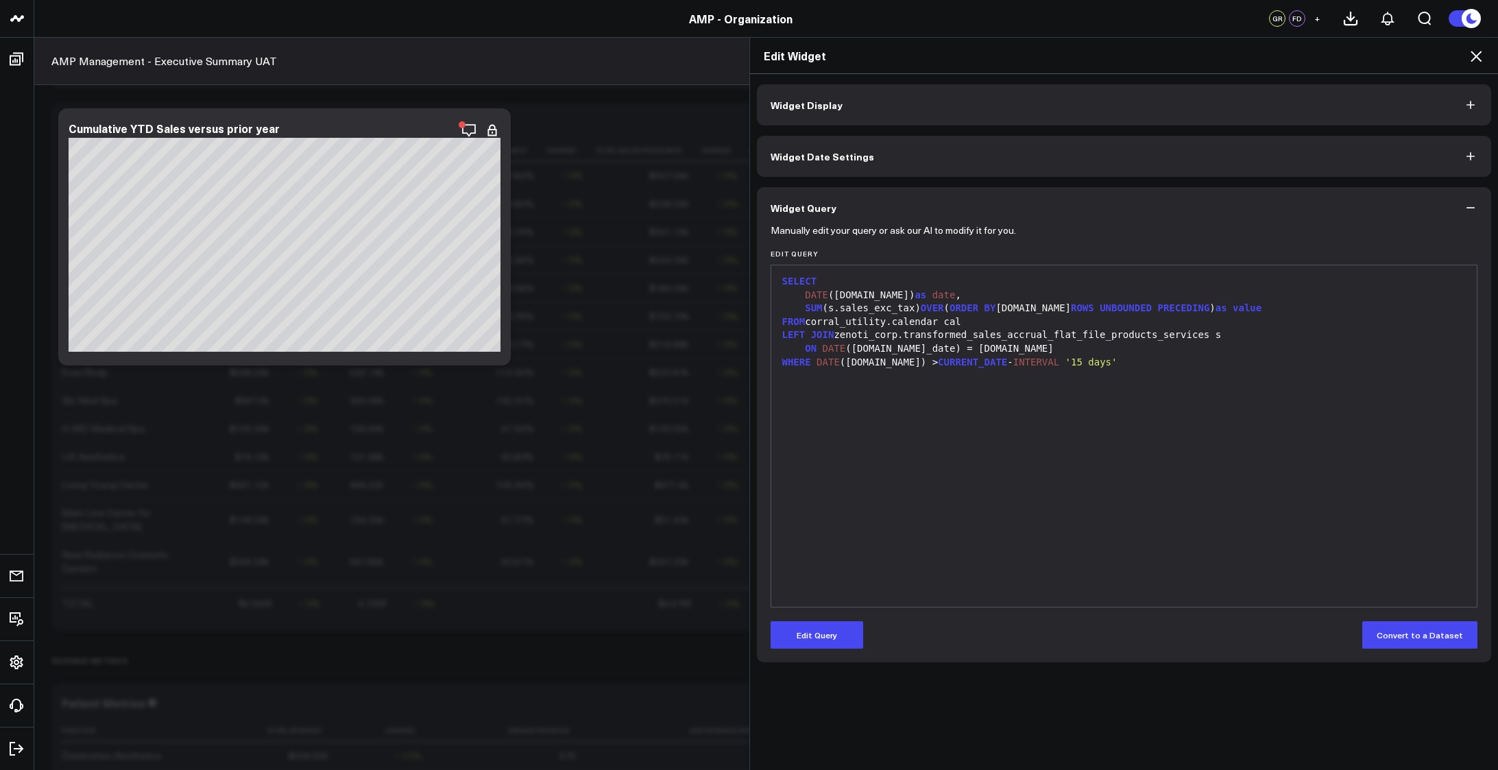
click at [1095, 451] on div "SELECT DATE (cal.date) as date , SUM (s.sales_exc_tax) OVER ( ORDER BY cal.date…" at bounding box center [1124, 436] width 693 height 328
click at [1113, 365] on div "WHERE DATE (cal.date) > CURRENT_DATE - INTERVAL '15 days'" at bounding box center [1124, 363] width 693 height 14
click at [1065, 357] on span "'15 days'" at bounding box center [1091, 362] width 52 height 11
click at [1071, 360] on span "'15 days'" at bounding box center [1091, 362] width 52 height 11
click at [778, 374] on div at bounding box center [1124, 376] width 693 height 14
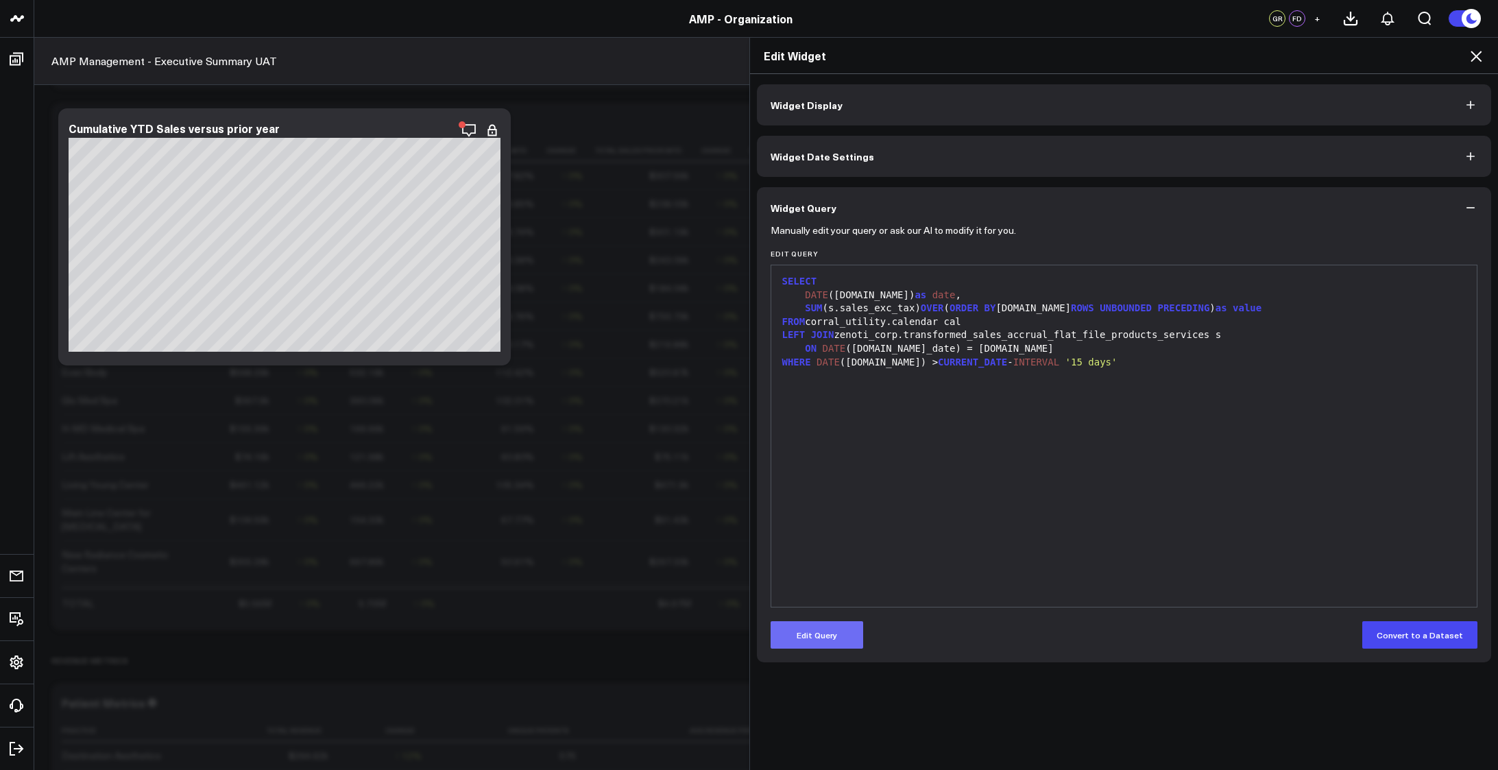
click at [810, 639] on button "Edit Query" at bounding box center [817, 634] width 93 height 27
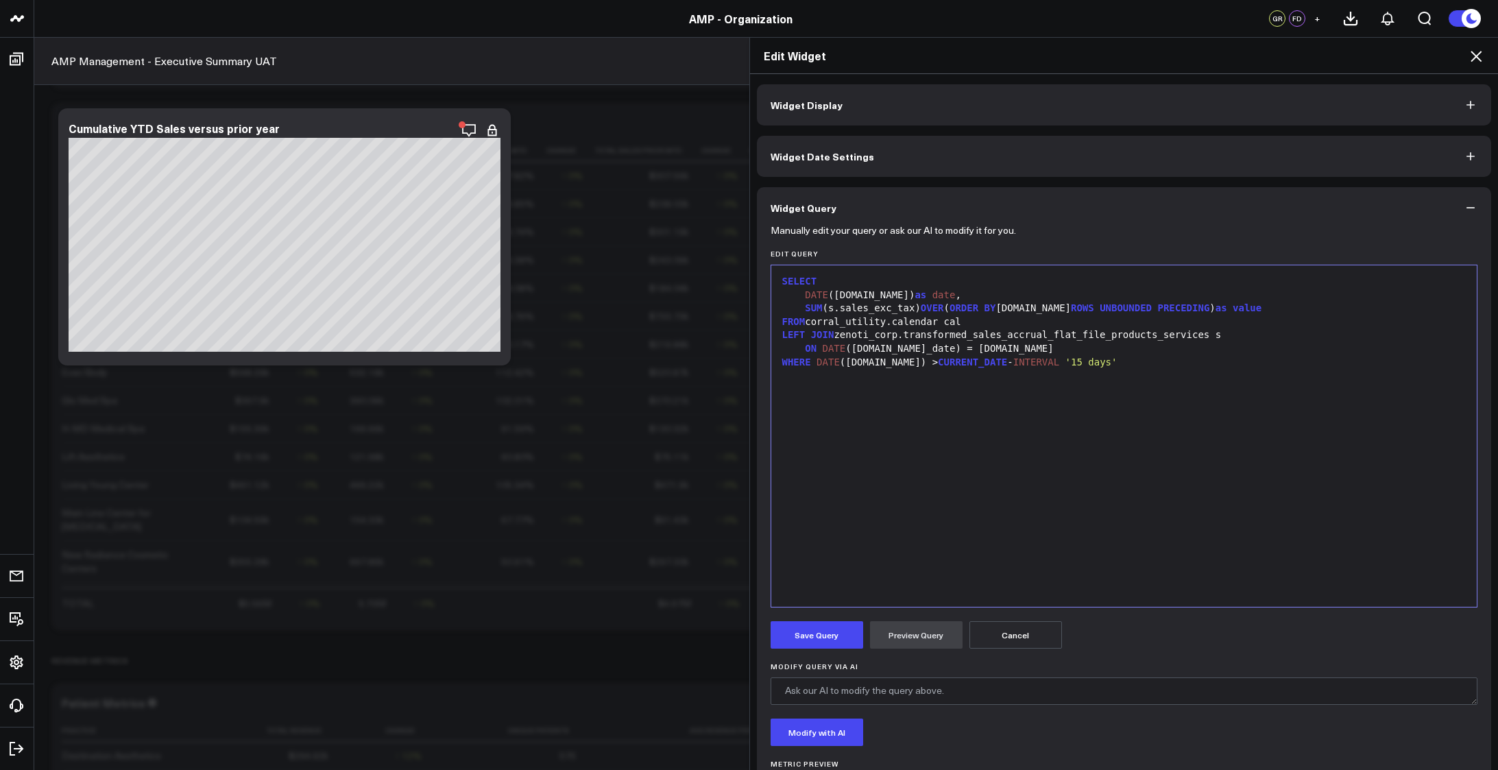
click at [804, 375] on div at bounding box center [1124, 376] width 693 height 14
copy div "SUM ("
click at [912, 633] on button "Preview Query" at bounding box center [916, 634] width 93 height 27
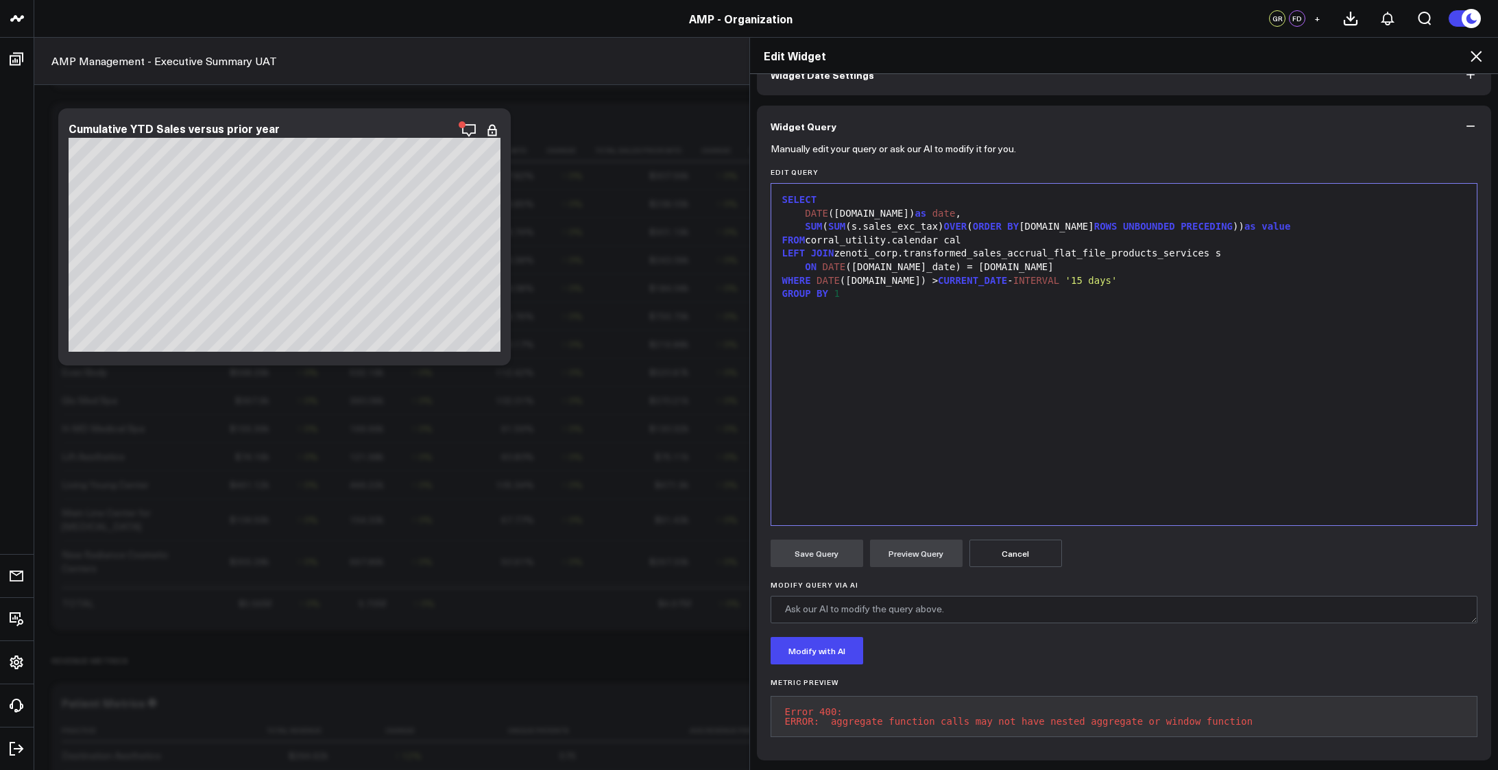
click at [1196, 220] on div "SUM ( SUM (s.sales_exc_tax) OVER ( ORDER BY cal.date ROWS UNBOUNDED PRECEDING )…" at bounding box center [1124, 227] width 693 height 14
click at [895, 540] on button "Preview Query" at bounding box center [916, 553] width 93 height 27
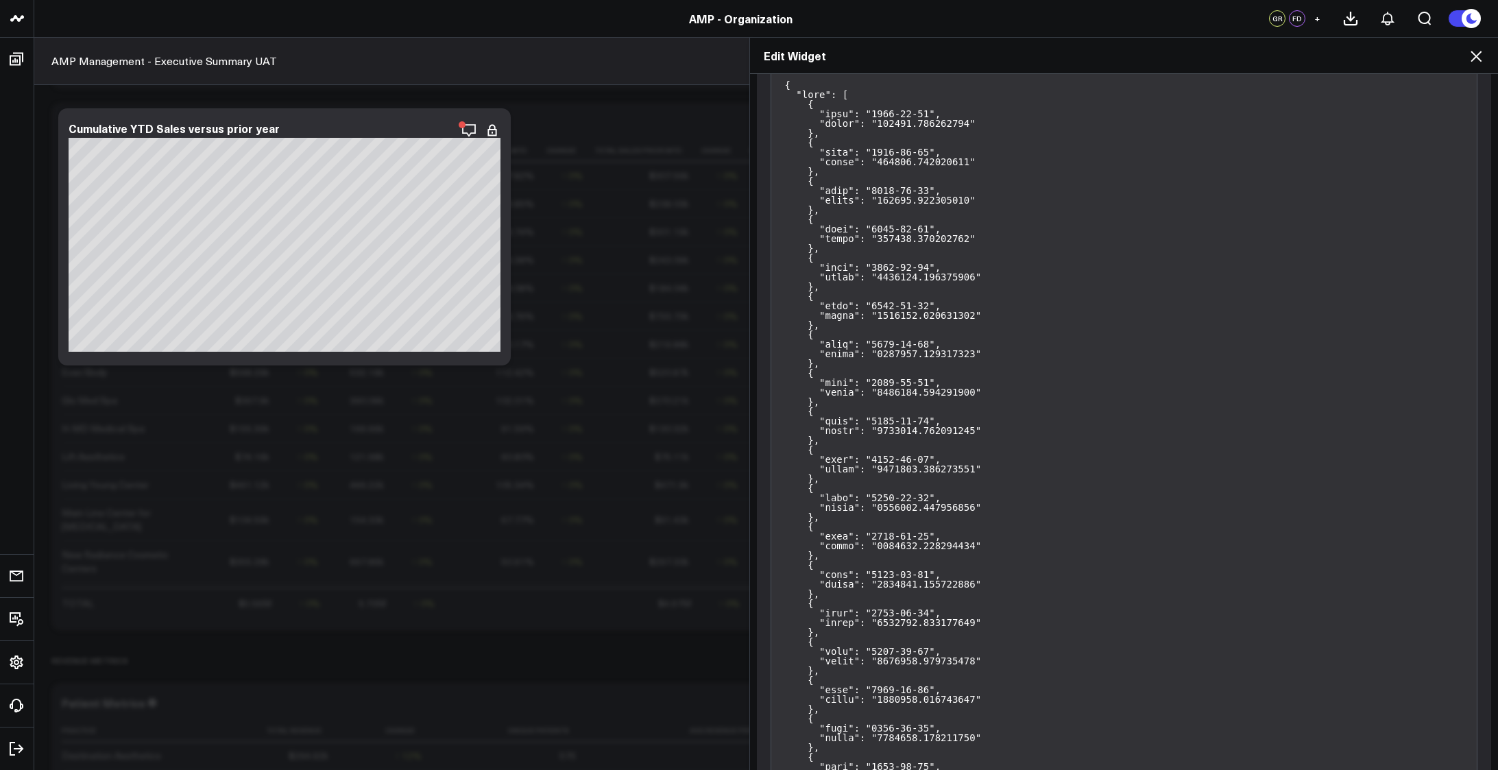
scroll to position [0, 0]
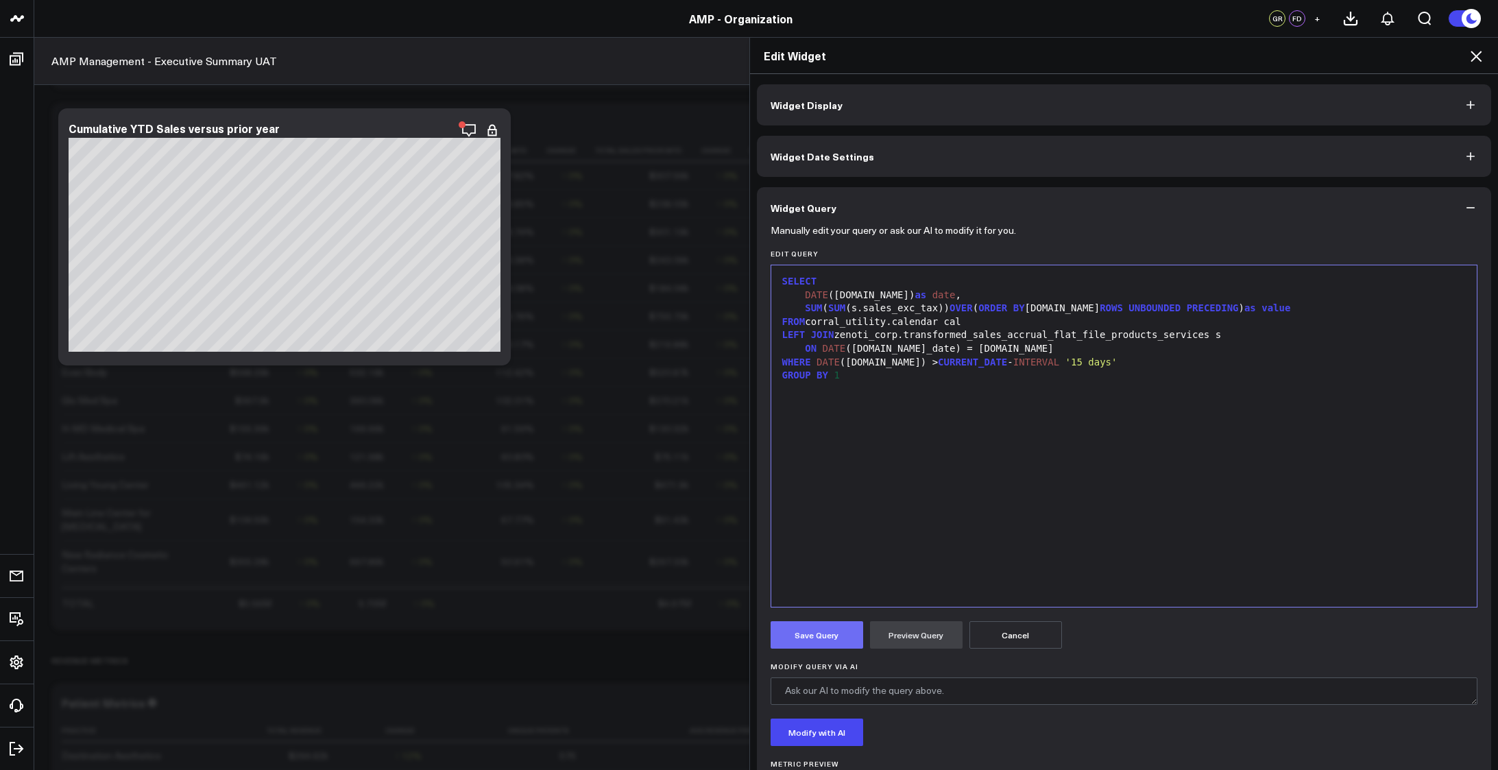
click at [810, 629] on button "Save Query" at bounding box center [817, 634] width 93 height 27
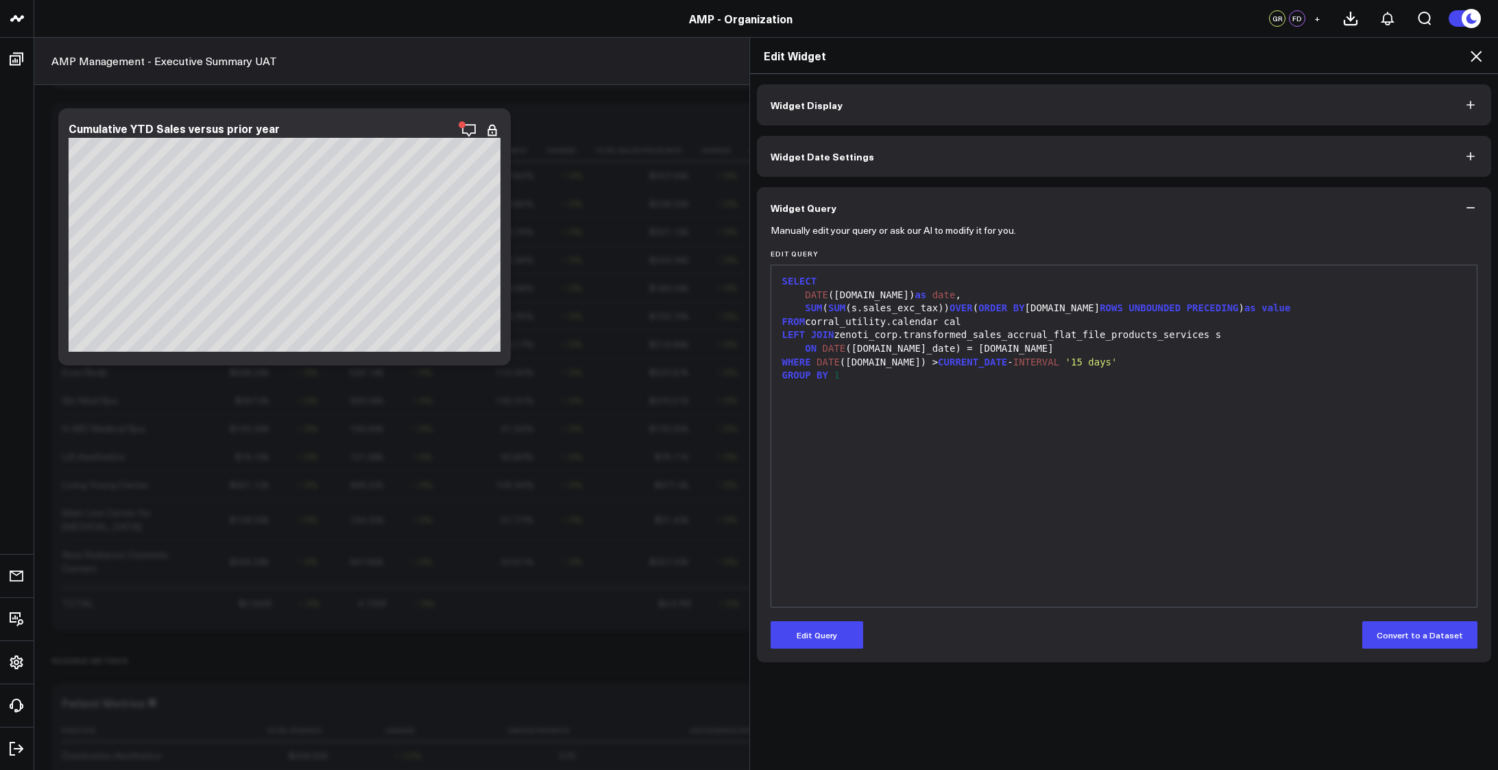
click at [841, 309] on div "SUM ( SUM ( s.sales_exc_tax ) ) OVER ( ORDER BY cal.date ROWS UNBOUNDED PRECEDI…" at bounding box center [1124, 309] width 693 height 14
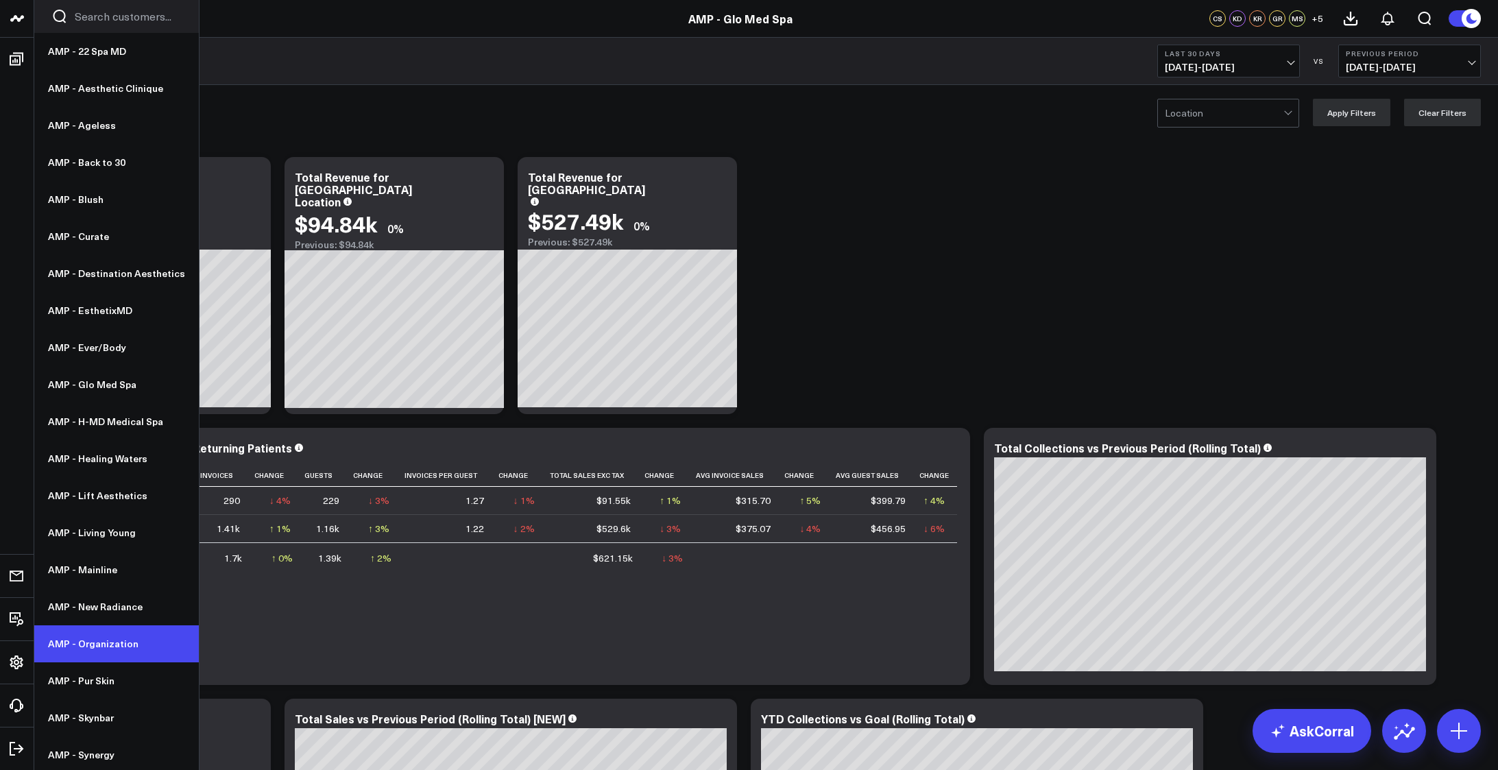
click at [71, 644] on link "AMP - Organization" at bounding box center [116, 643] width 165 height 37
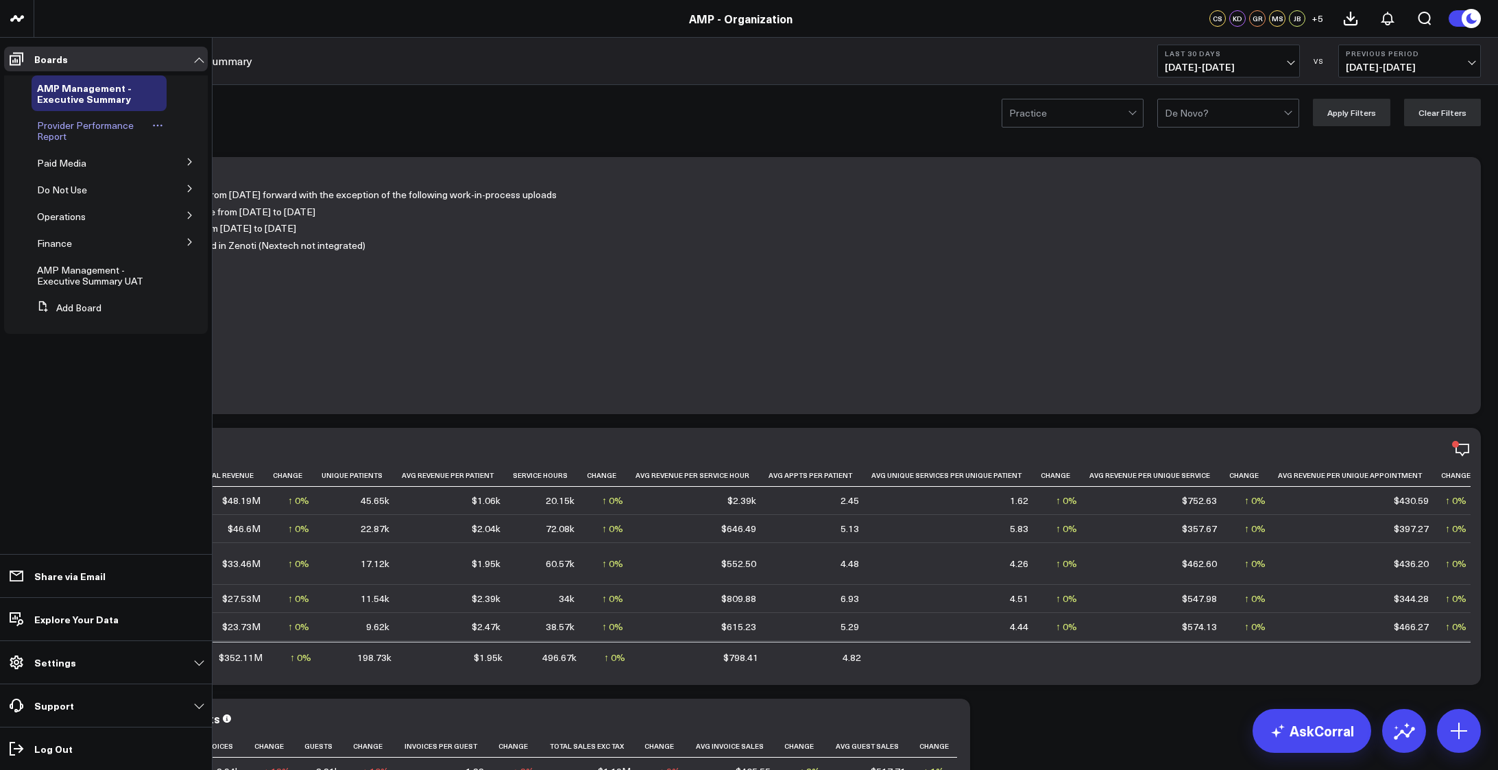
click at [61, 123] on span "Provider Performance Report" at bounding box center [85, 131] width 97 height 24
